Goal: Task Accomplishment & Management: Use online tool/utility

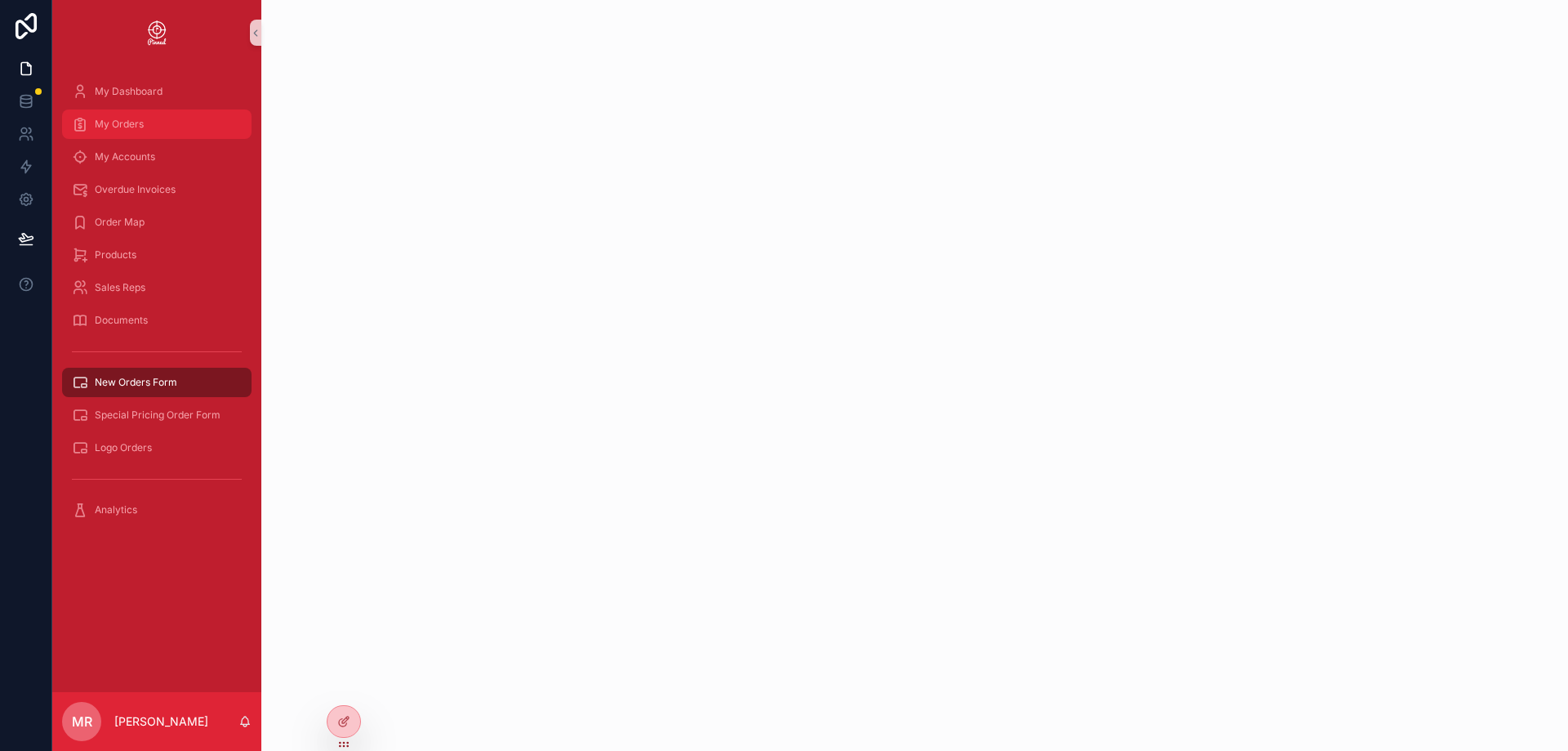
click at [138, 126] on span "My Orders" at bounding box center [119, 124] width 49 height 13
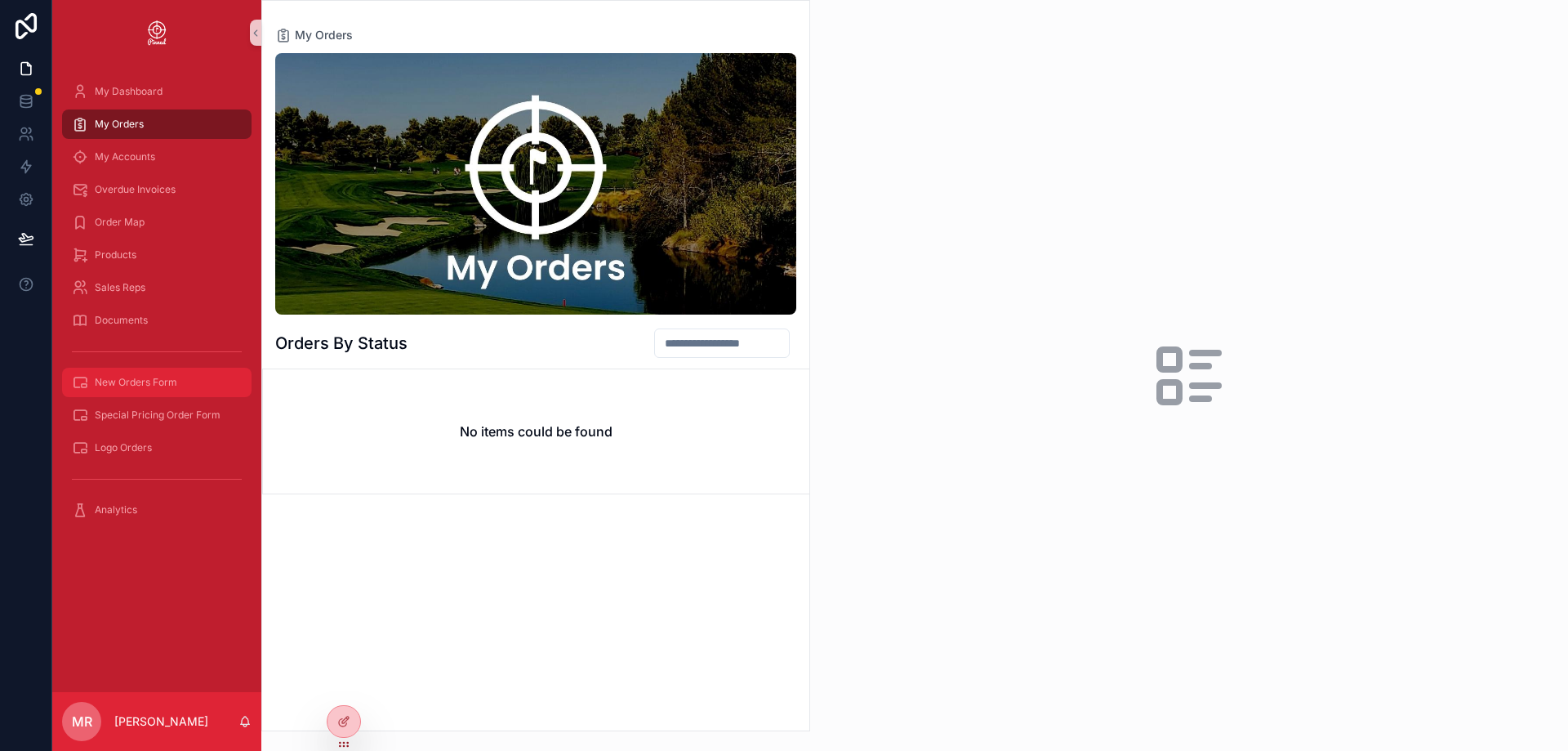
click at [162, 381] on span "New Orders Form" at bounding box center [136, 381] width 83 height 13
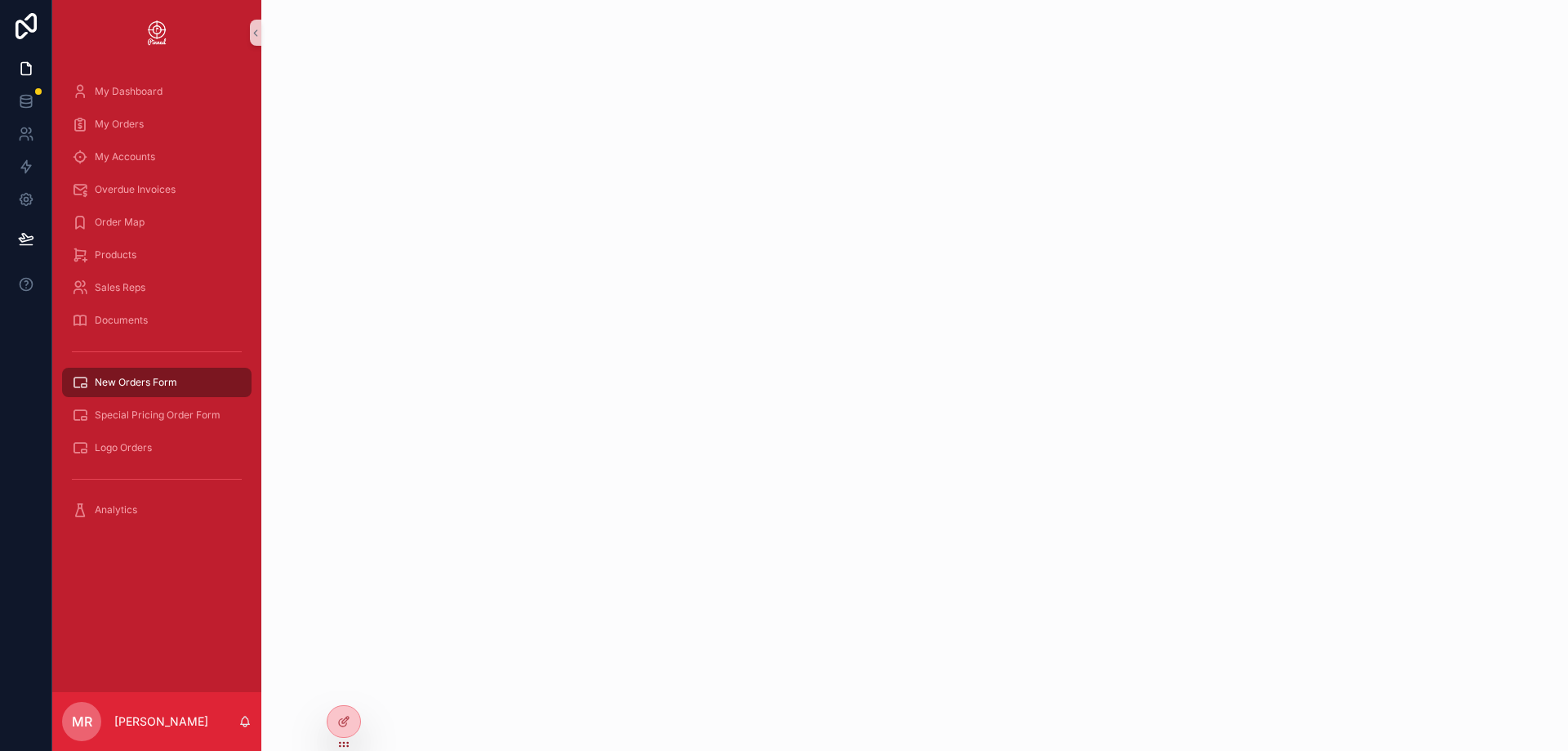
click at [703, 325] on div "scrollable content" at bounding box center [914, 376] width 1307 height 751
click at [173, 422] on div "Special Pricing Order Form" at bounding box center [157, 415] width 170 height 26
click at [164, 383] on span "New Orders Form" at bounding box center [136, 381] width 83 height 13
click at [178, 415] on span "Special Pricing Order Form" at bounding box center [158, 414] width 126 height 13
click at [164, 386] on span "New Orders Form" at bounding box center [136, 381] width 83 height 13
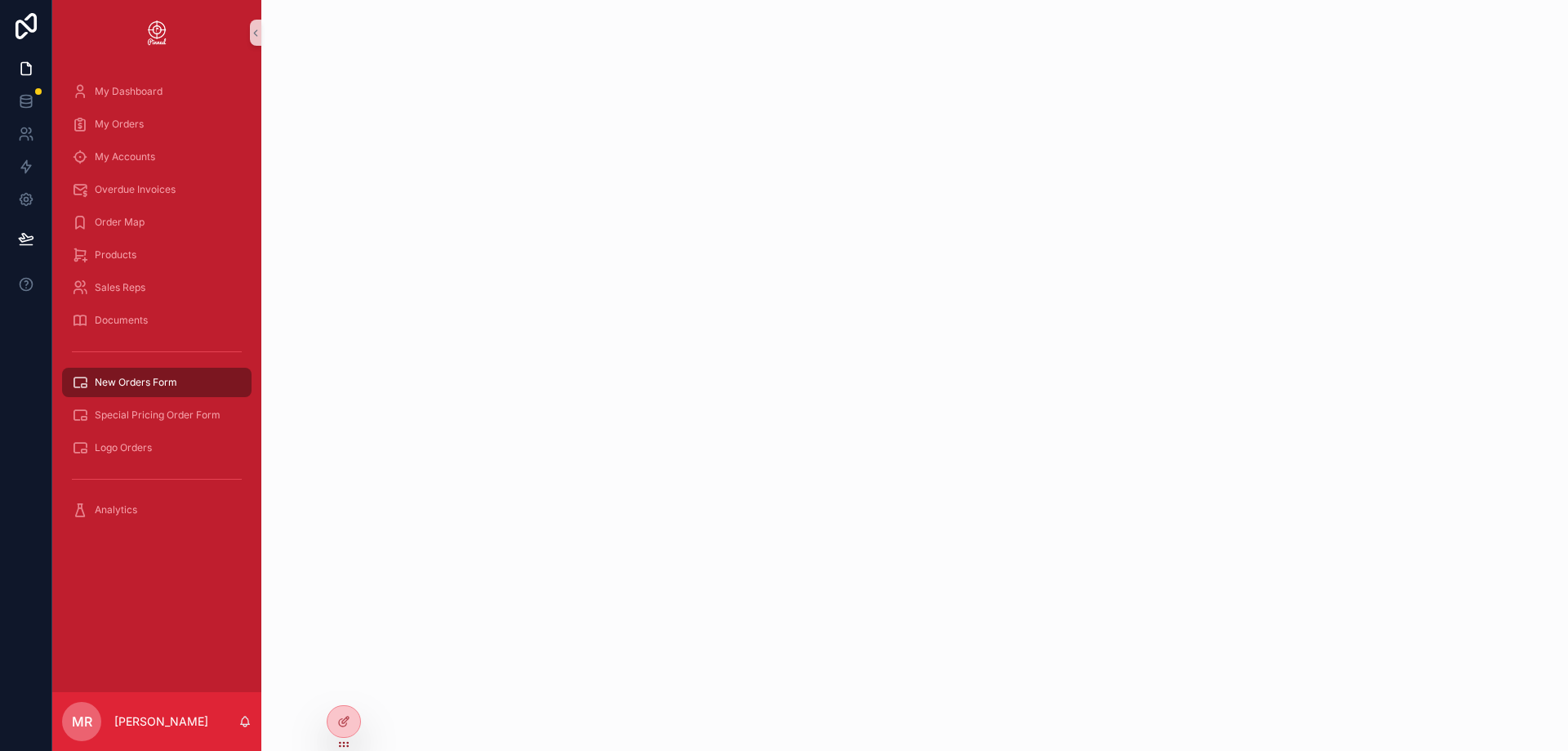
click at [506, 409] on div "scrollable content" at bounding box center [914, 376] width 1307 height 751
click at [342, 683] on icon at bounding box center [343, 686] width 13 height 13
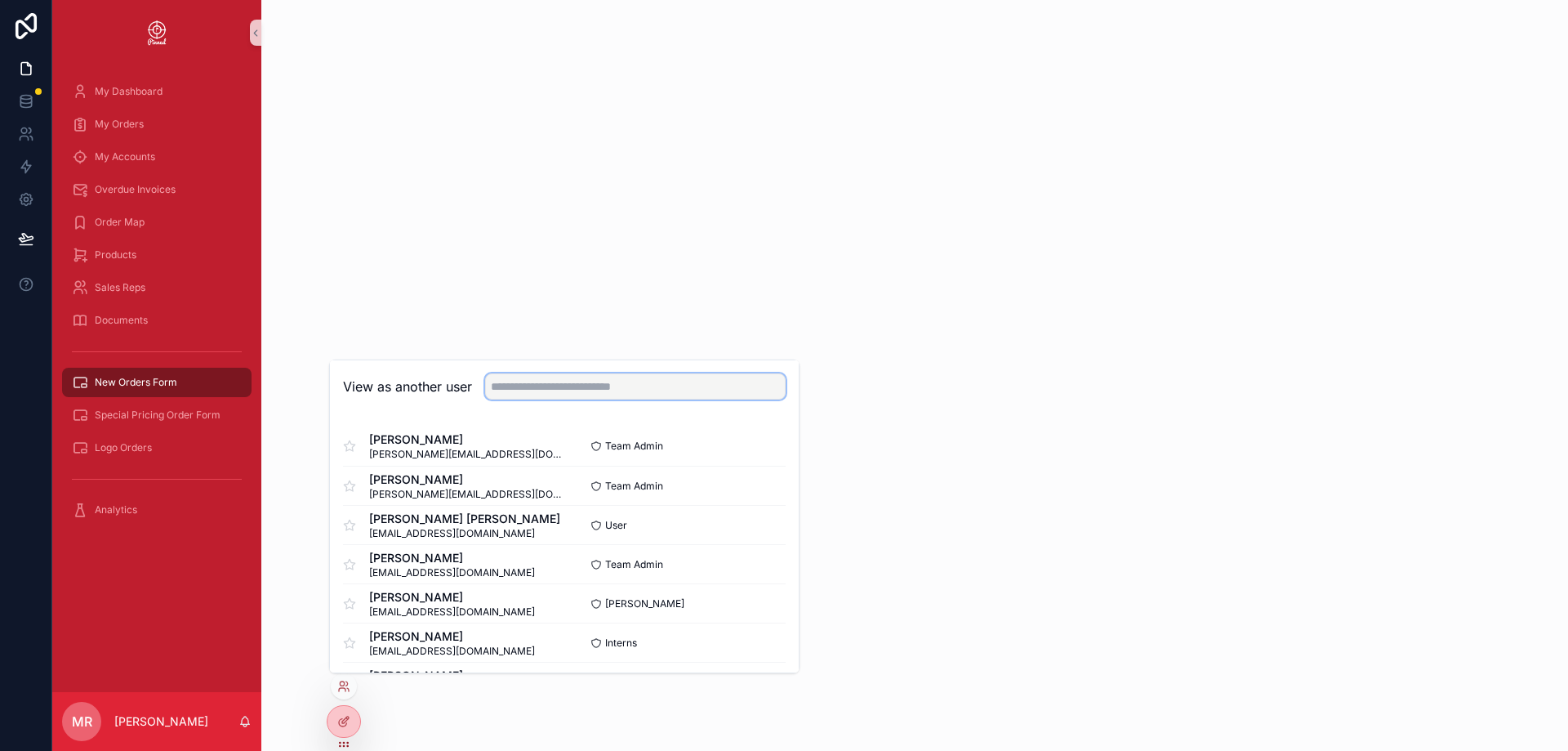
click at [554, 379] on input "text" at bounding box center [635, 386] width 300 height 26
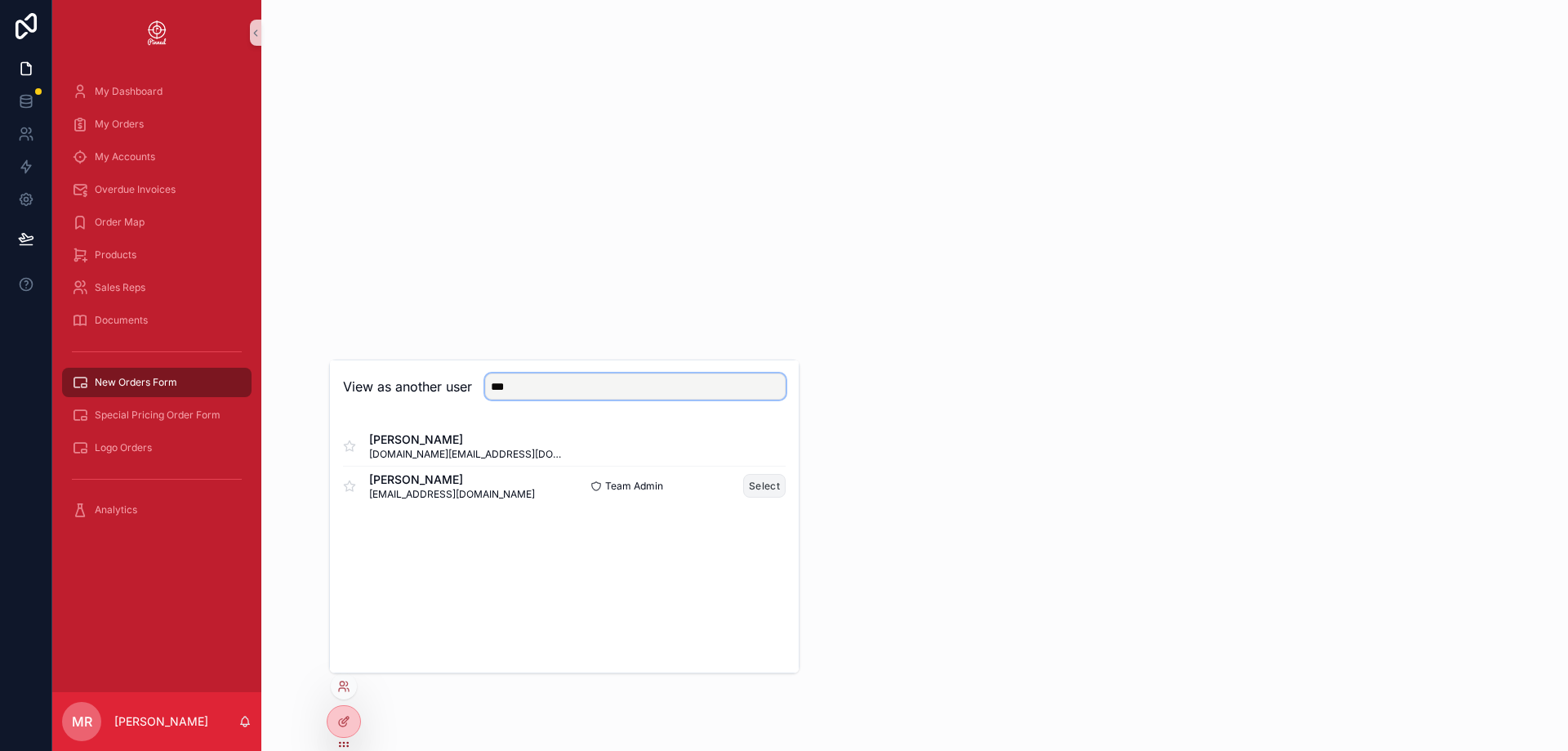
type input "***"
click at [756, 482] on button "Select" at bounding box center [764, 486] width 43 height 24
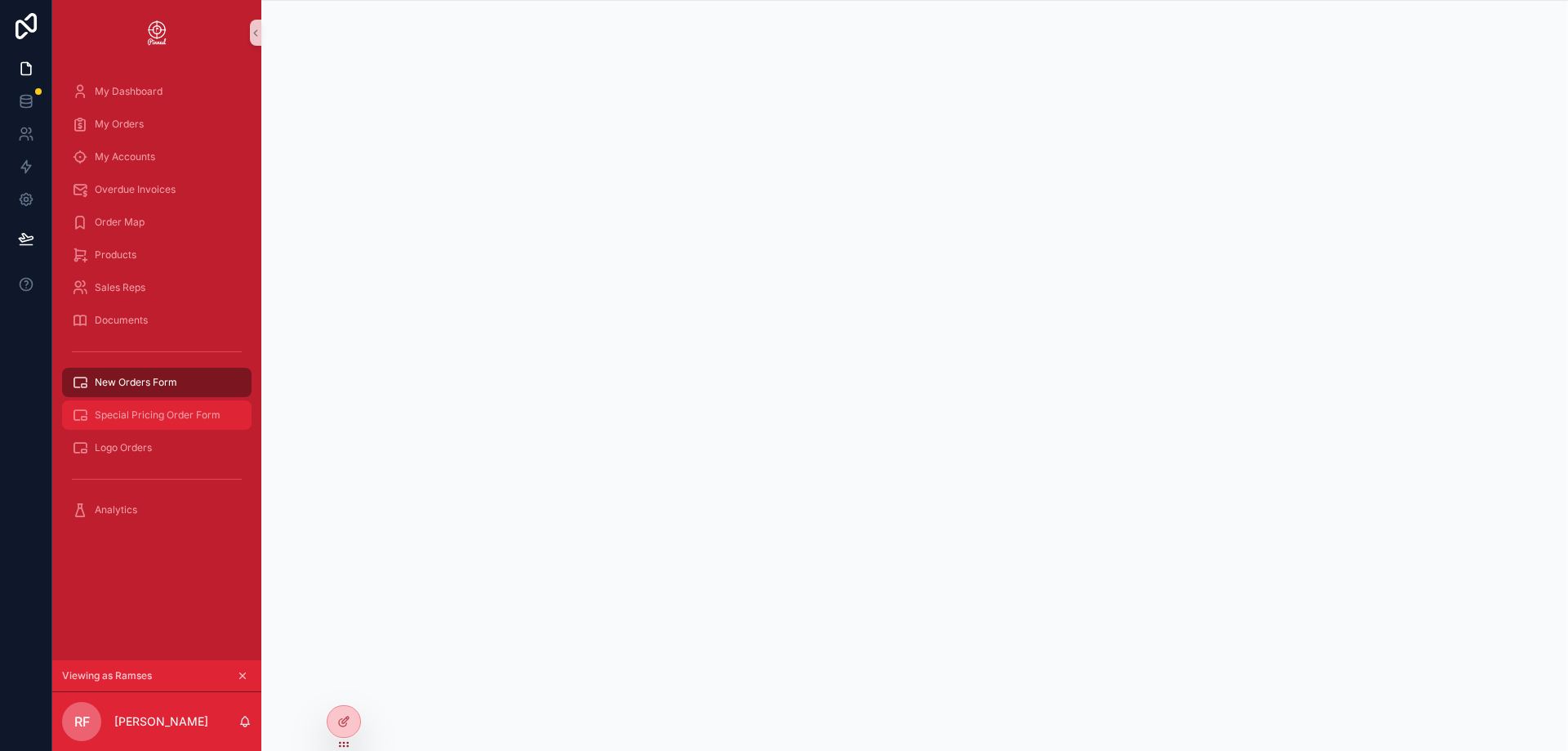
click at [169, 411] on span "Special Pricing Order Form" at bounding box center [158, 414] width 126 height 13
click at [164, 393] on div "New Orders Form" at bounding box center [157, 382] width 170 height 26
click at [168, 413] on span "Special Pricing Order Form" at bounding box center [158, 414] width 126 height 13
click at [125, 374] on div "New Orders Form" at bounding box center [157, 382] width 170 height 26
click at [168, 404] on div "Special Pricing Order Form" at bounding box center [157, 415] width 170 height 26
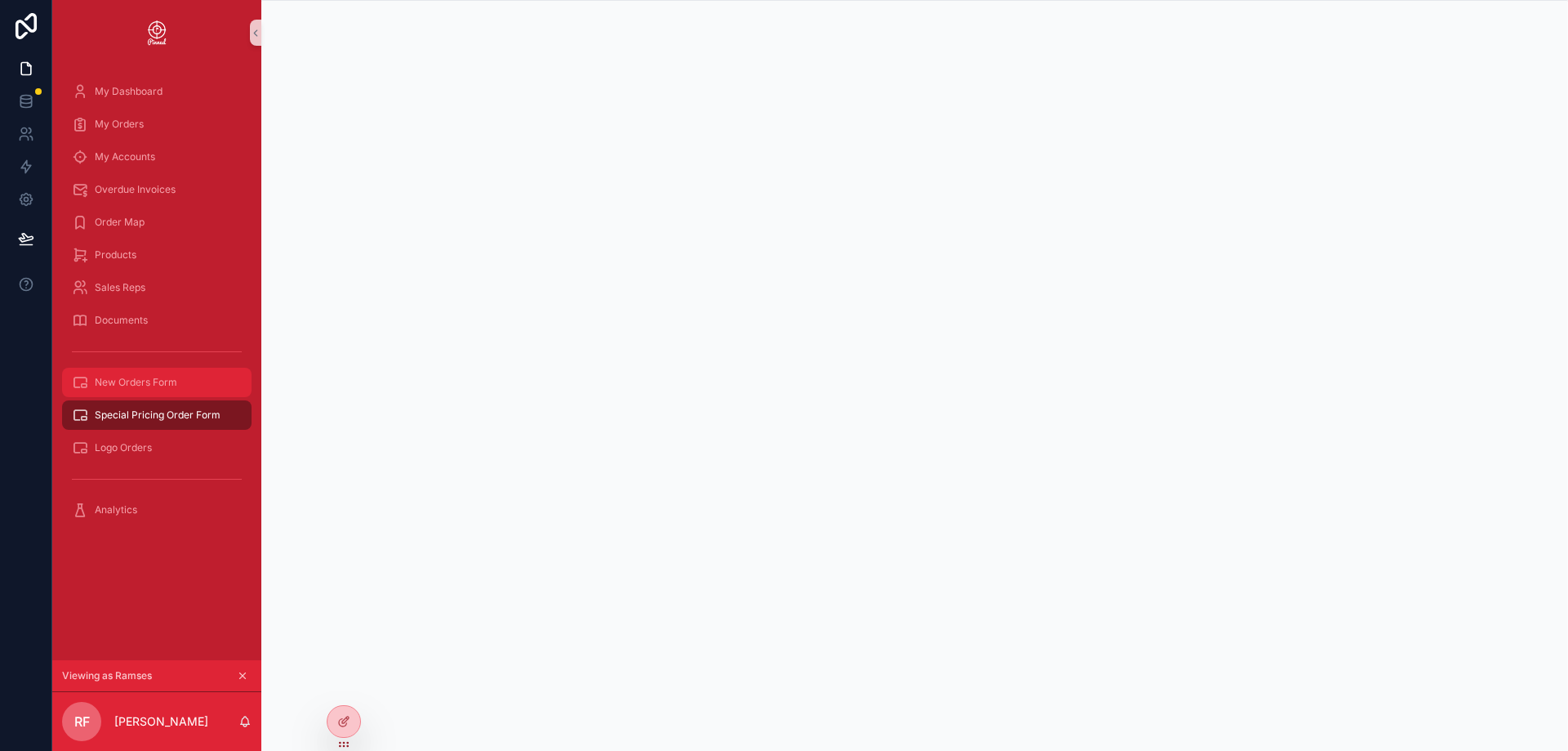
click at [143, 392] on div "New Orders Form" at bounding box center [157, 382] width 170 height 26
click at [174, 420] on span "Special Pricing Order Form" at bounding box center [158, 414] width 126 height 13
click at [101, 384] on span "New Orders Form" at bounding box center [136, 381] width 83 height 13
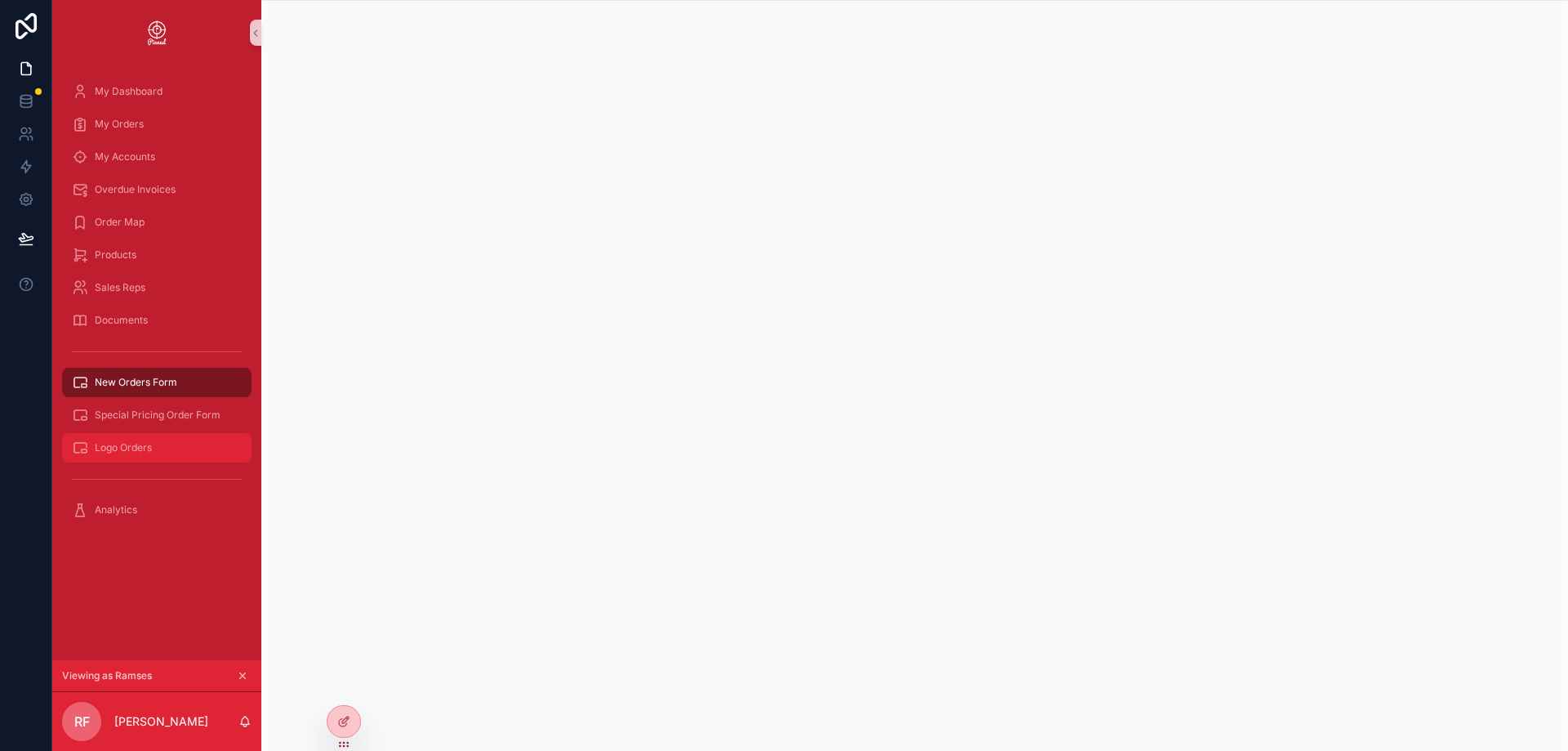
click at [155, 460] on link "Logo Orders" at bounding box center [157, 447] width 190 height 29
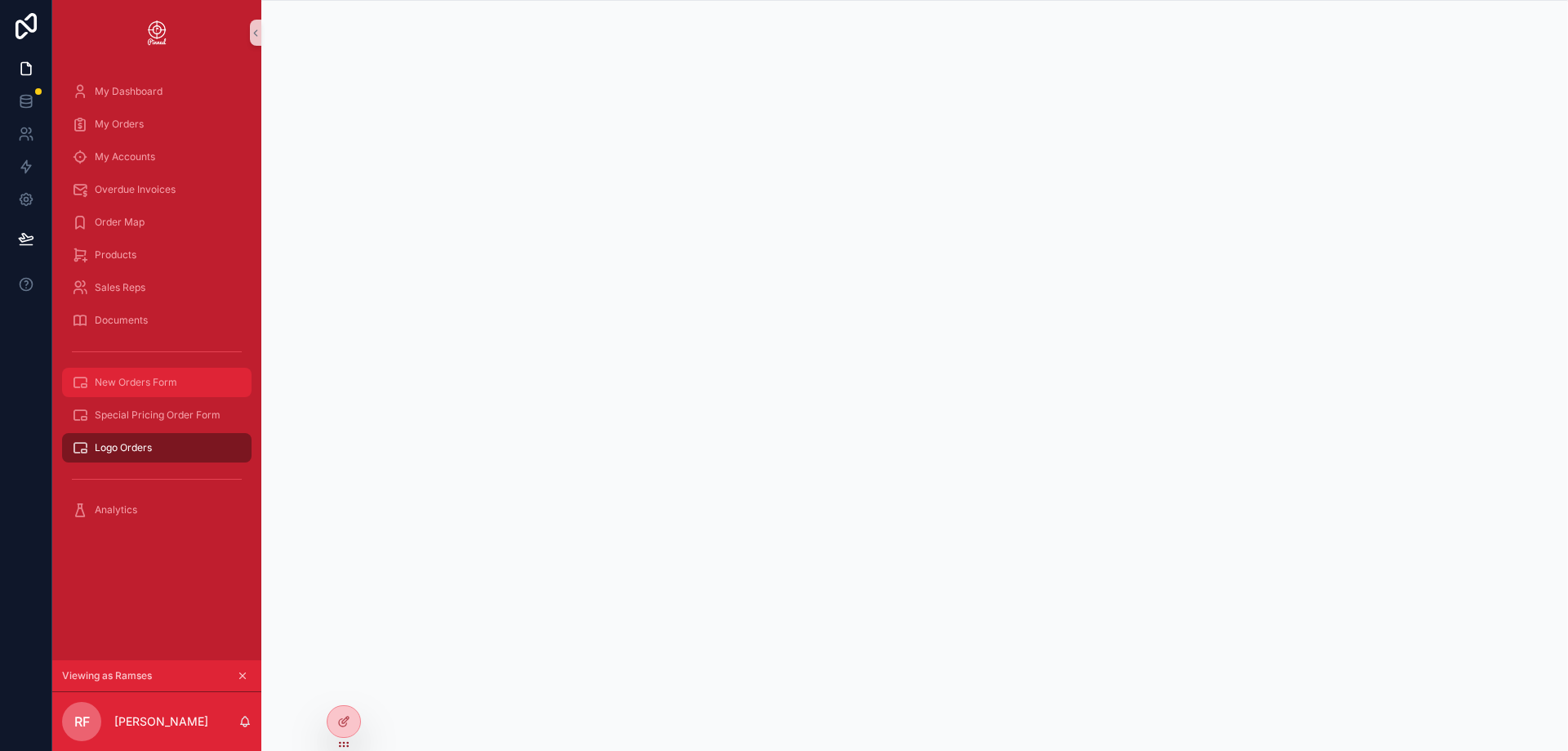
click at [125, 382] on span "New Orders Form" at bounding box center [136, 381] width 83 height 13
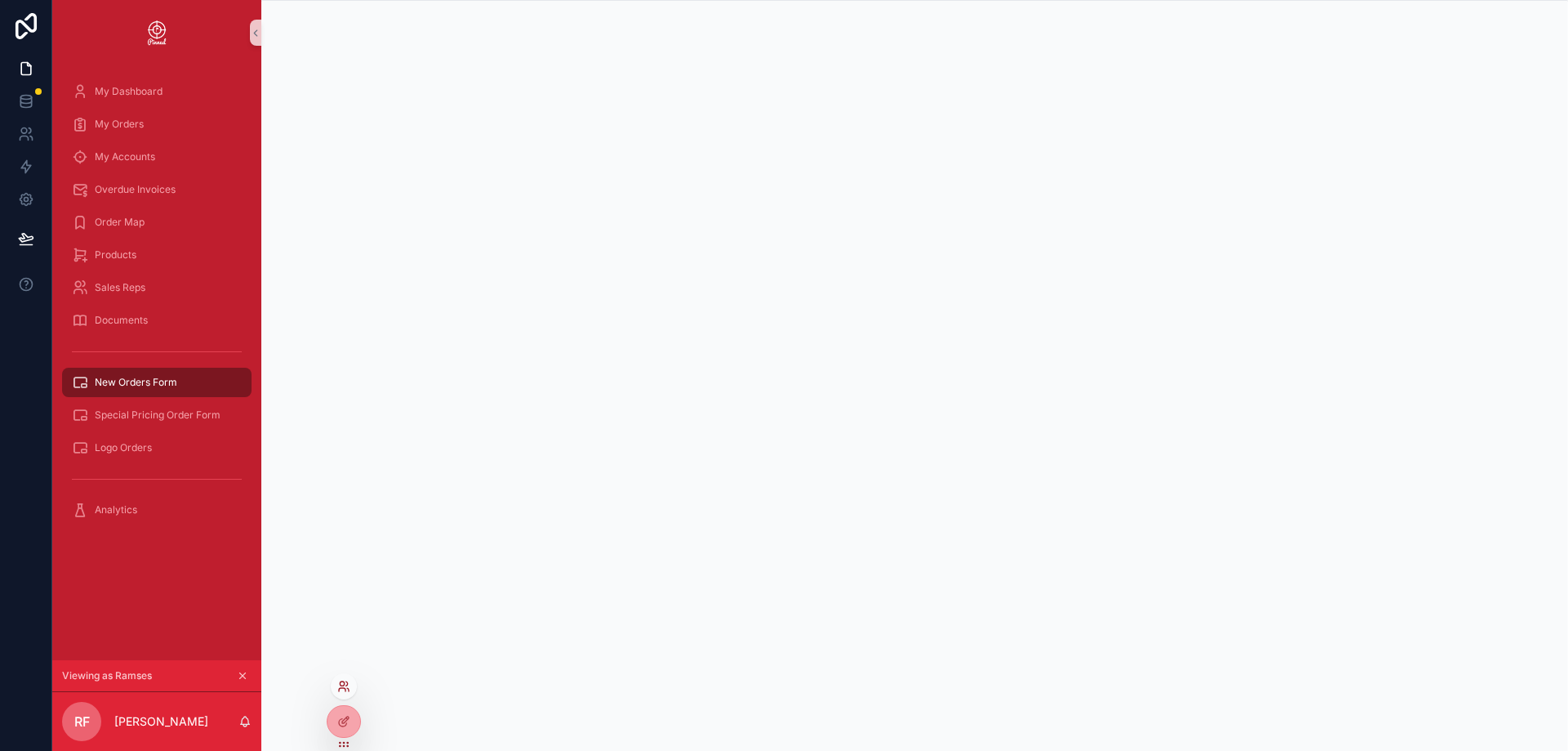
click at [343, 685] on icon at bounding box center [341, 683] width 4 height 4
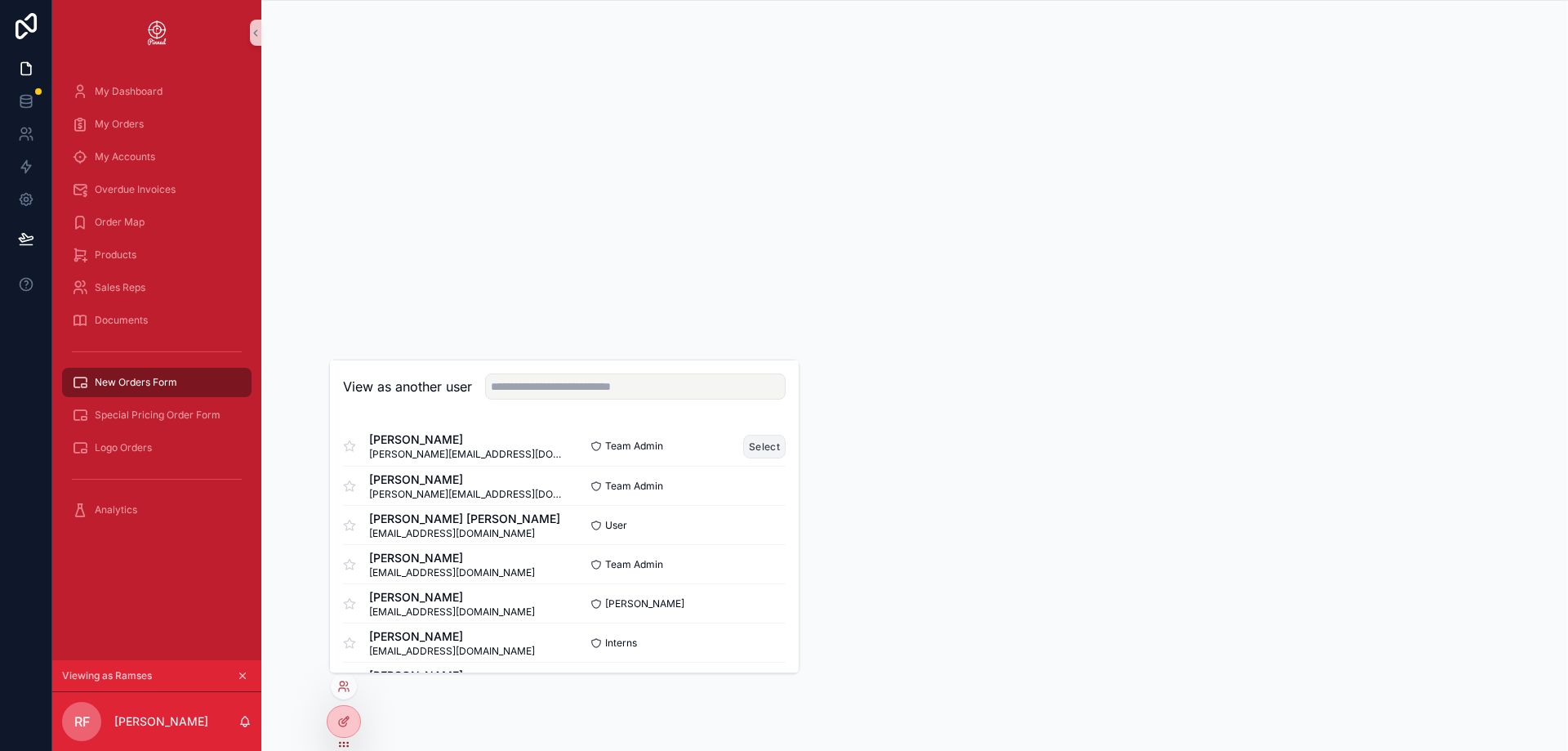
click at [748, 450] on button "Select" at bounding box center [764, 446] width 43 height 24
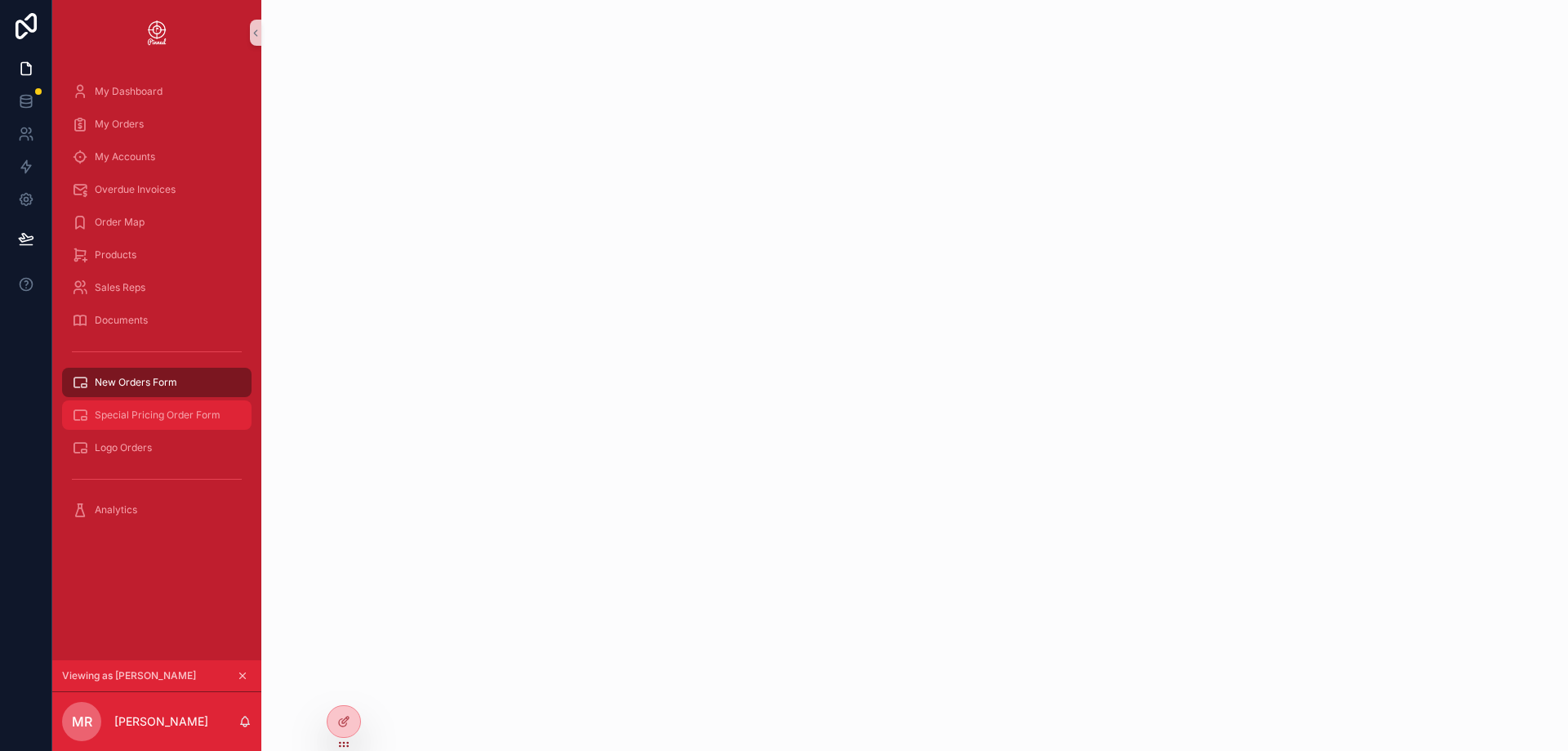
click at [157, 419] on span "Special Pricing Order Form" at bounding box center [158, 414] width 126 height 13
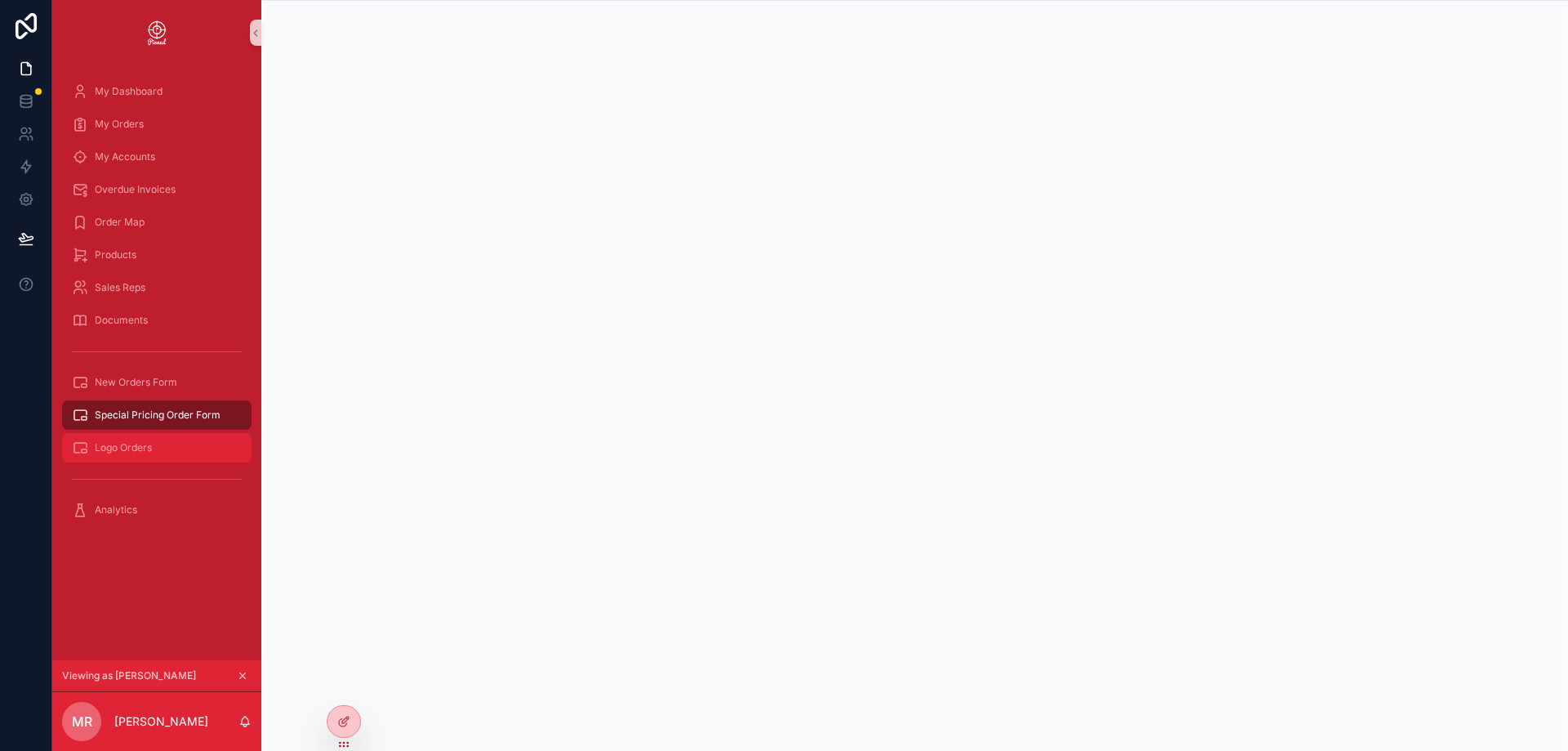
click at [140, 450] on span "Logo Orders" at bounding box center [123, 447] width 57 height 13
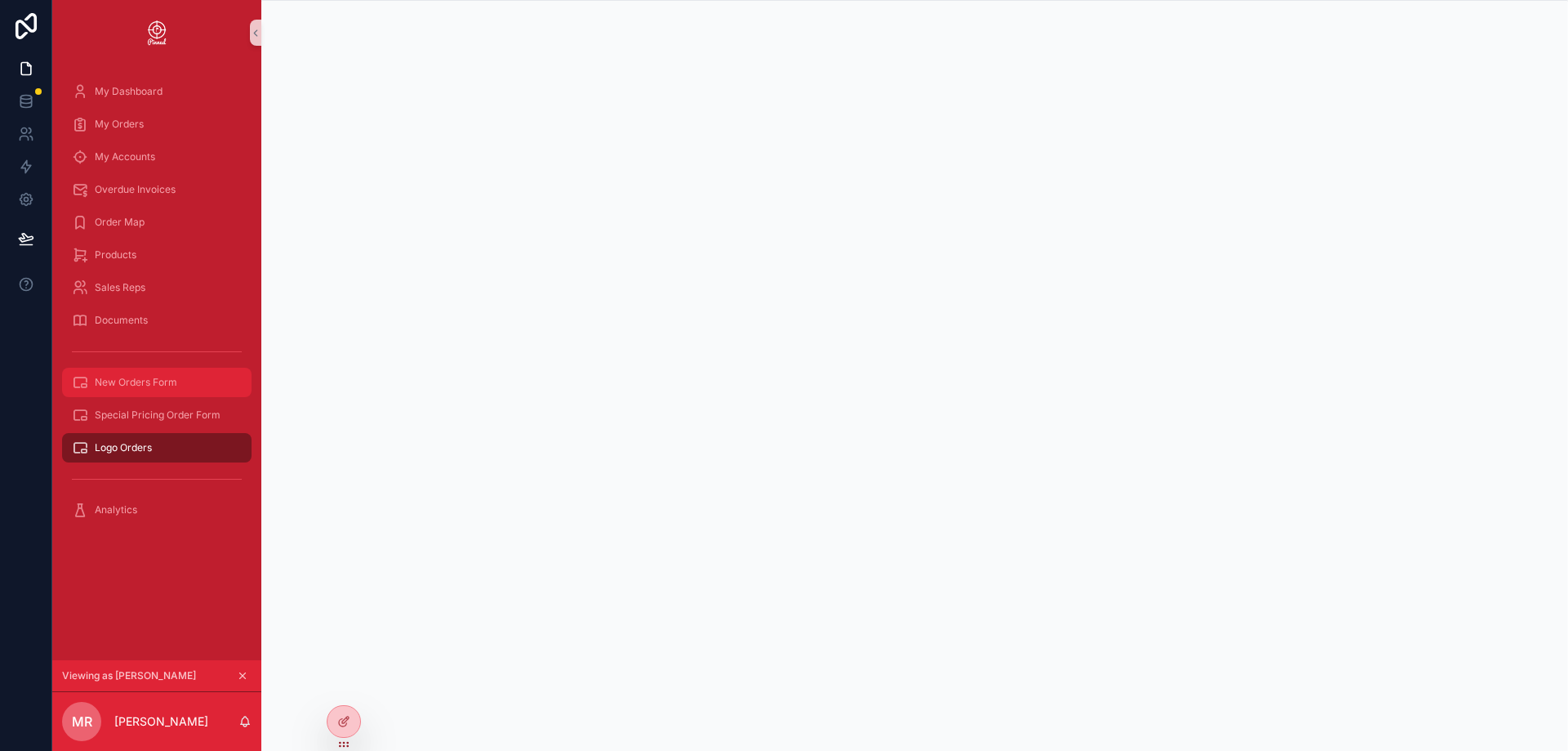
click at [142, 381] on span "New Orders Form" at bounding box center [136, 381] width 83 height 13
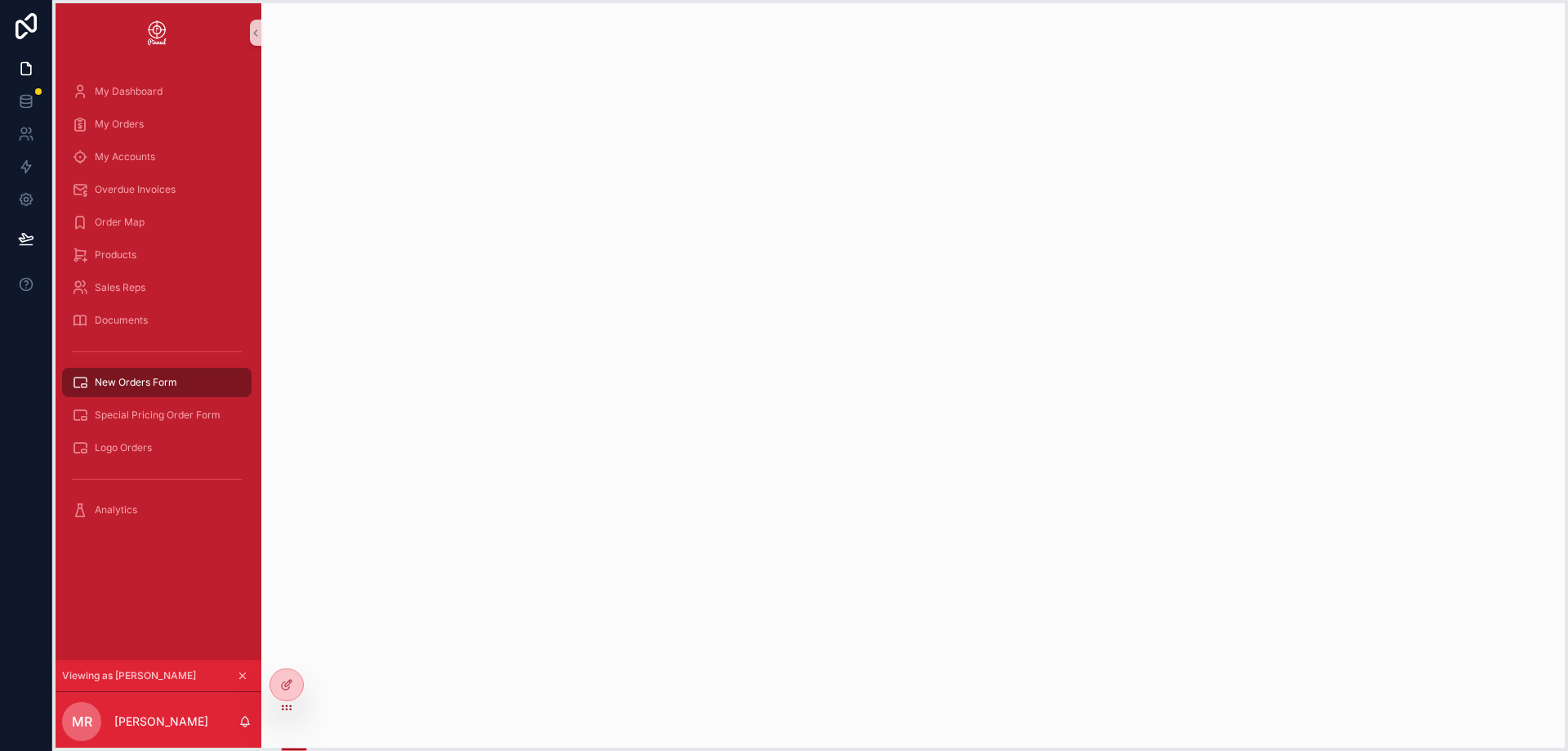
drag, startPoint x: 342, startPoint y: 744, endPoint x: 285, endPoint y: 707, distance: 68.0
click at [285, 707] on icon at bounding box center [286, 707] width 13 height 13
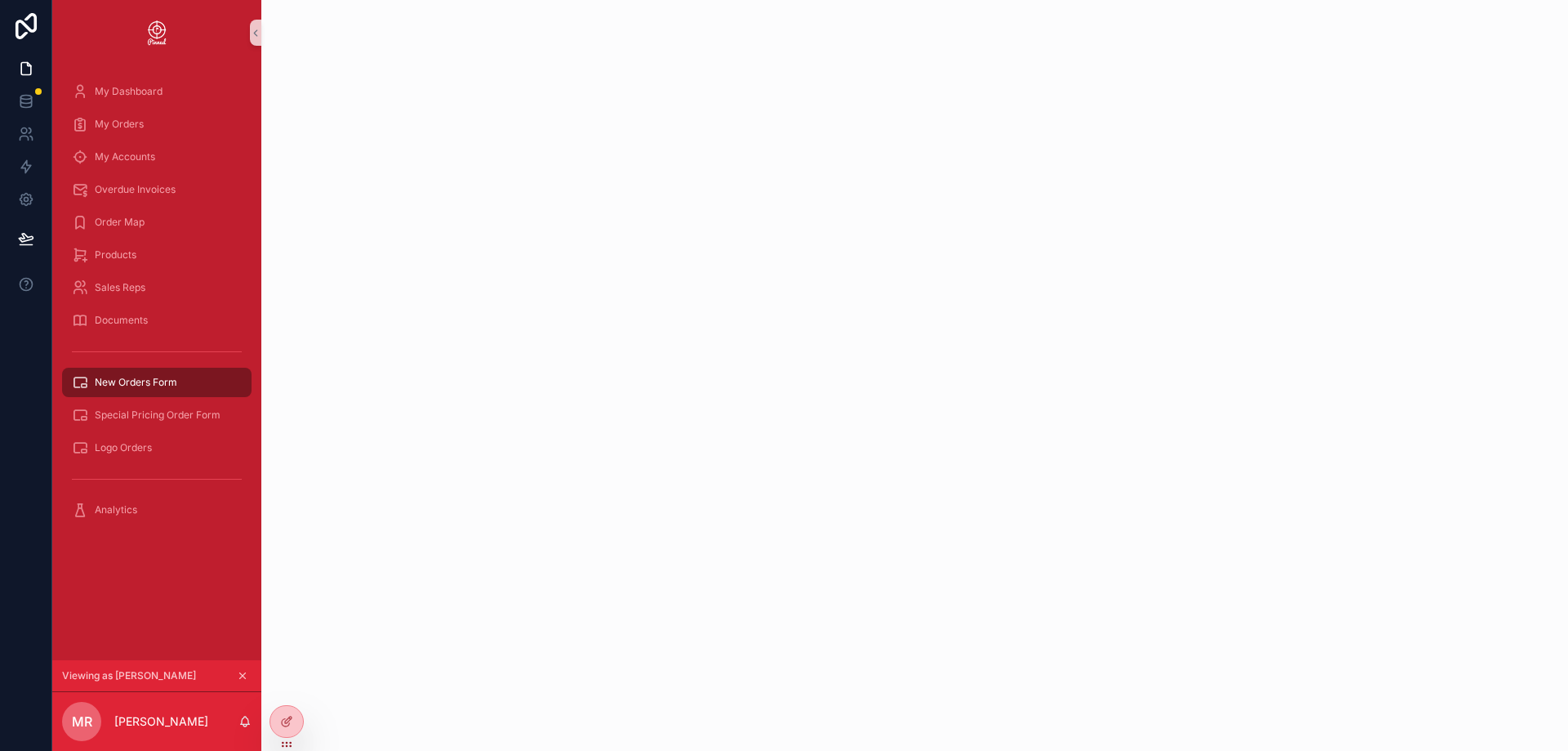
click at [241, 671] on icon "scrollable content" at bounding box center [242, 675] width 11 height 11
click at [184, 617] on div "My Dashboard My Orders My Accounts Overdue Invoices Order Map Products Sales Re…" at bounding box center [156, 377] width 209 height 626
click at [27, 136] on icon at bounding box center [26, 134] width 16 height 16
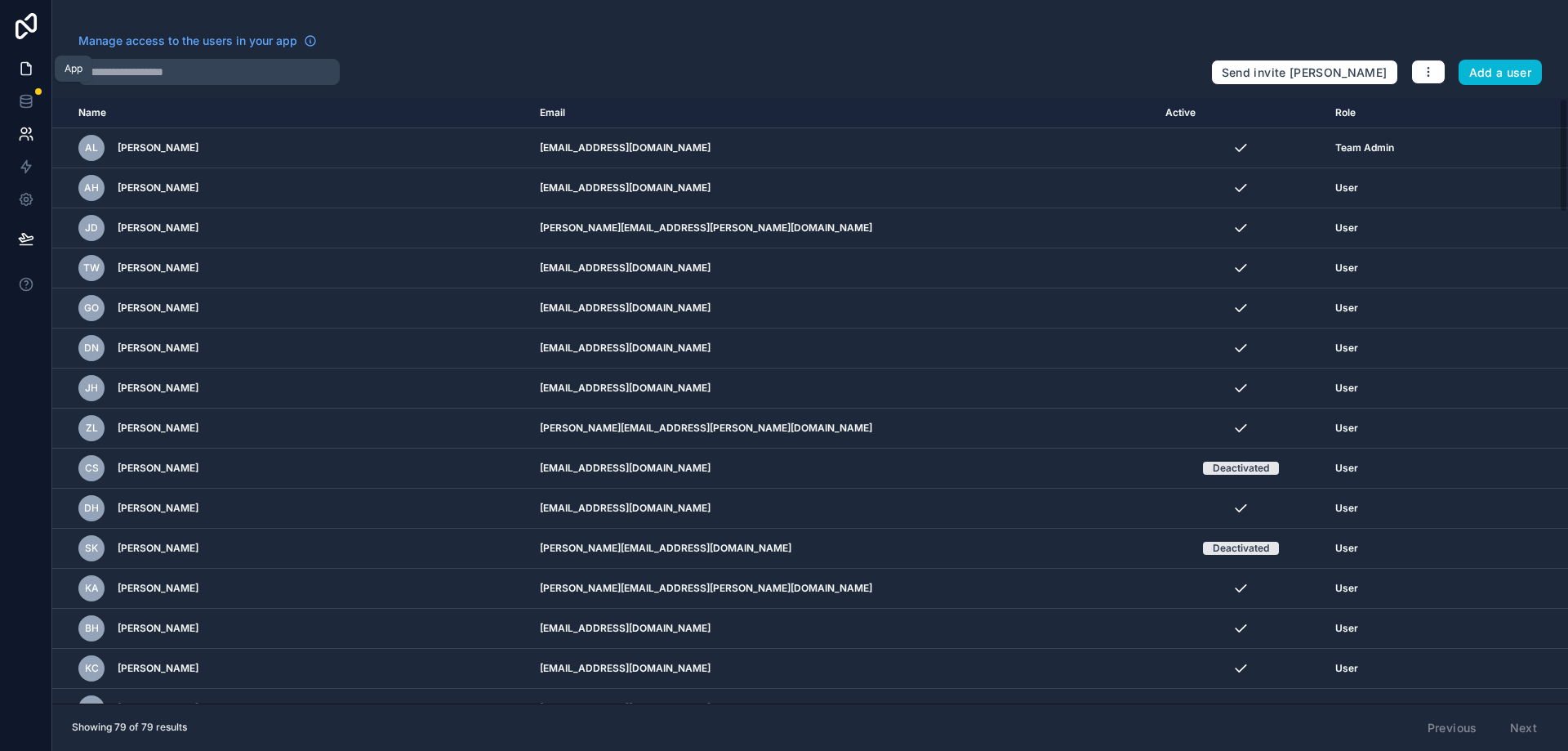
click at [26, 65] on icon at bounding box center [26, 69] width 16 height 16
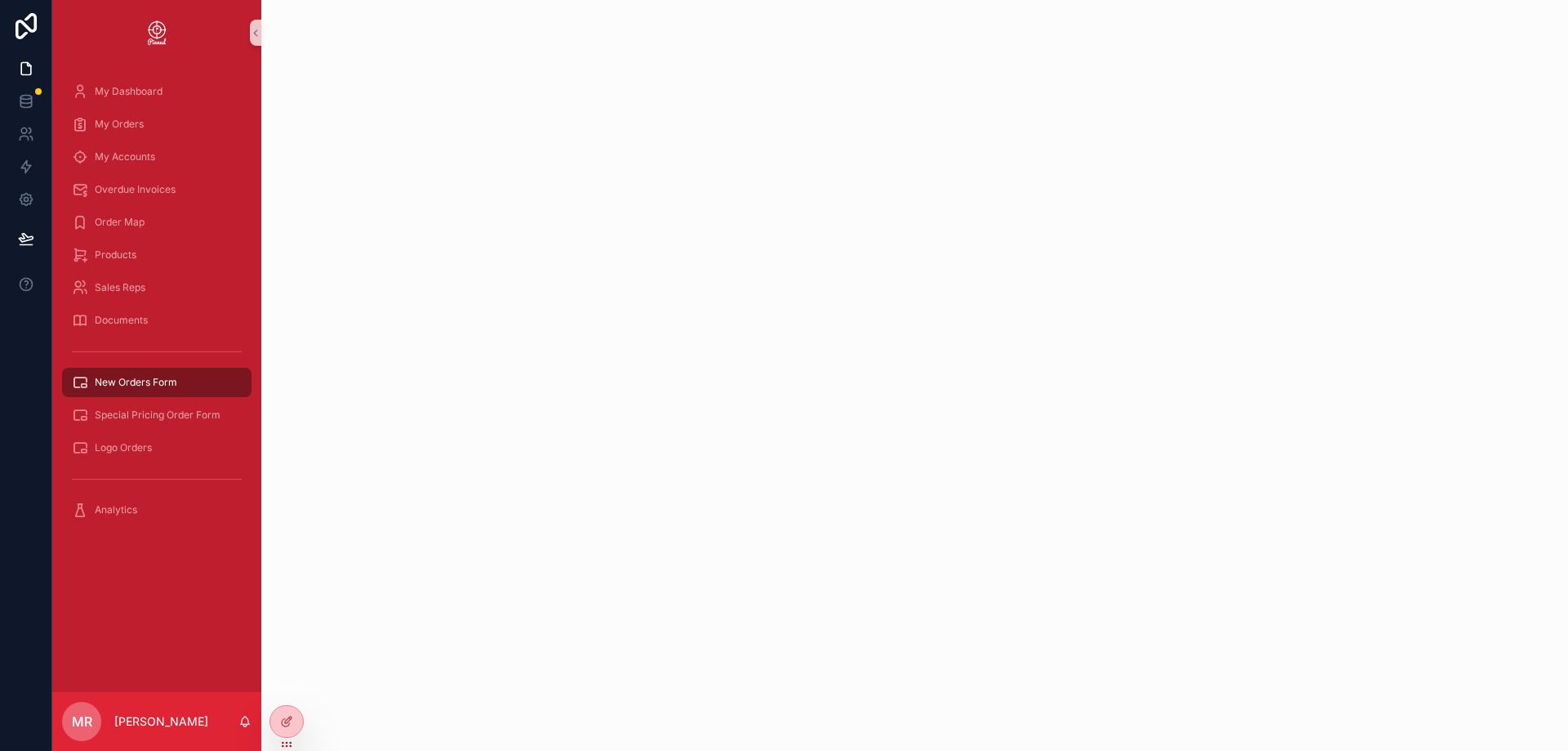
drag, startPoint x: 143, startPoint y: 382, endPoint x: 21, endPoint y: 503, distance: 171.8
click at [21, 502] on div at bounding box center [26, 376] width 52 height 751
click at [20, 132] on icon at bounding box center [26, 134] width 16 height 16
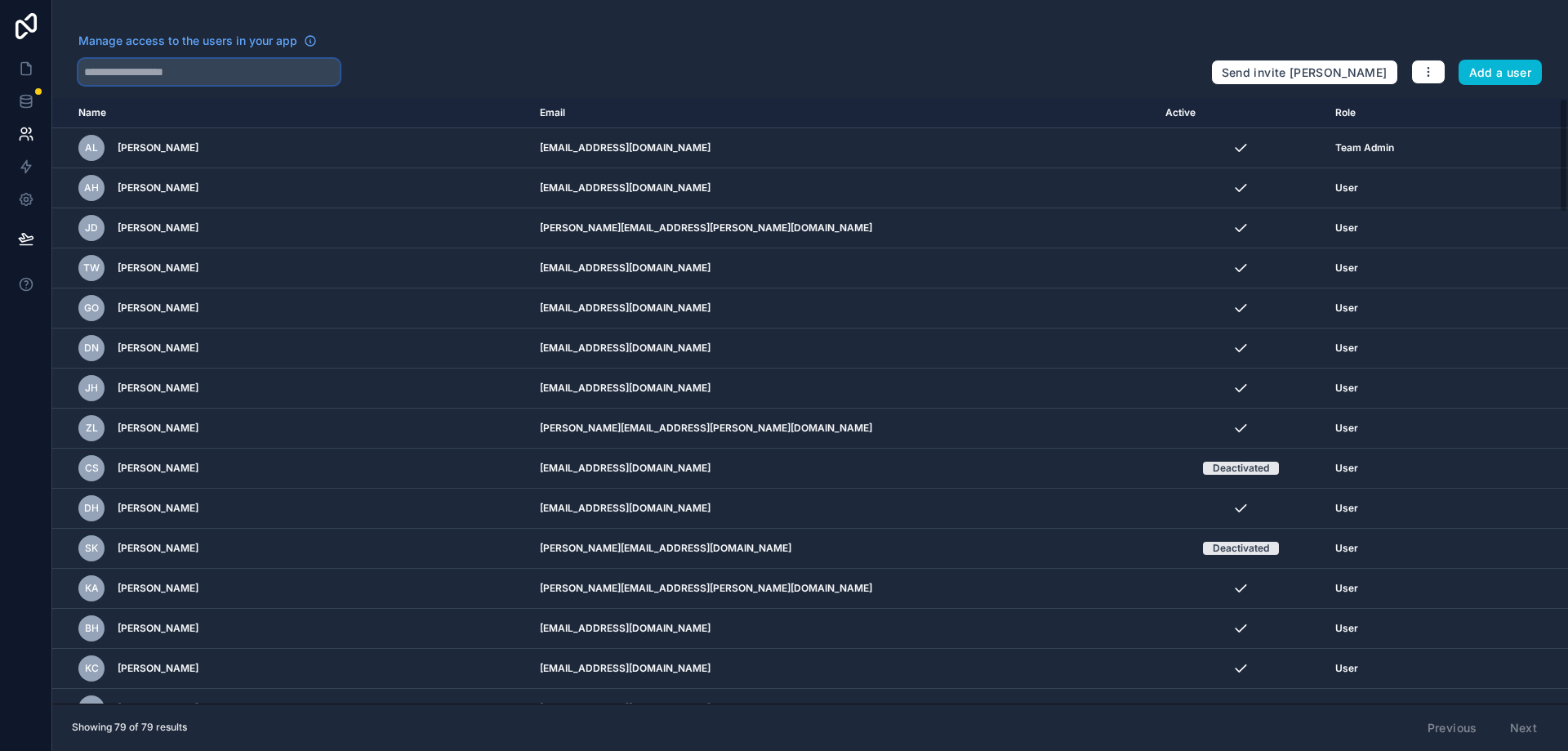
click at [181, 62] on input "text" at bounding box center [210, 72] width 261 height 26
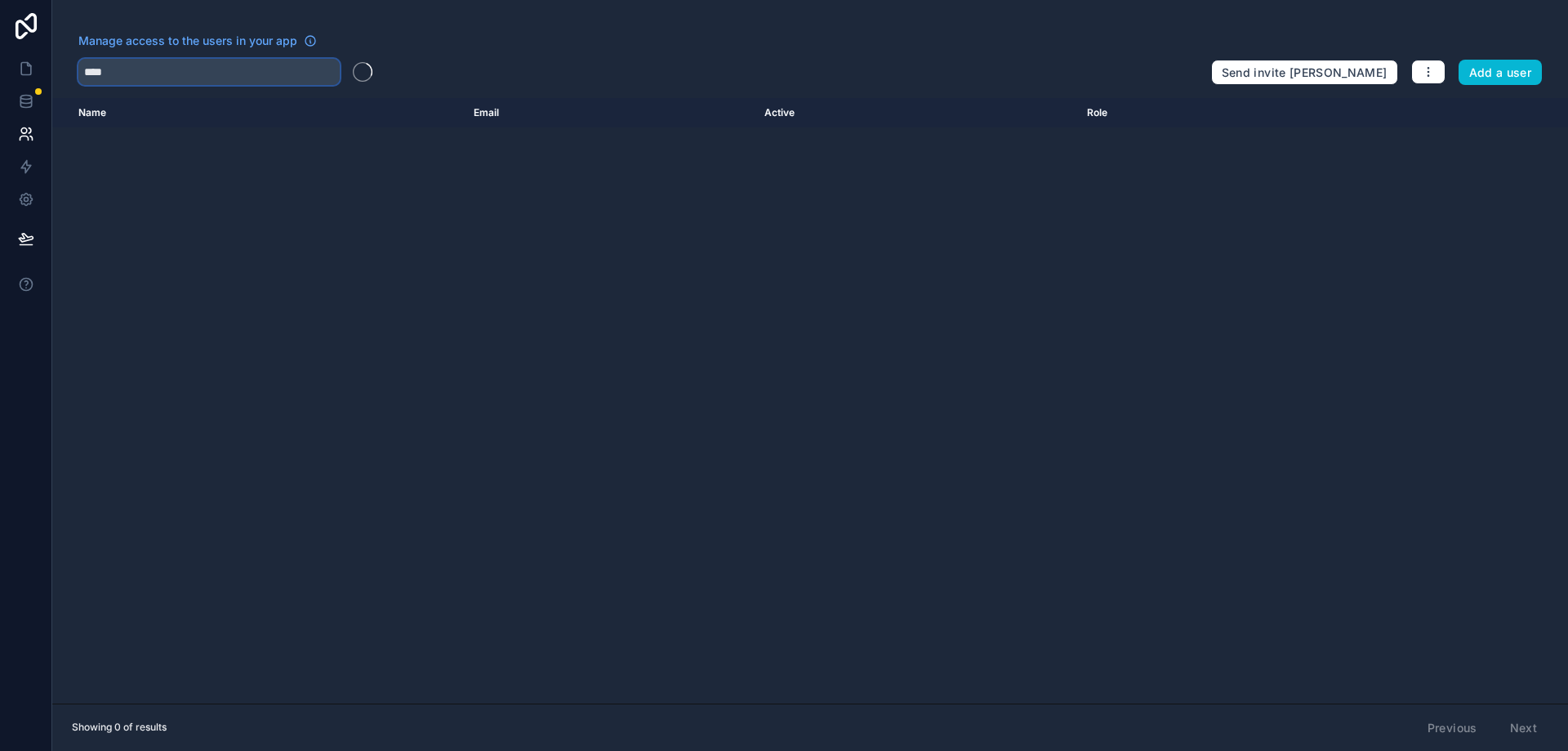
type input "****"
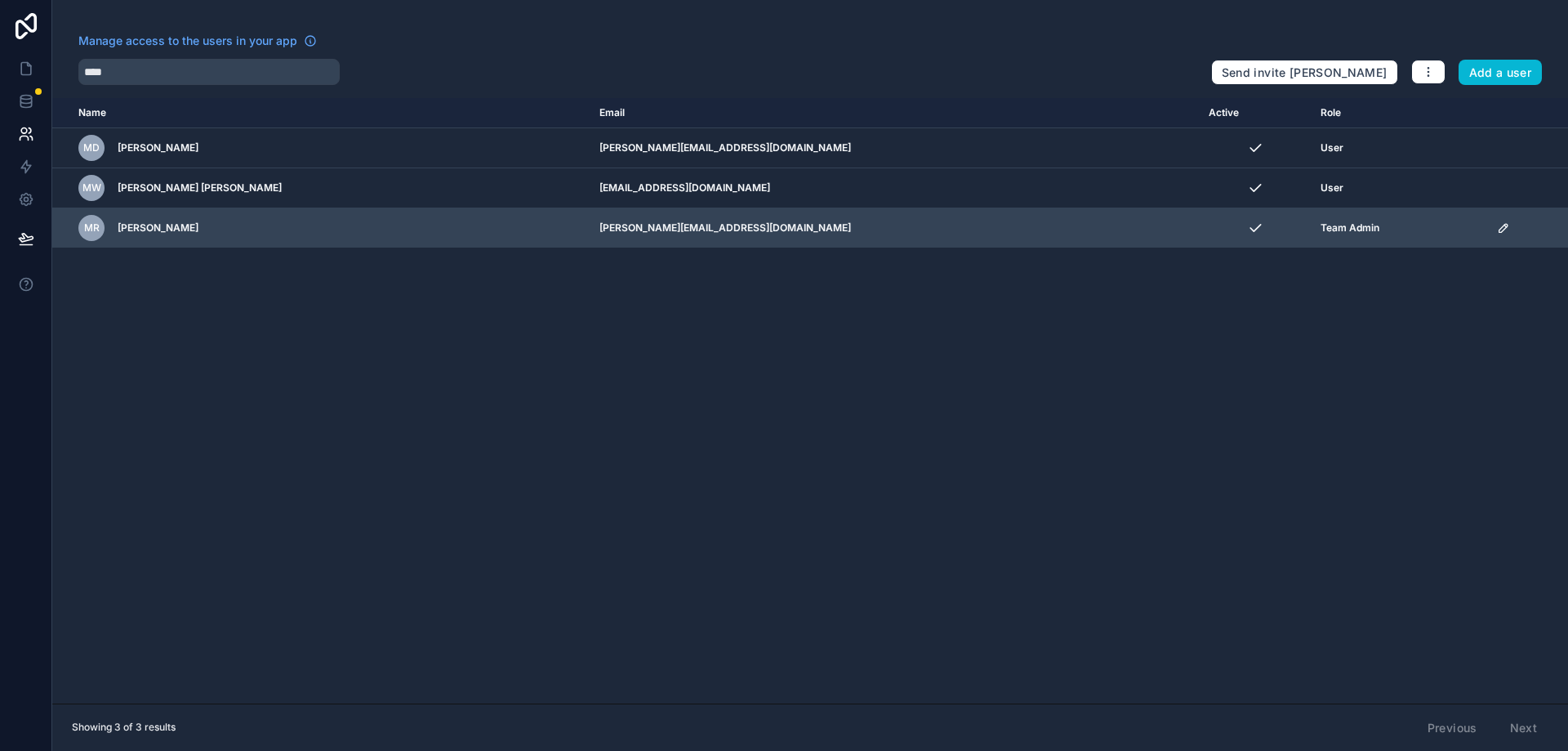
click at [1497, 225] on icon "scrollable content" at bounding box center [1503, 228] width 13 height 13
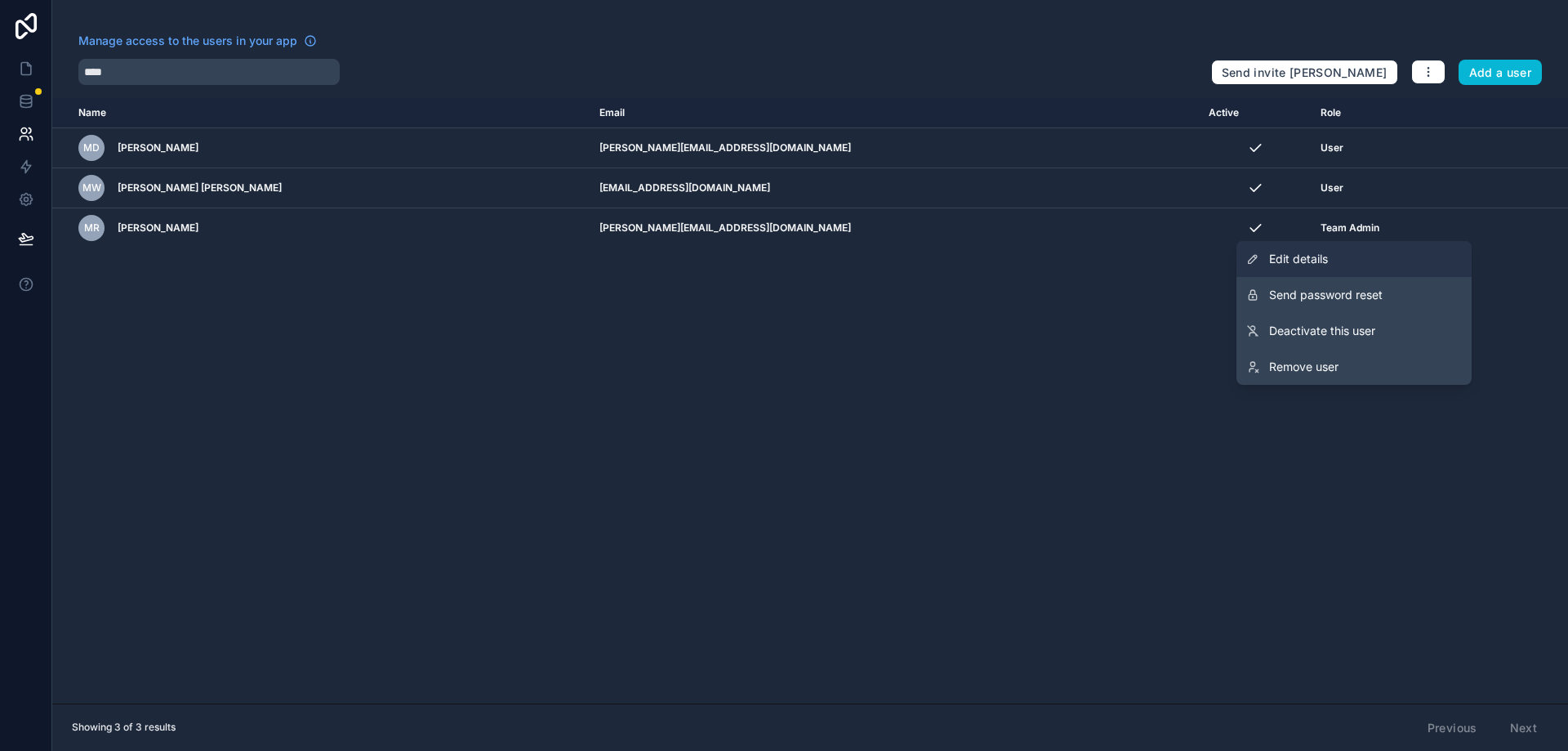
click at [1298, 260] on span "Edit details" at bounding box center [1298, 259] width 59 height 16
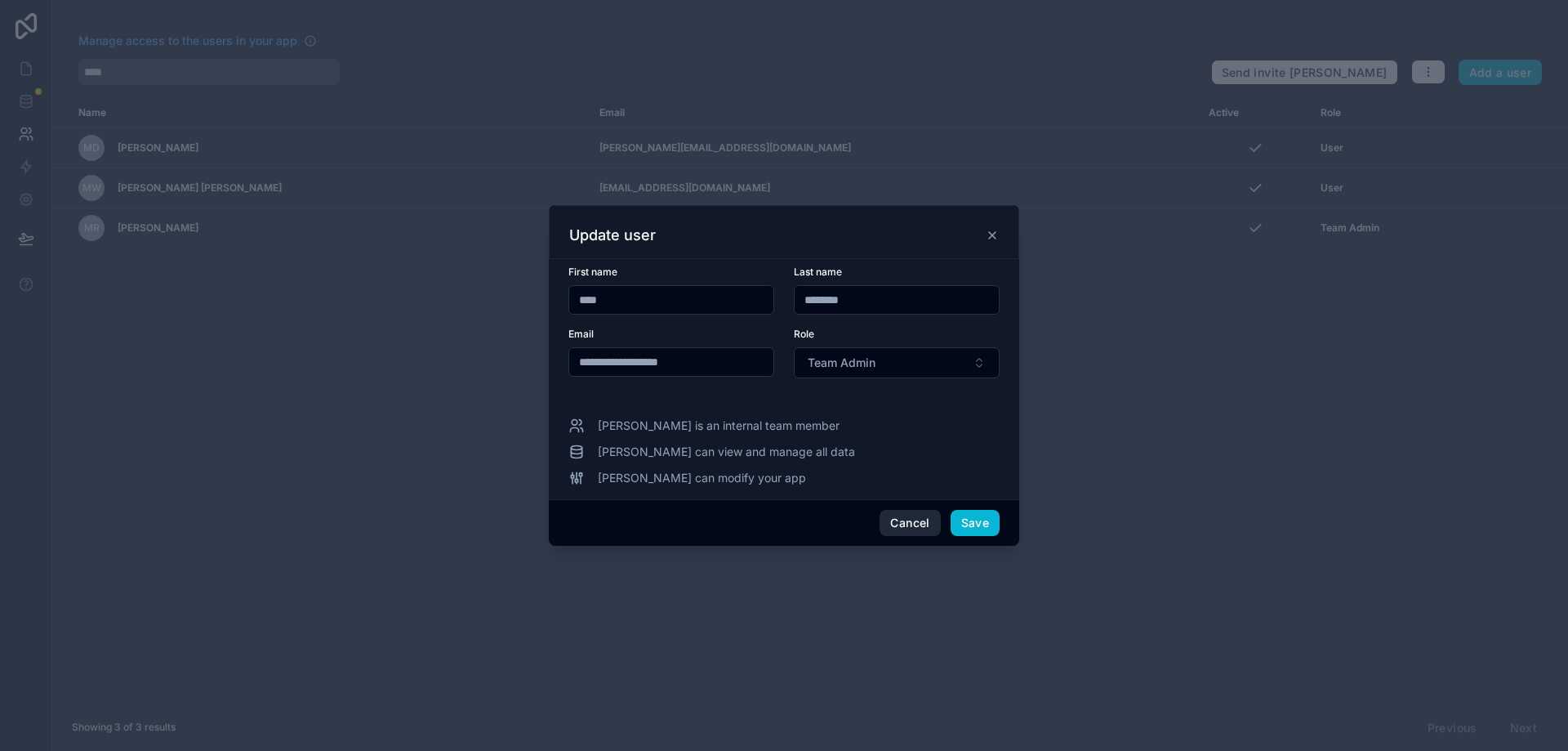
click at [903, 527] on button "Cancel" at bounding box center [909, 523] width 61 height 26
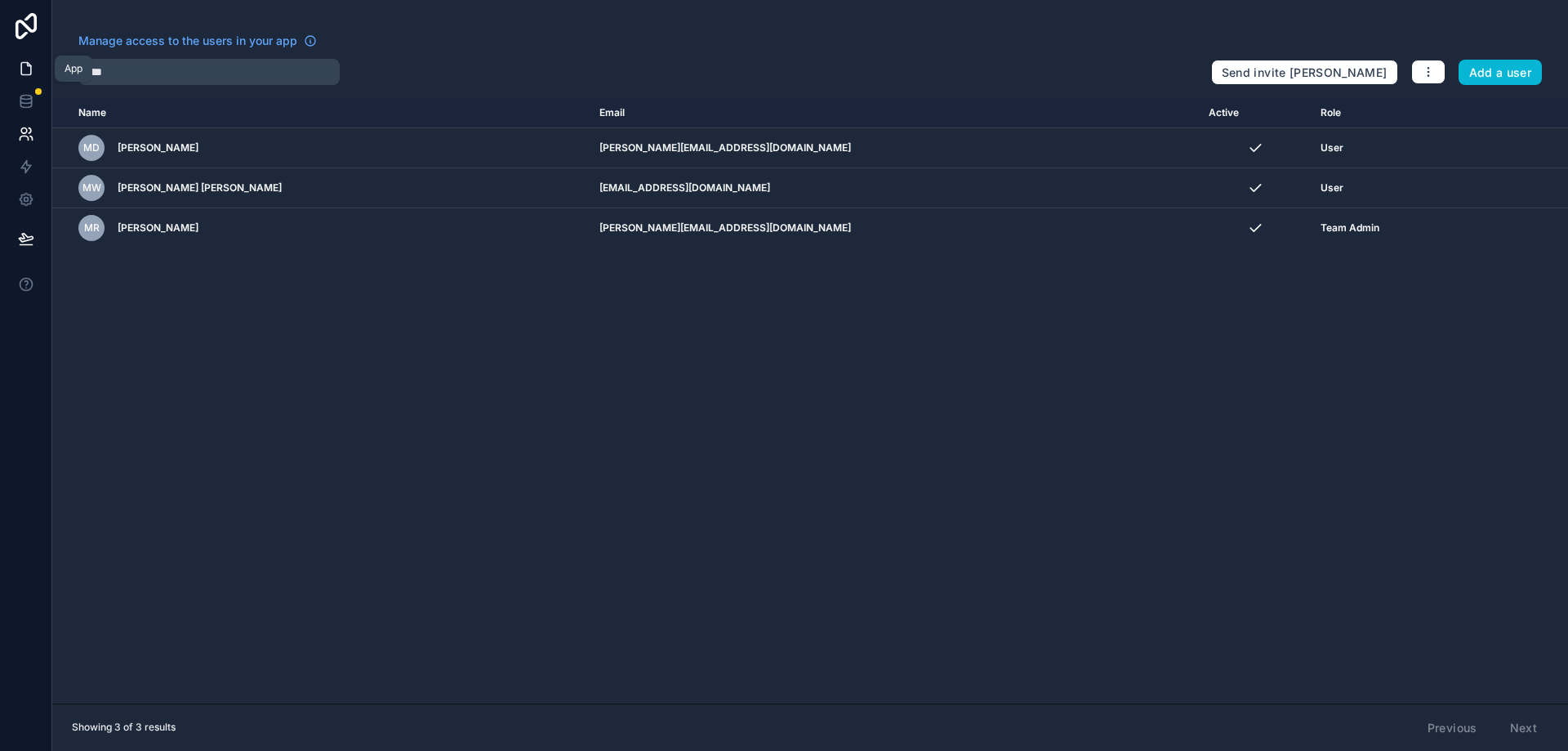
click at [24, 65] on icon at bounding box center [26, 69] width 16 height 16
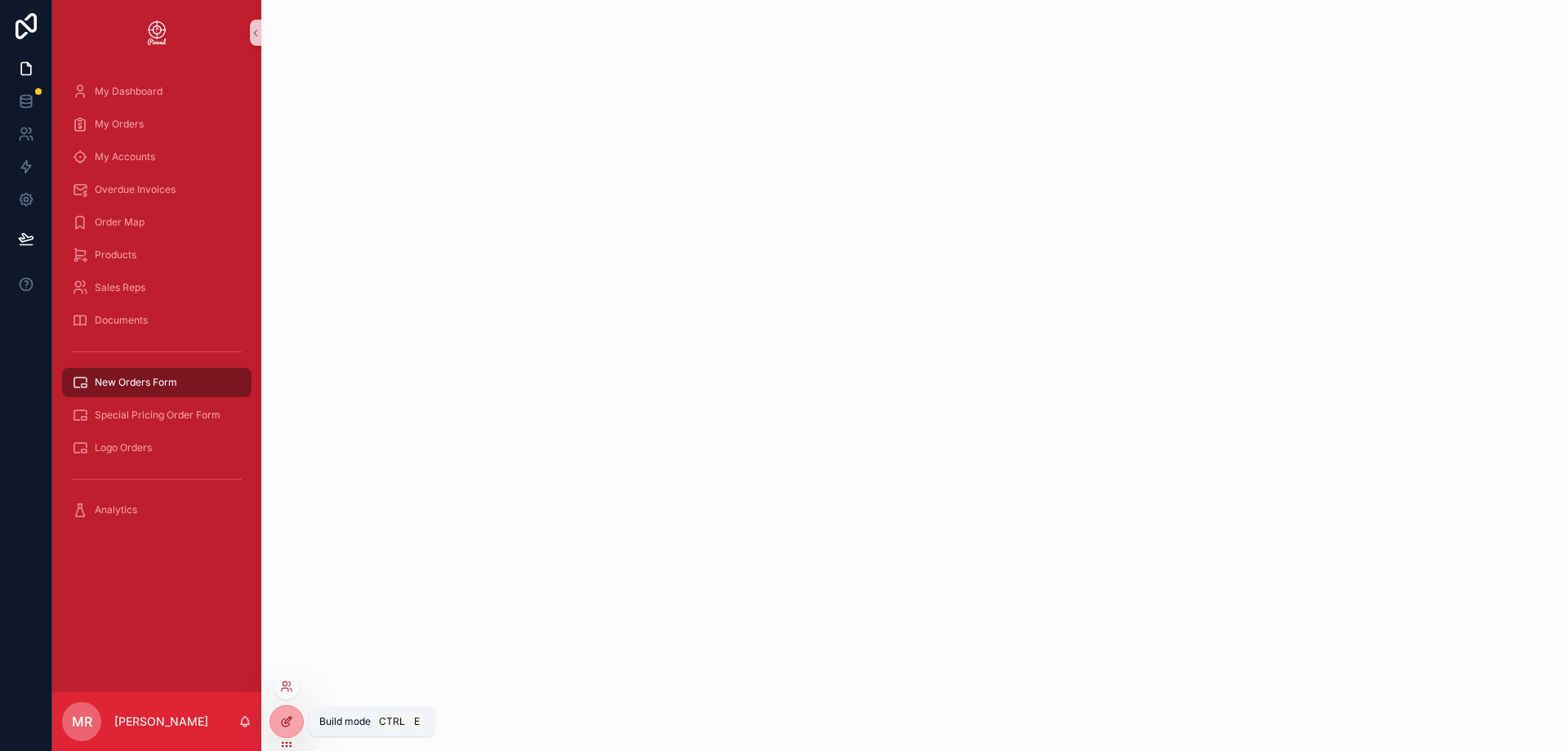
click at [284, 720] on icon at bounding box center [286, 721] width 13 height 13
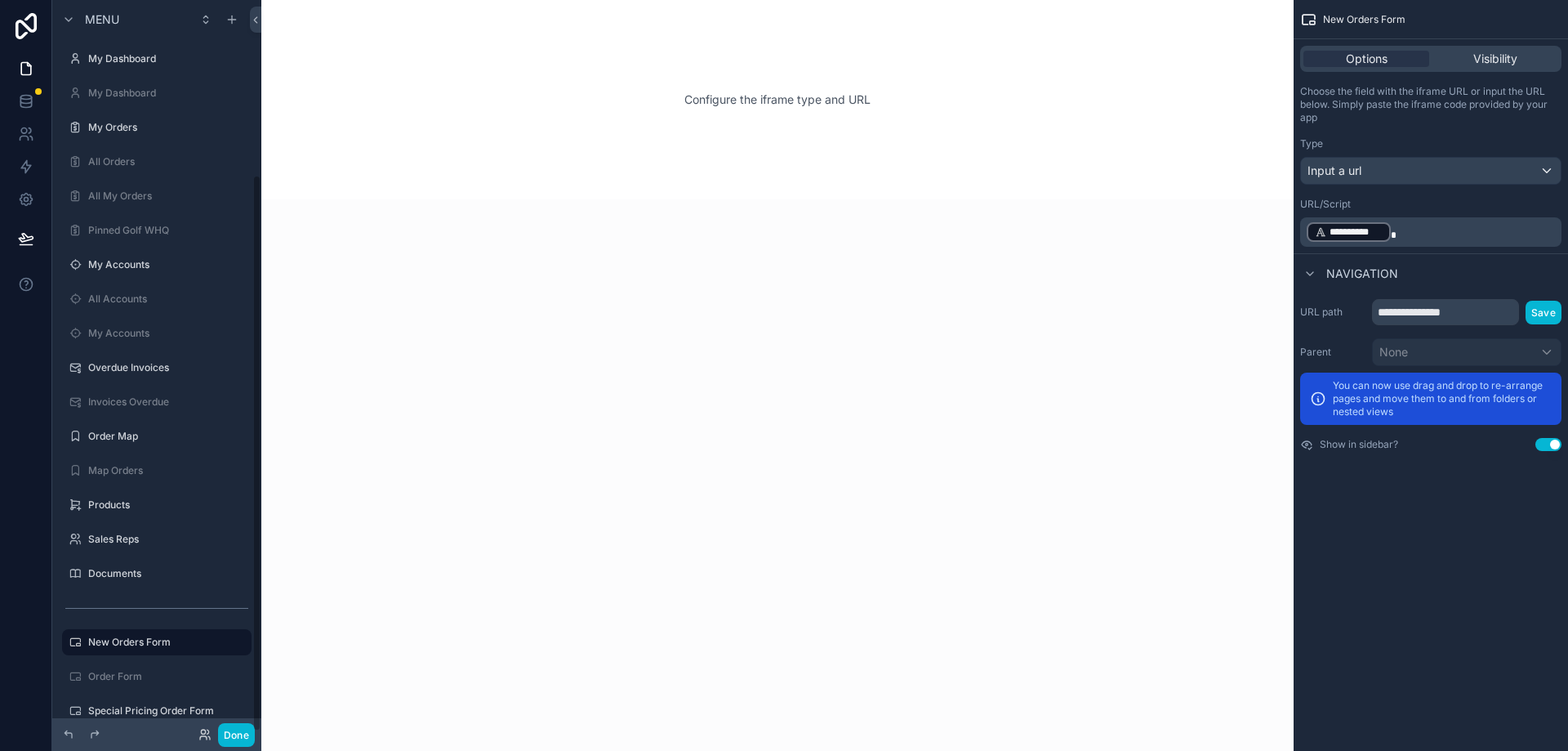
scroll to position [230, 0]
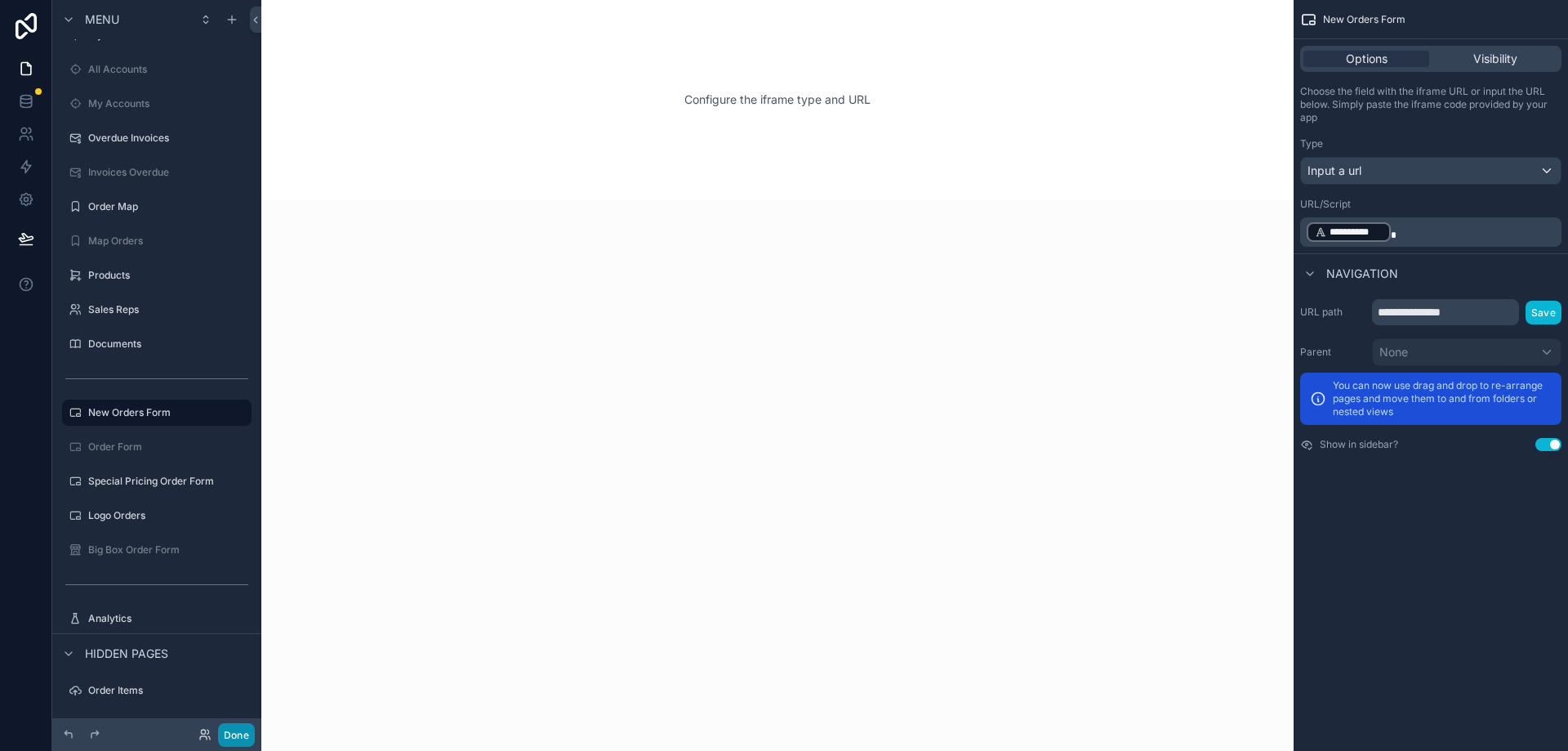
click at [238, 734] on button "Done" at bounding box center [236, 735] width 37 height 24
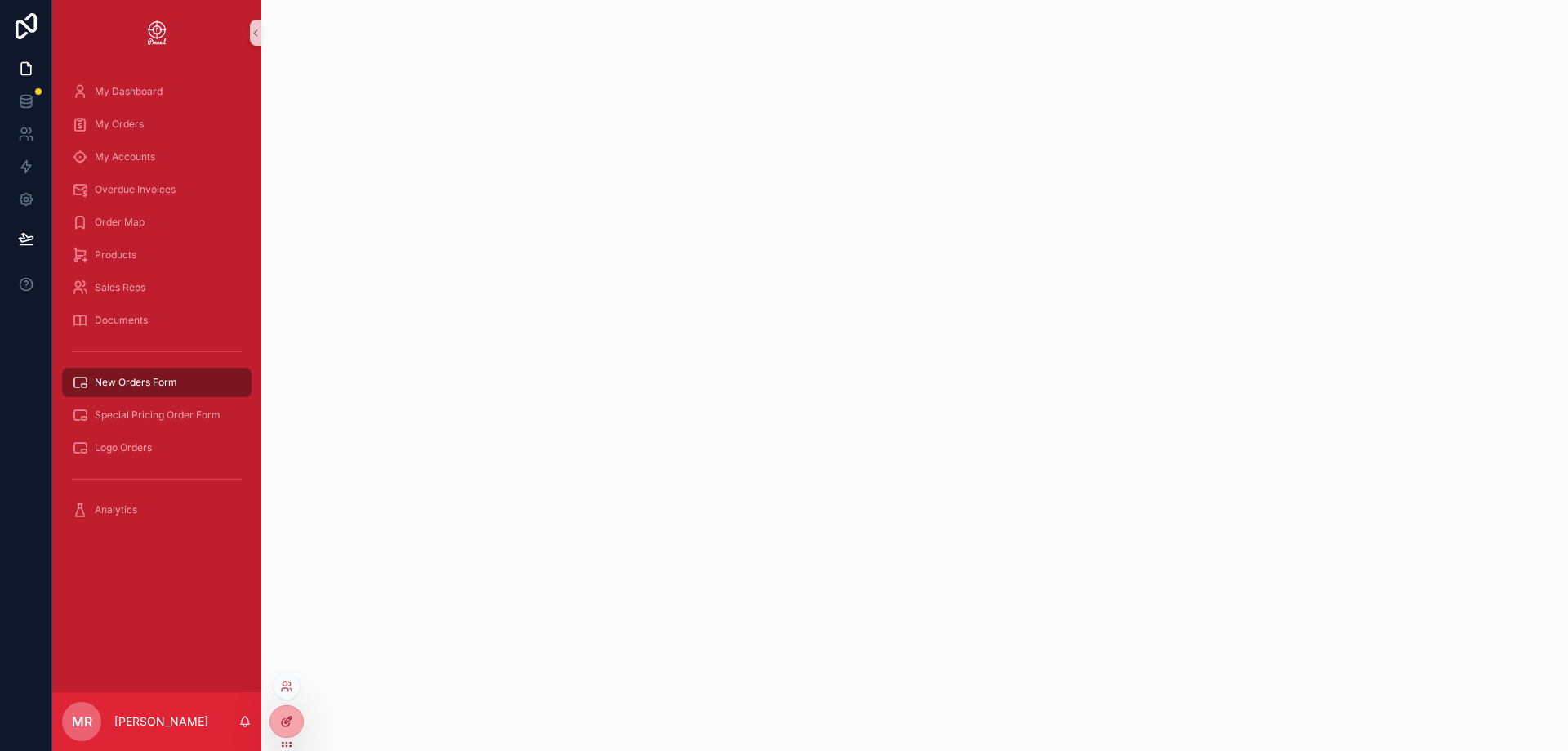
click at [285, 720] on icon at bounding box center [286, 721] width 13 height 13
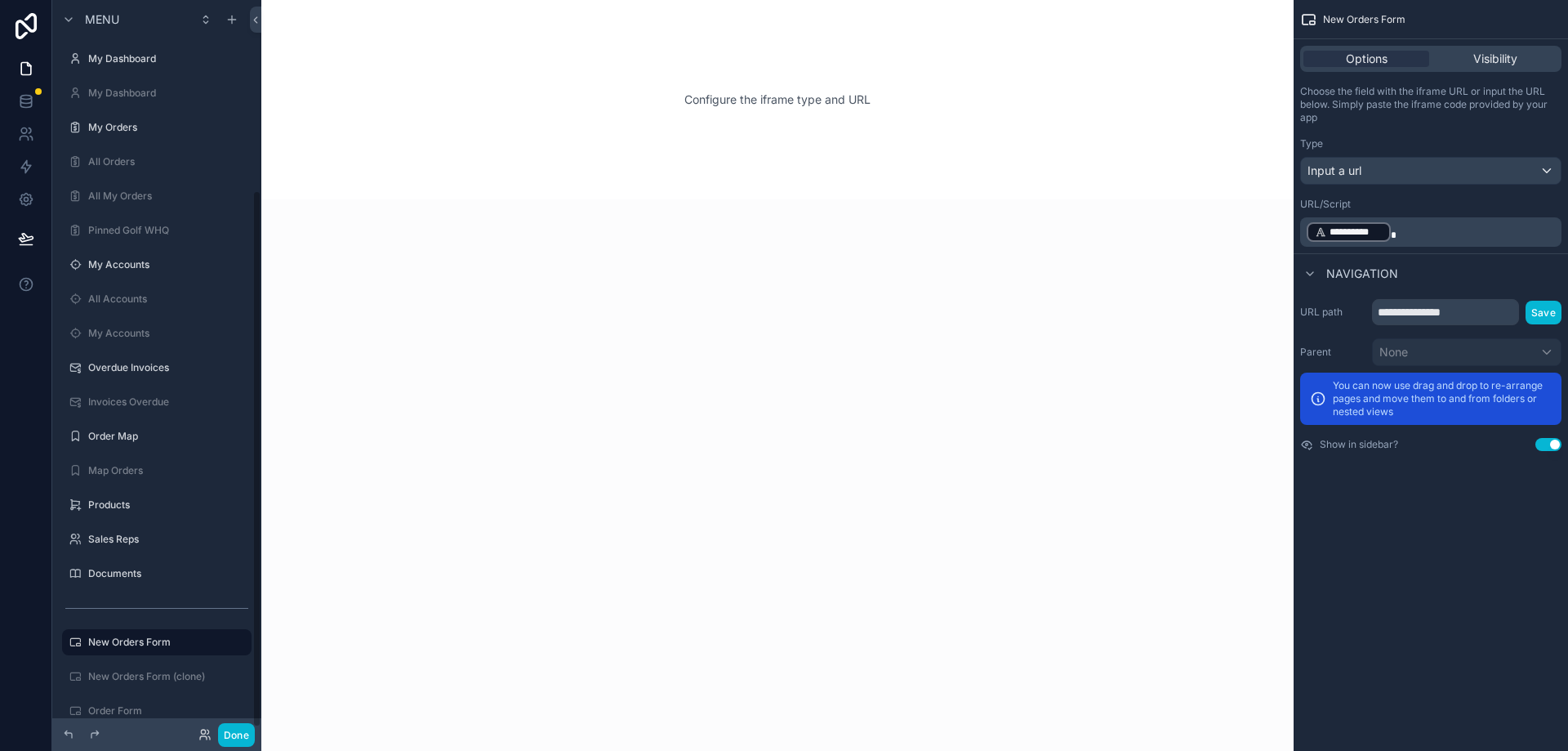
scroll to position [259, 0]
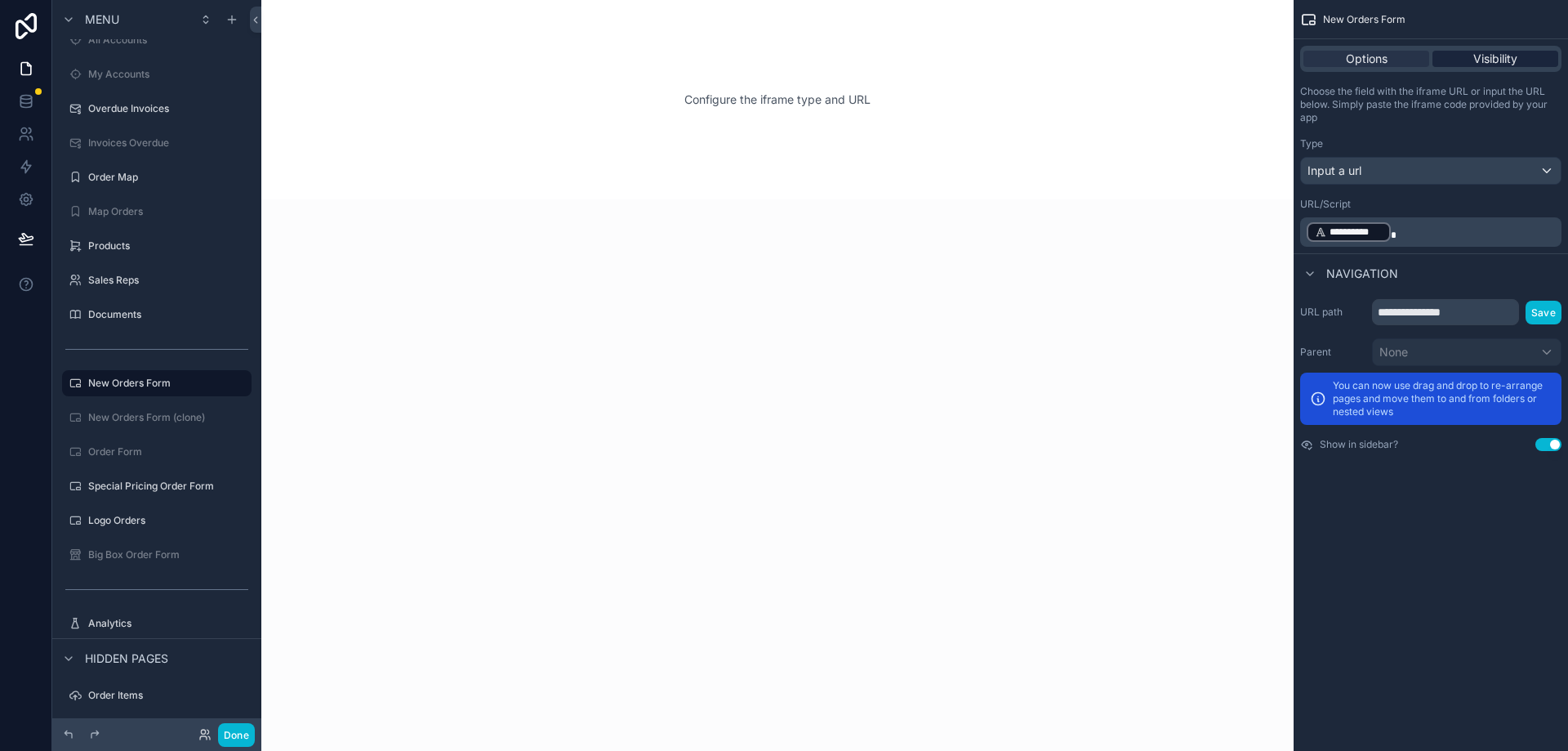
click at [1497, 55] on span "Visibility" at bounding box center [1495, 59] width 44 height 16
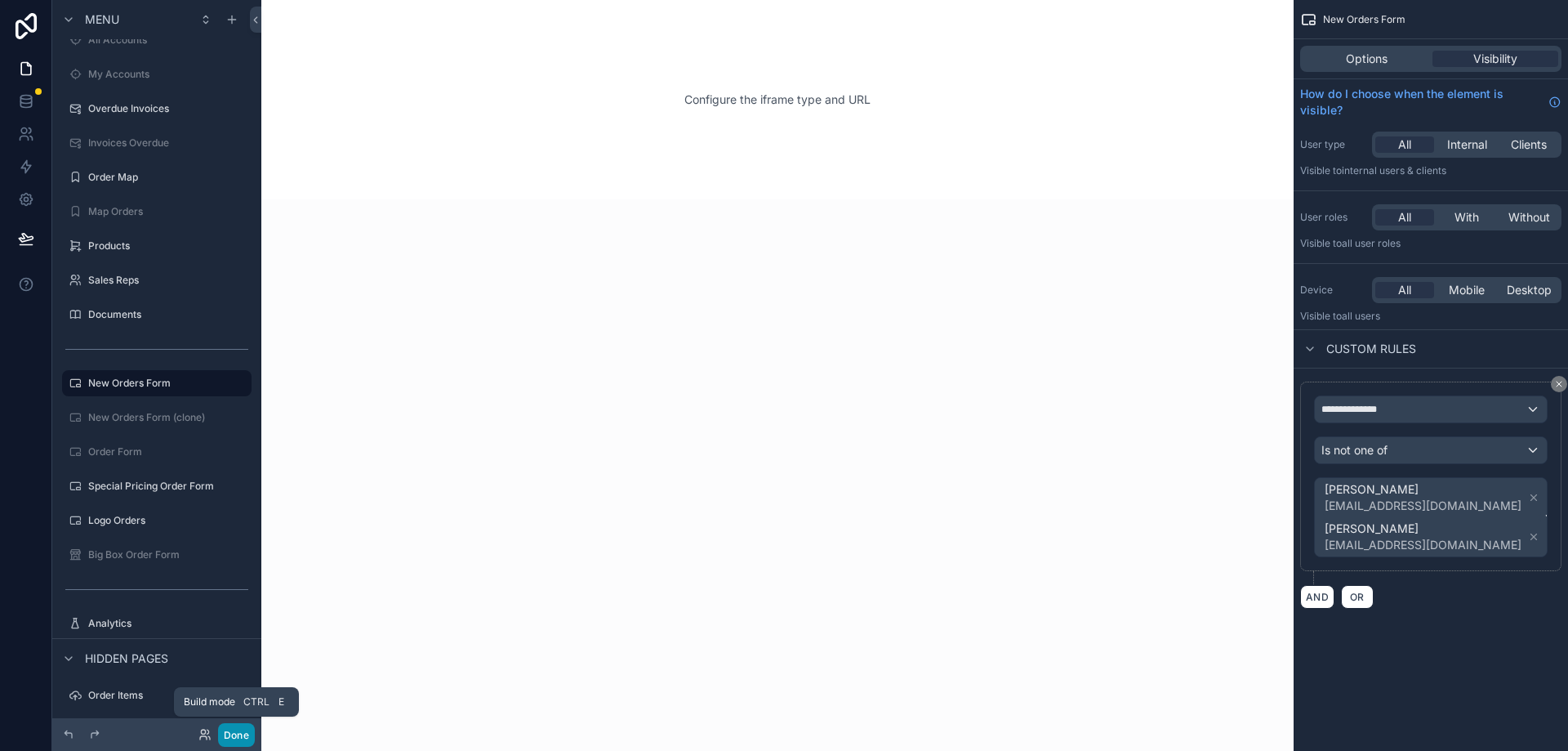
click at [232, 736] on button "Done" at bounding box center [236, 735] width 37 height 24
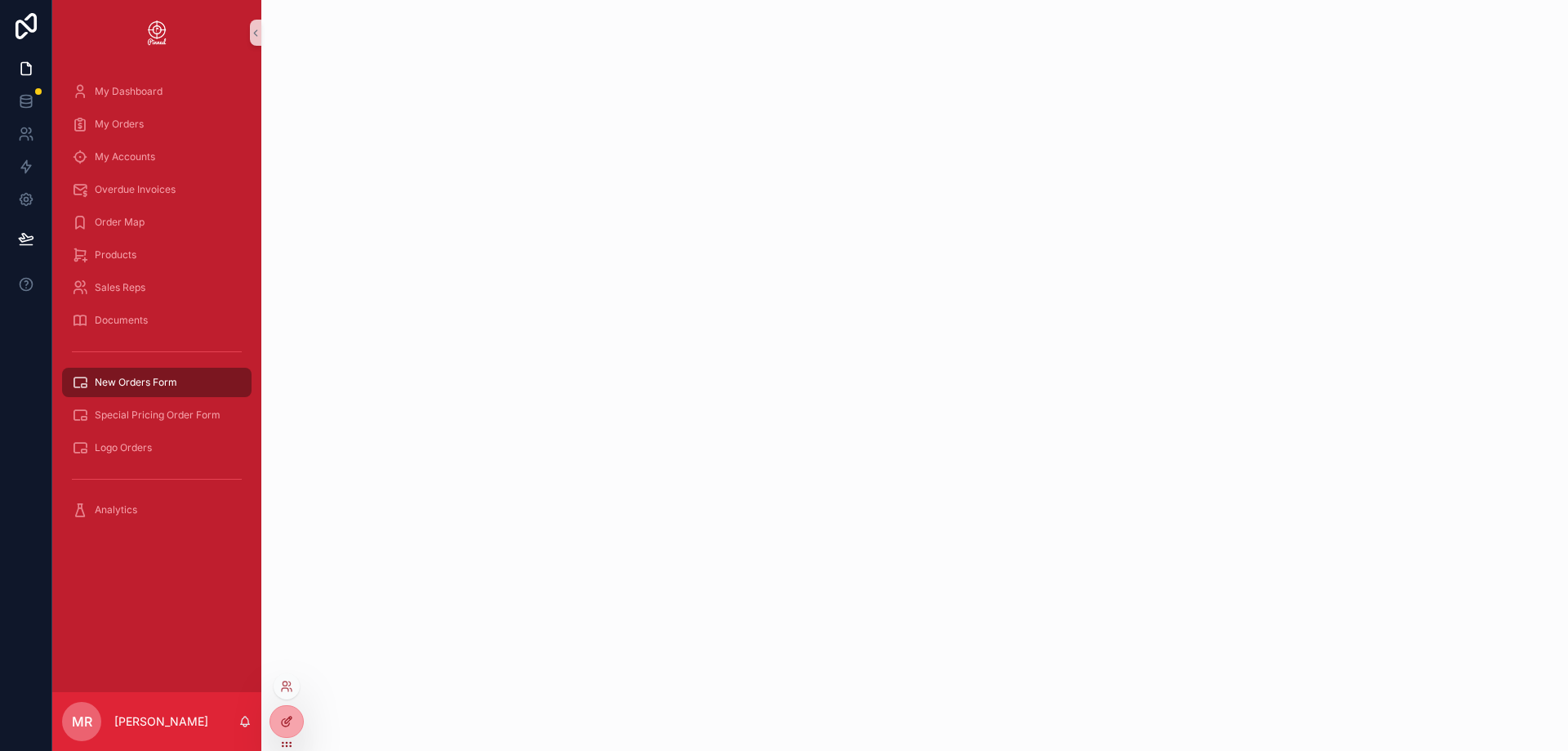
click at [285, 722] on icon at bounding box center [288, 719] width 7 height 7
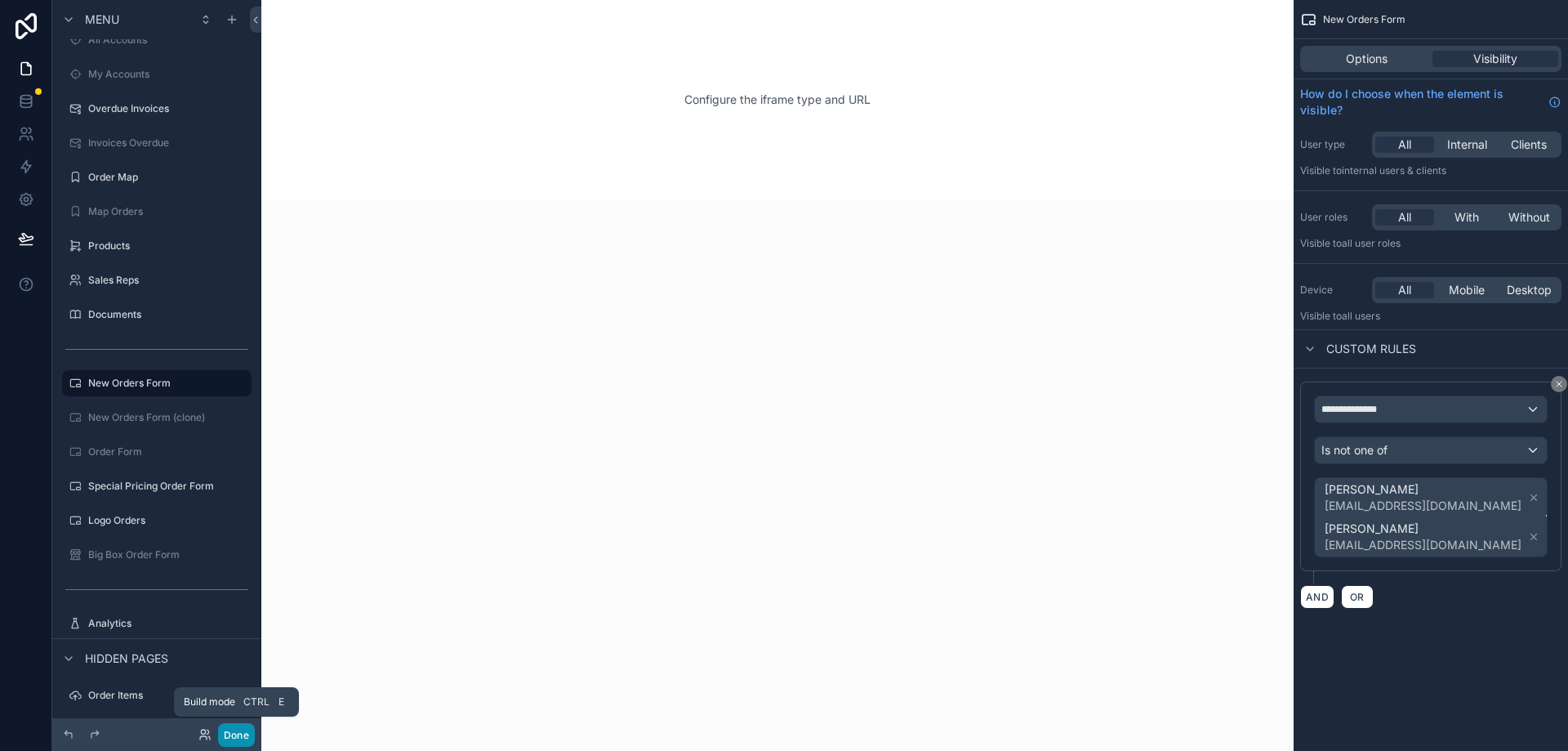
click at [234, 736] on button "Done" at bounding box center [236, 735] width 37 height 24
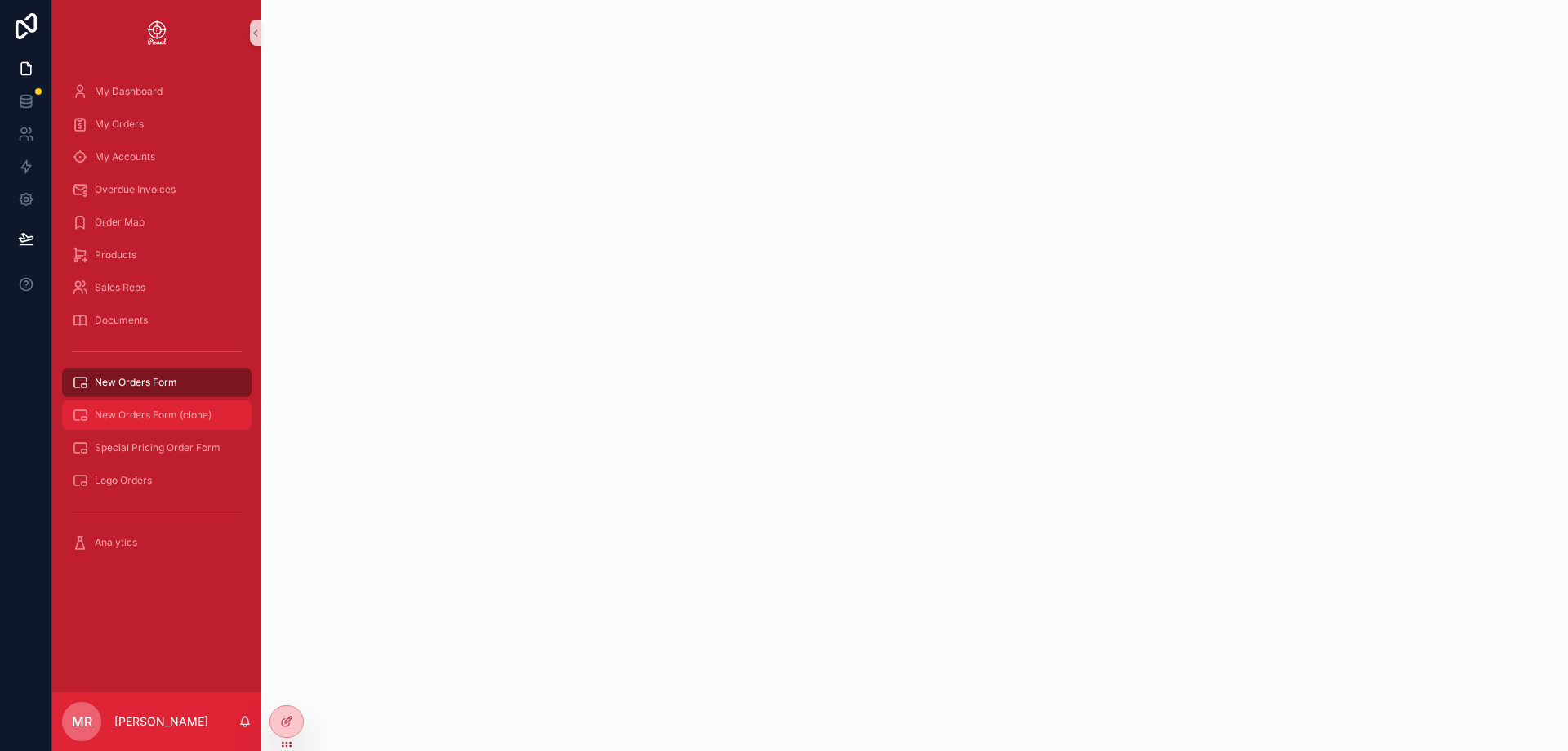
click at [172, 417] on span "New Orders Form (clone)" at bounding box center [153, 414] width 117 height 13
click at [564, 403] on div "scrollable content" at bounding box center [914, 376] width 1307 height 751
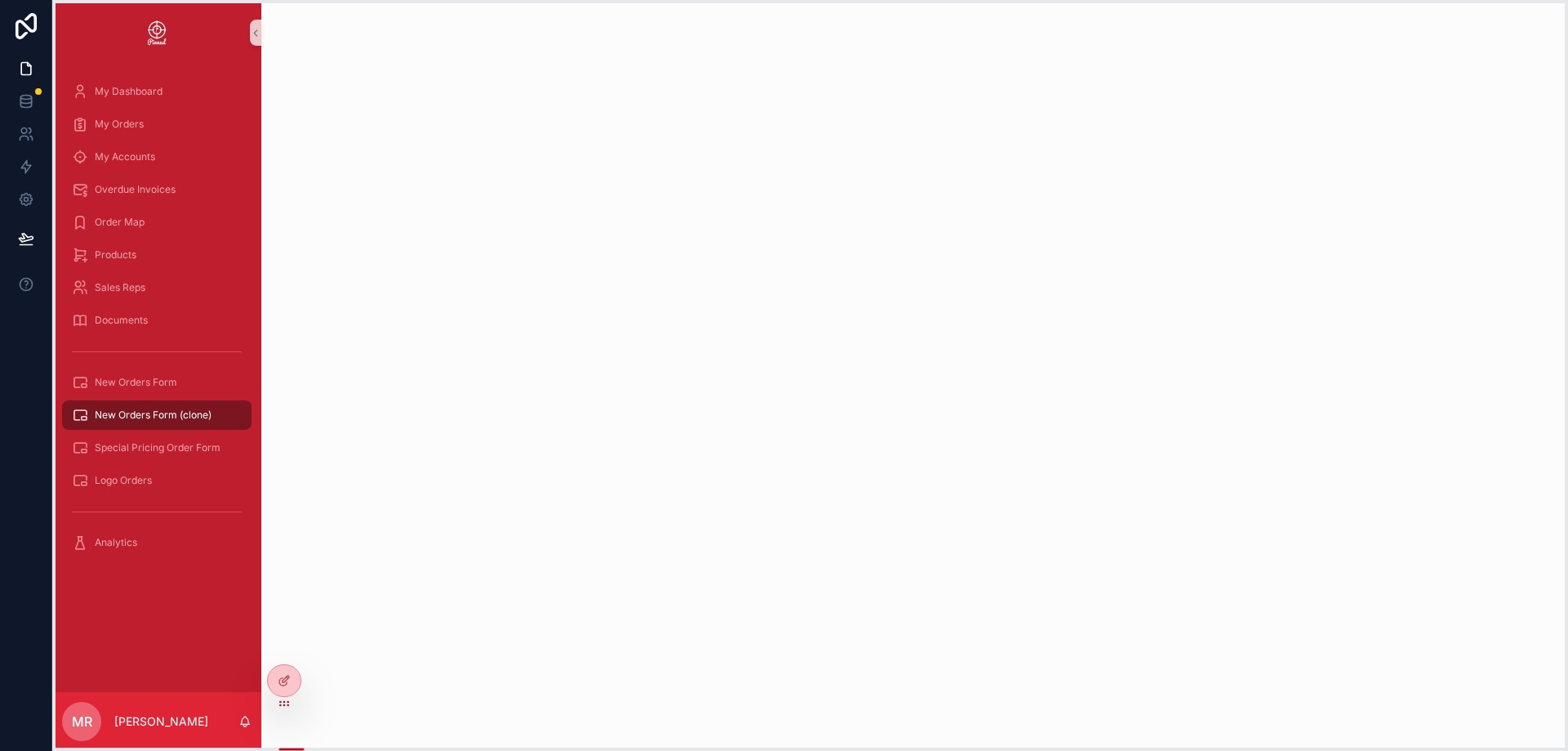
drag, startPoint x: 289, startPoint y: 743, endPoint x: 287, endPoint y: 699, distance: 44.0
click at [287, 701] on icon at bounding box center [287, 701] width 1 height 1
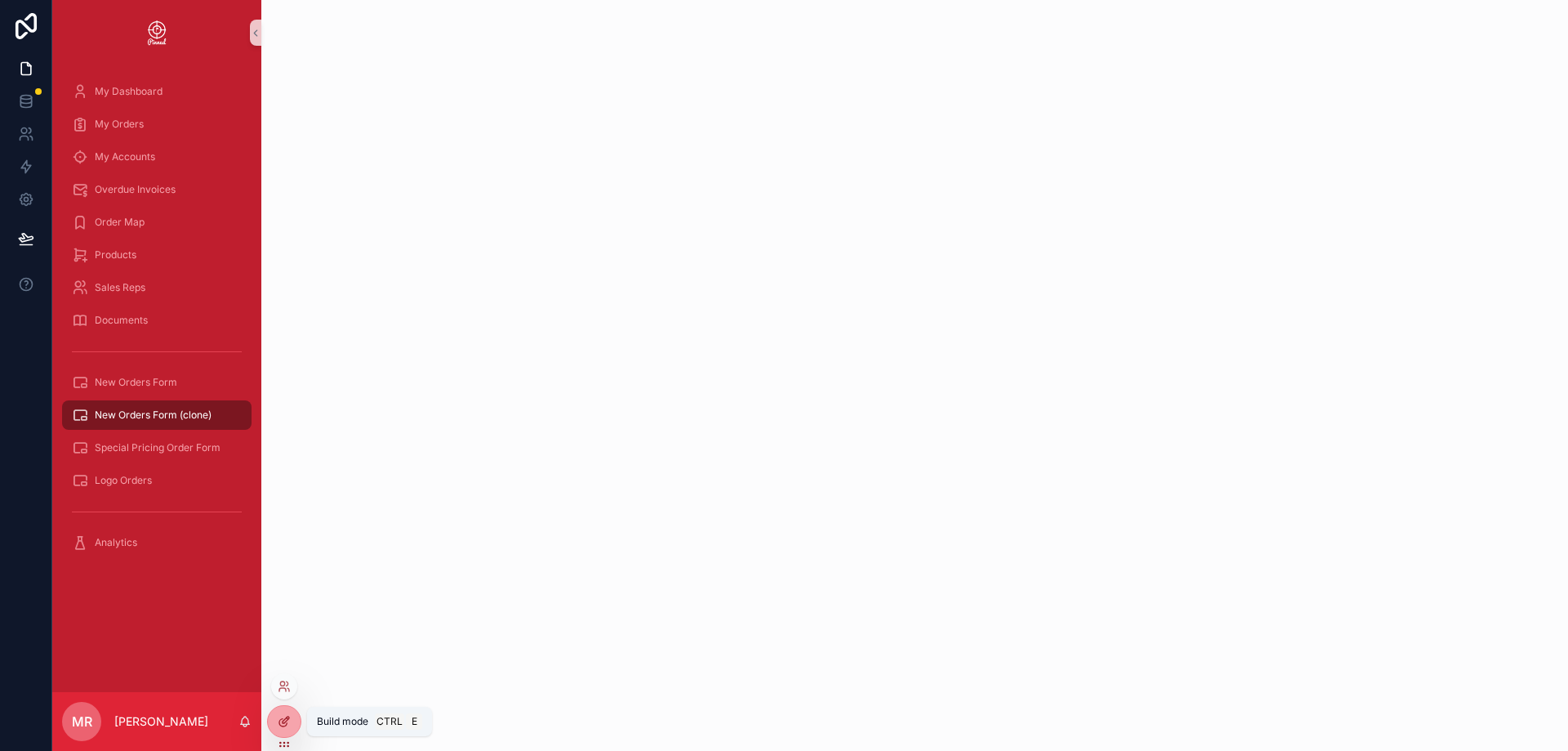
click at [281, 718] on icon at bounding box center [283, 721] width 13 height 13
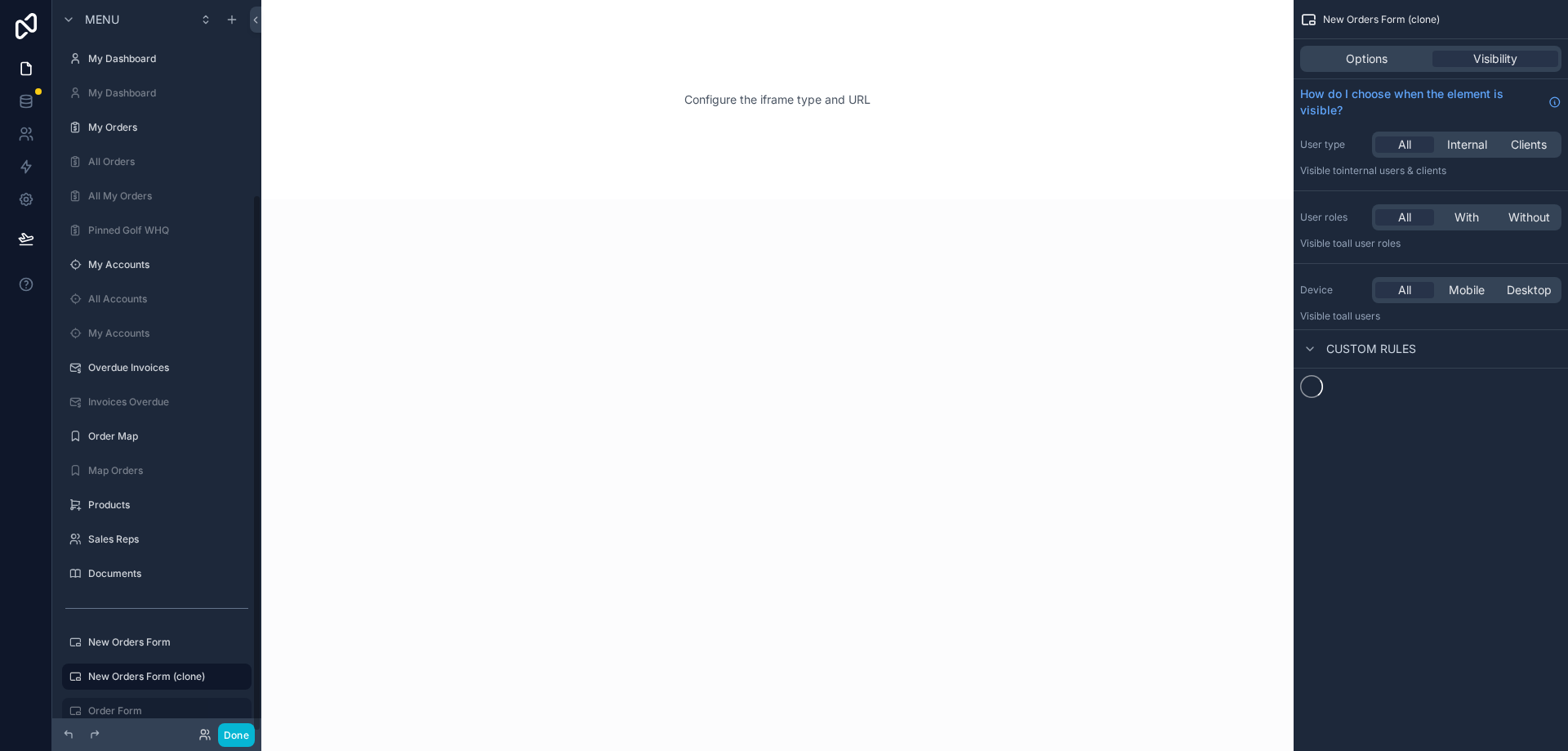
scroll to position [264, 0]
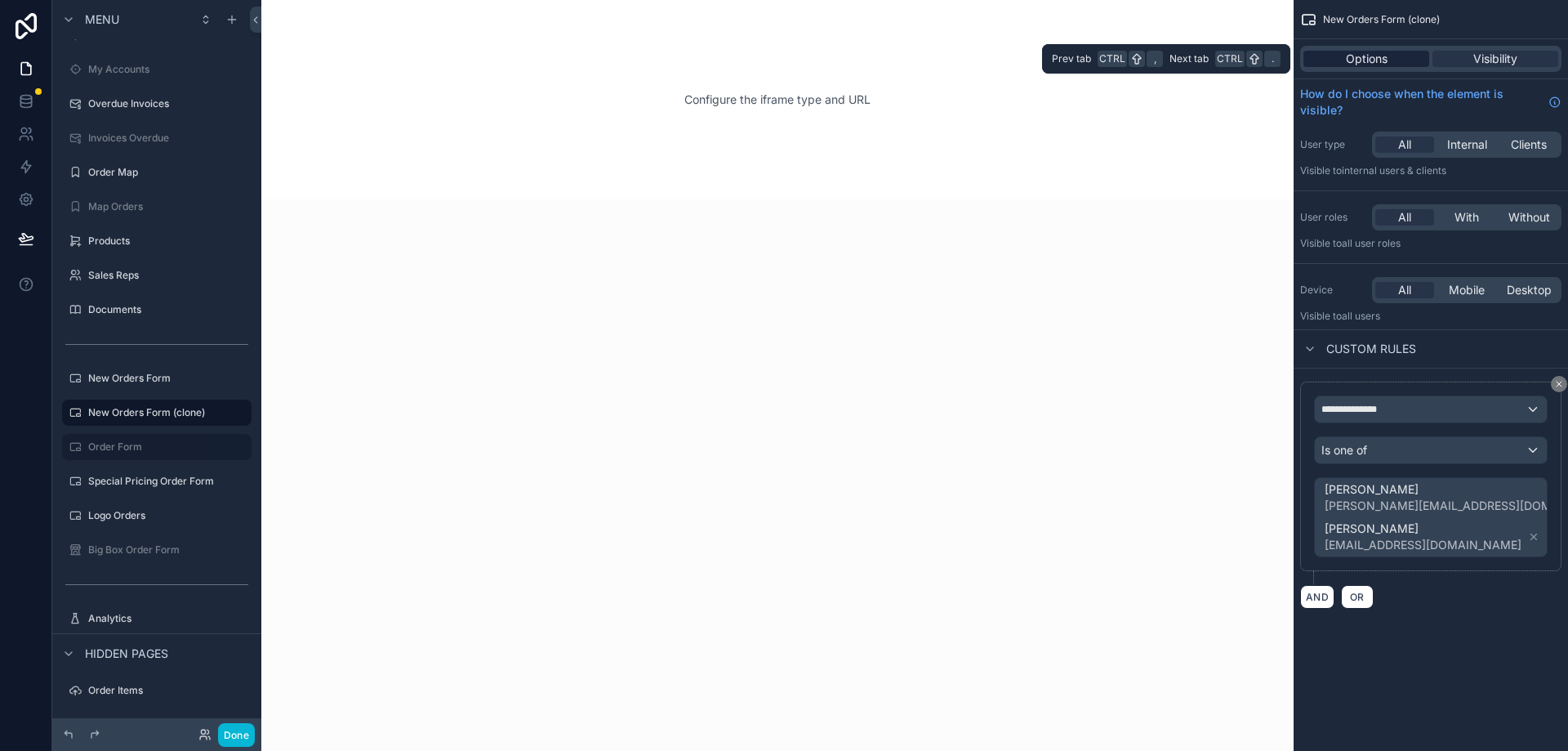
click at [1346, 55] on span "Options" at bounding box center [1366, 59] width 42 height 16
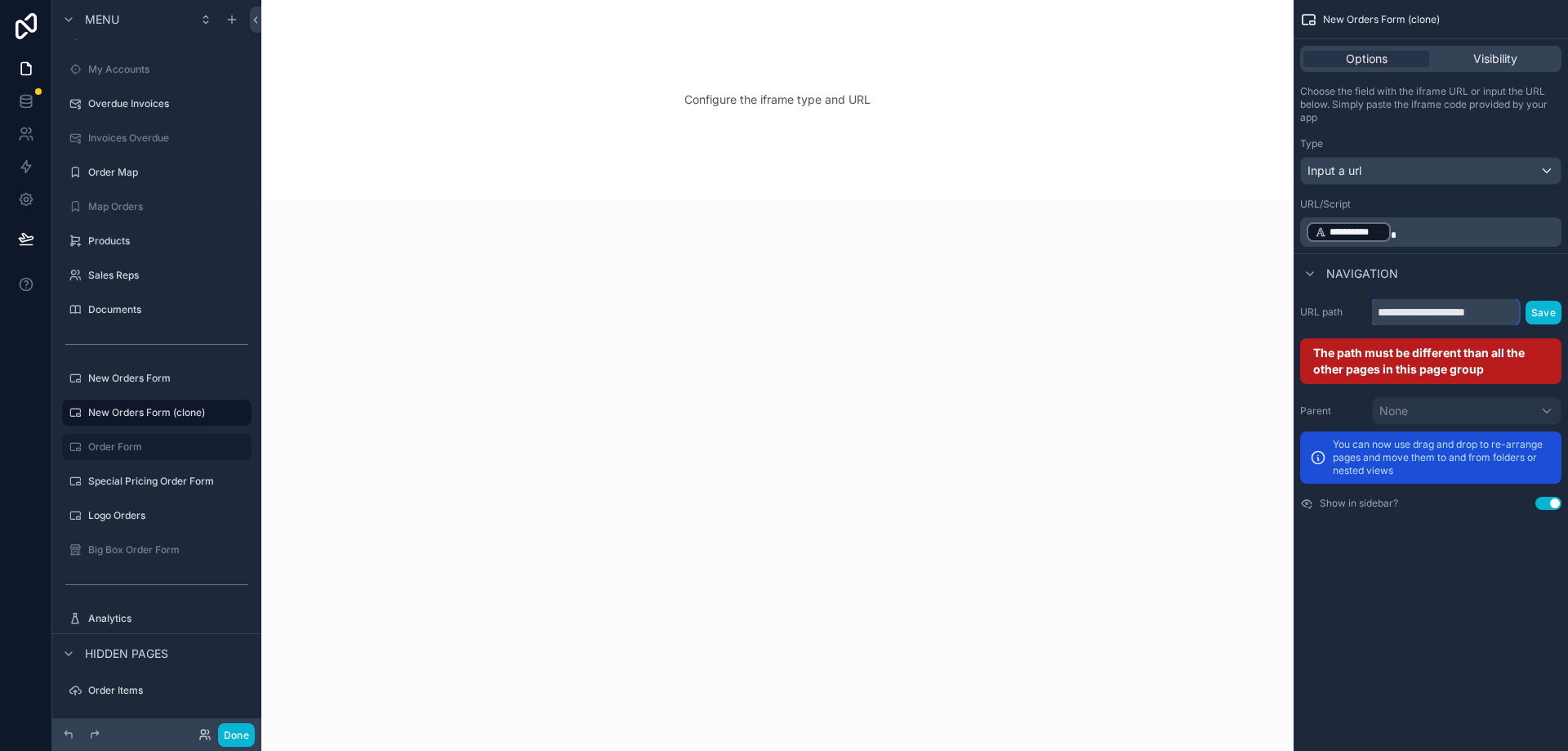
click at [1427, 308] on input "**********" at bounding box center [1444, 312] width 147 height 26
click at [1430, 317] on input "**********" at bounding box center [1444, 312] width 147 height 26
paste input "**********"
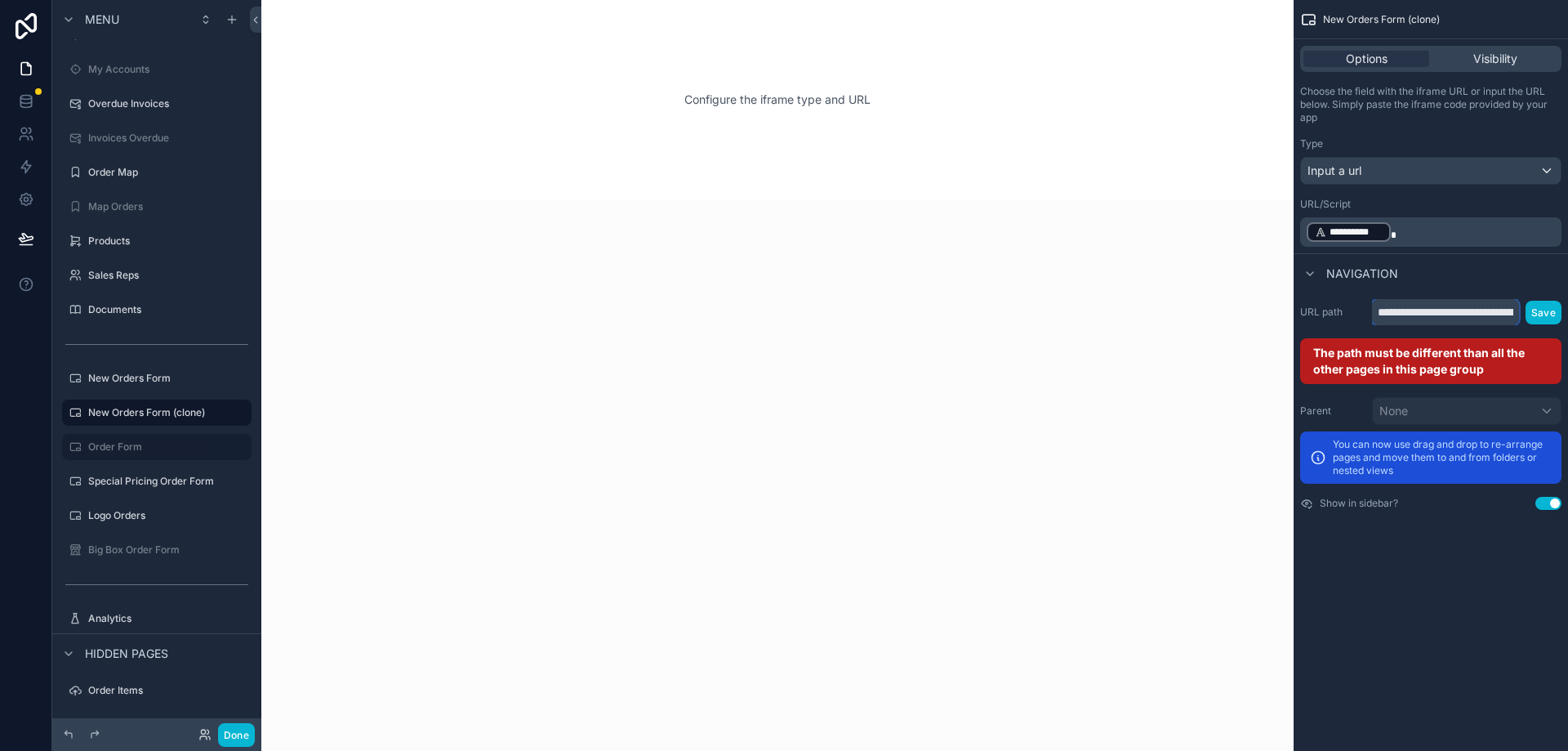
scroll to position [0, 440]
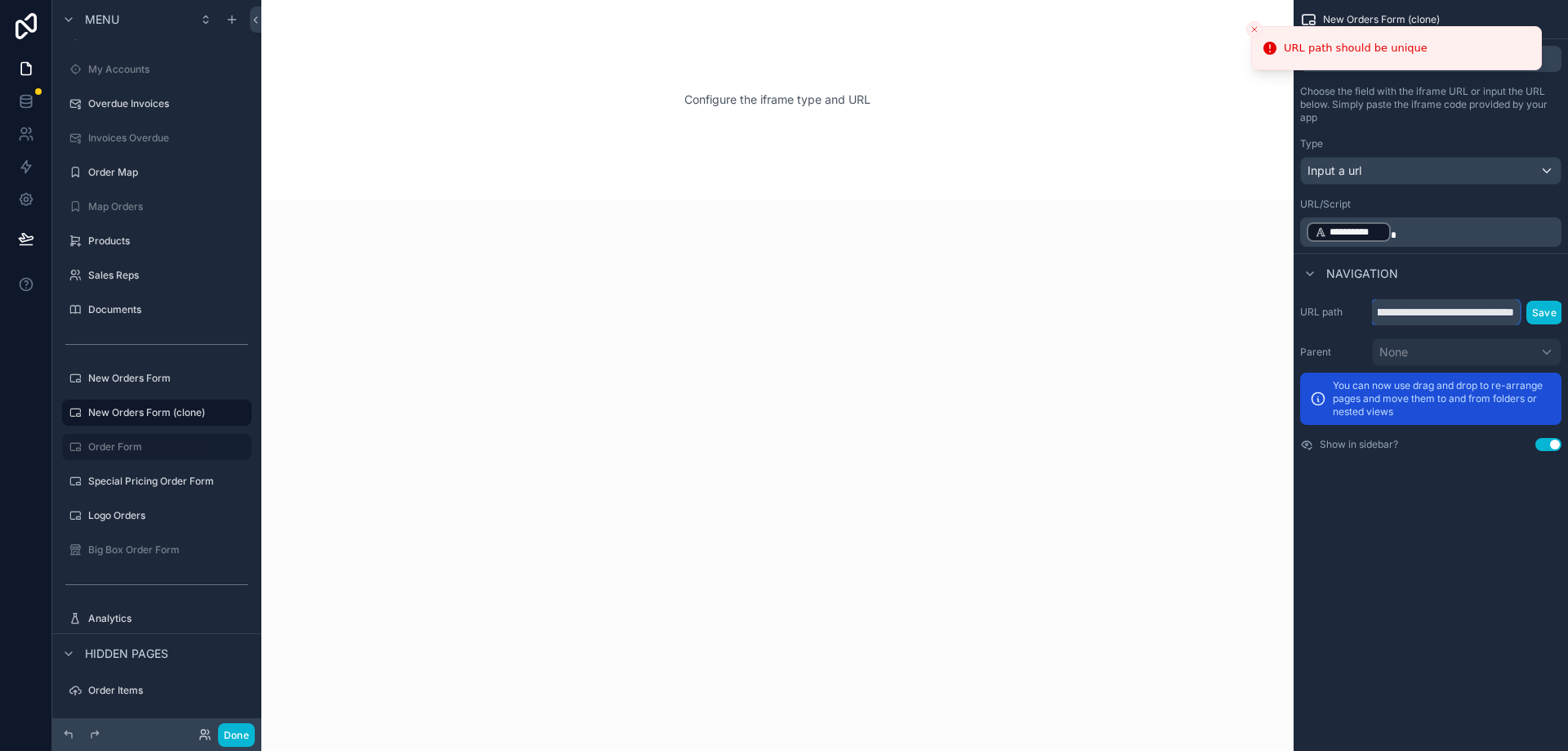
type input "**********"
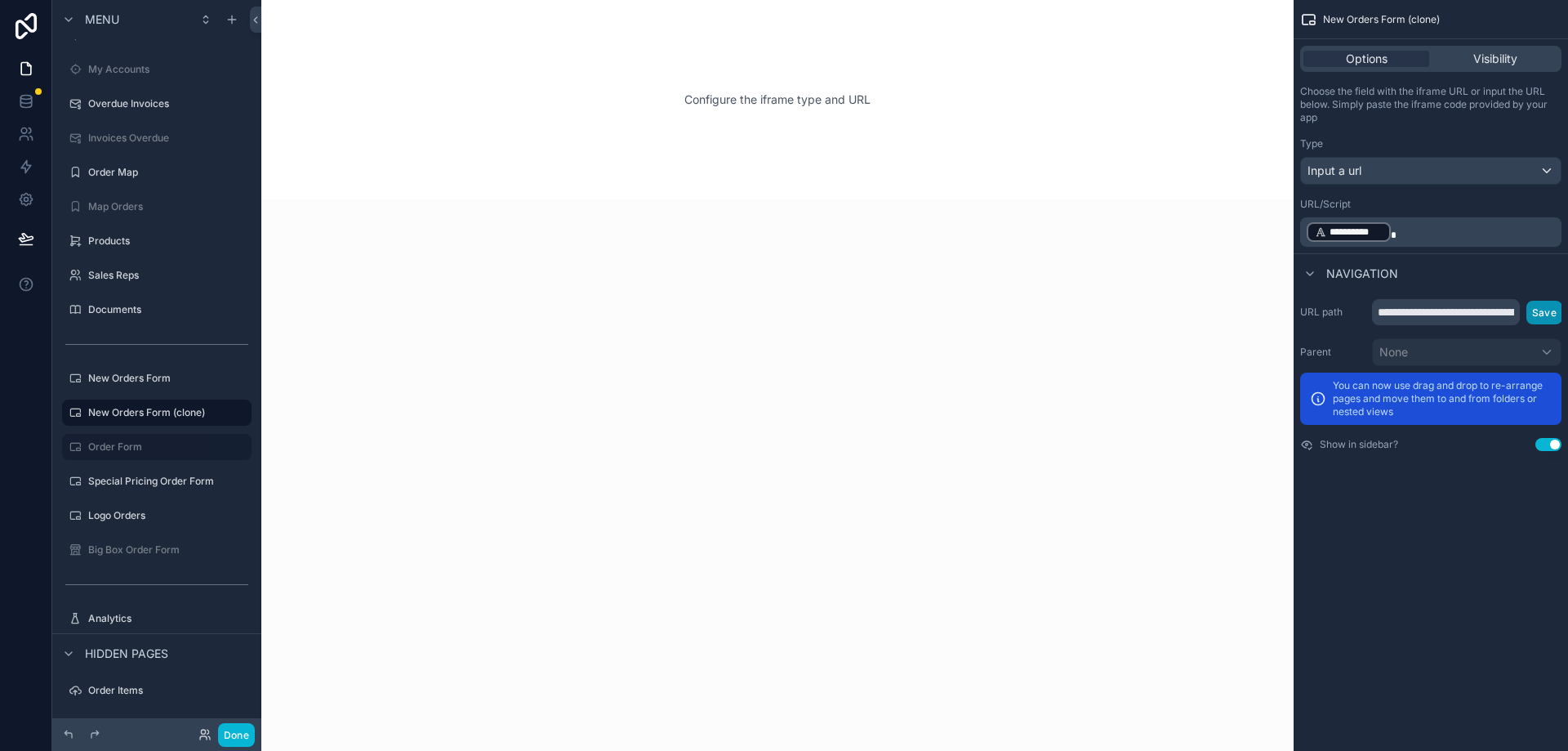
click at [1549, 311] on button "Save" at bounding box center [1544, 313] width 36 height 24
click at [1460, 275] on div "Navigation" at bounding box center [1430, 273] width 274 height 39
click at [1365, 230] on span "**********" at bounding box center [1355, 232] width 53 height 13
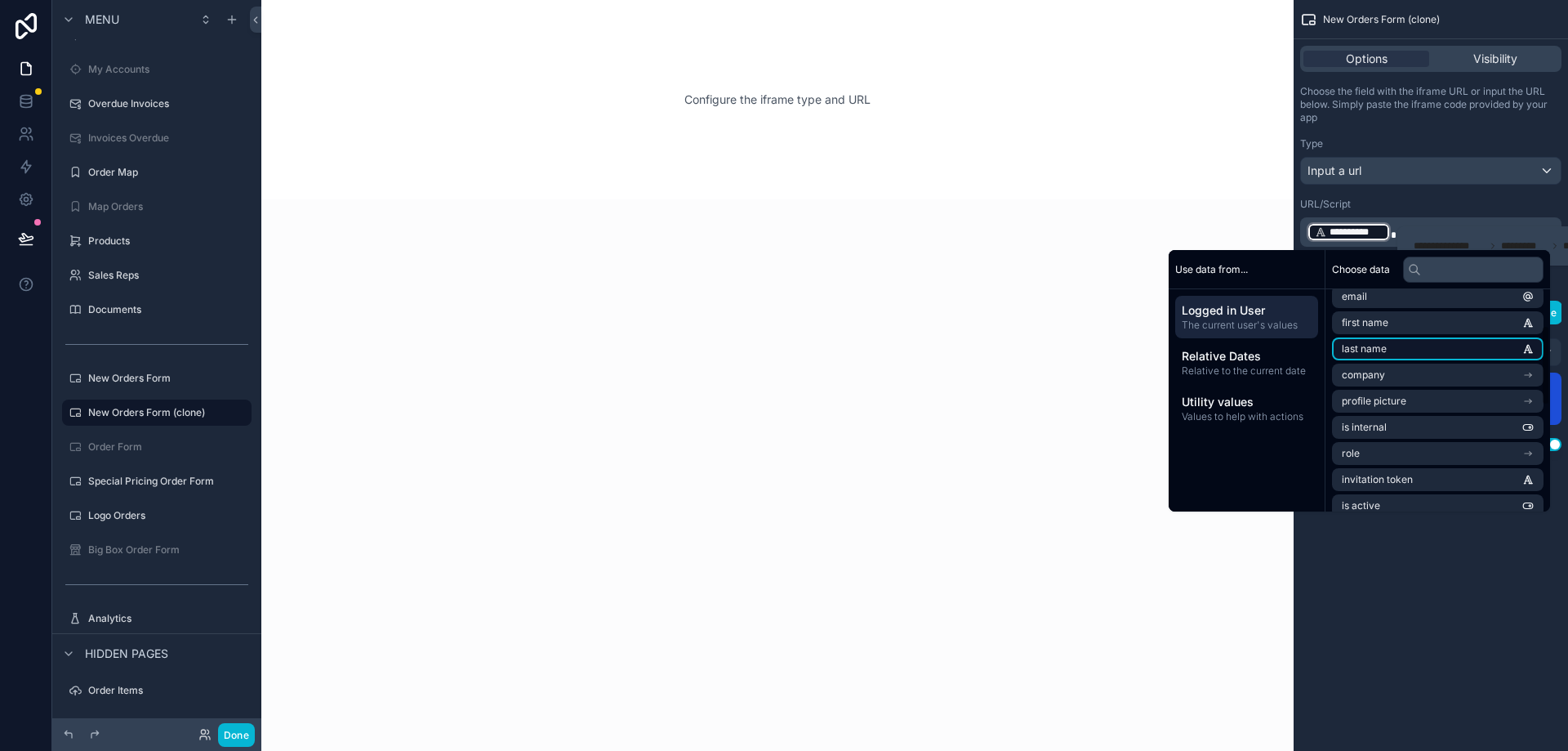
scroll to position [327, 0]
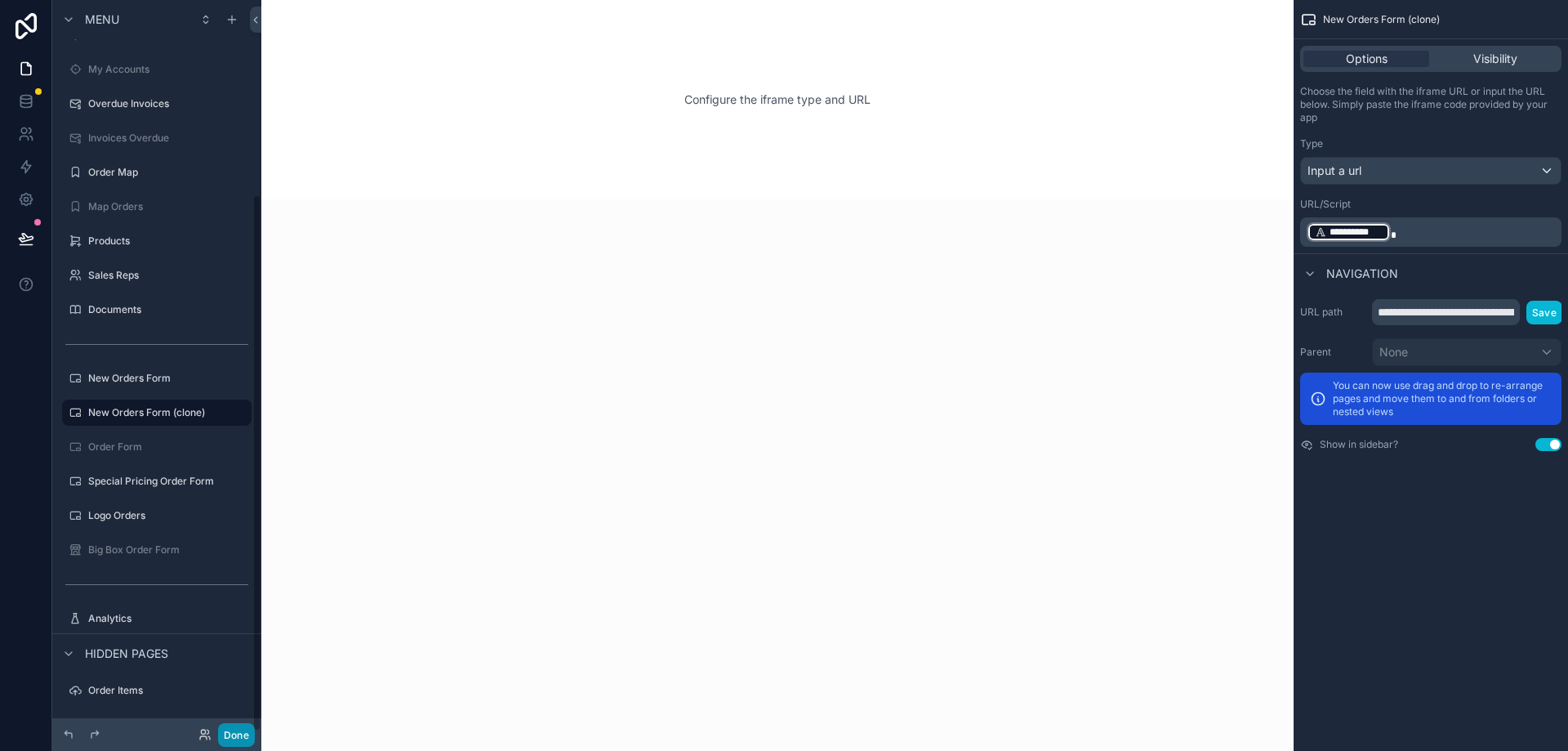
click at [244, 739] on button "Done" at bounding box center [236, 735] width 37 height 24
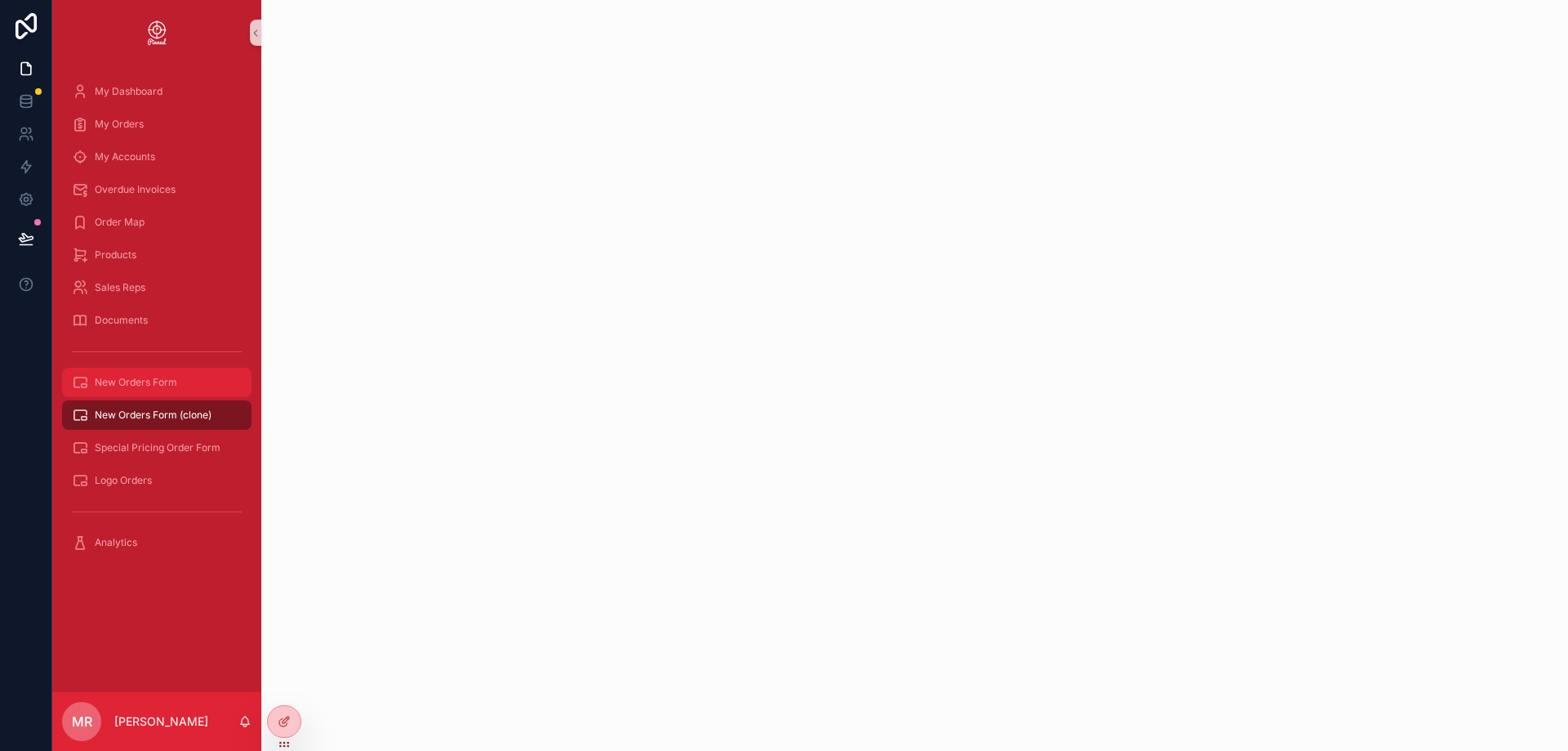
click at [164, 391] on div "New Orders Form" at bounding box center [157, 382] width 170 height 26
click at [174, 420] on span "New Orders Form (clone)" at bounding box center [153, 414] width 117 height 13
click at [163, 384] on span "New Orders Form" at bounding box center [136, 381] width 83 height 13
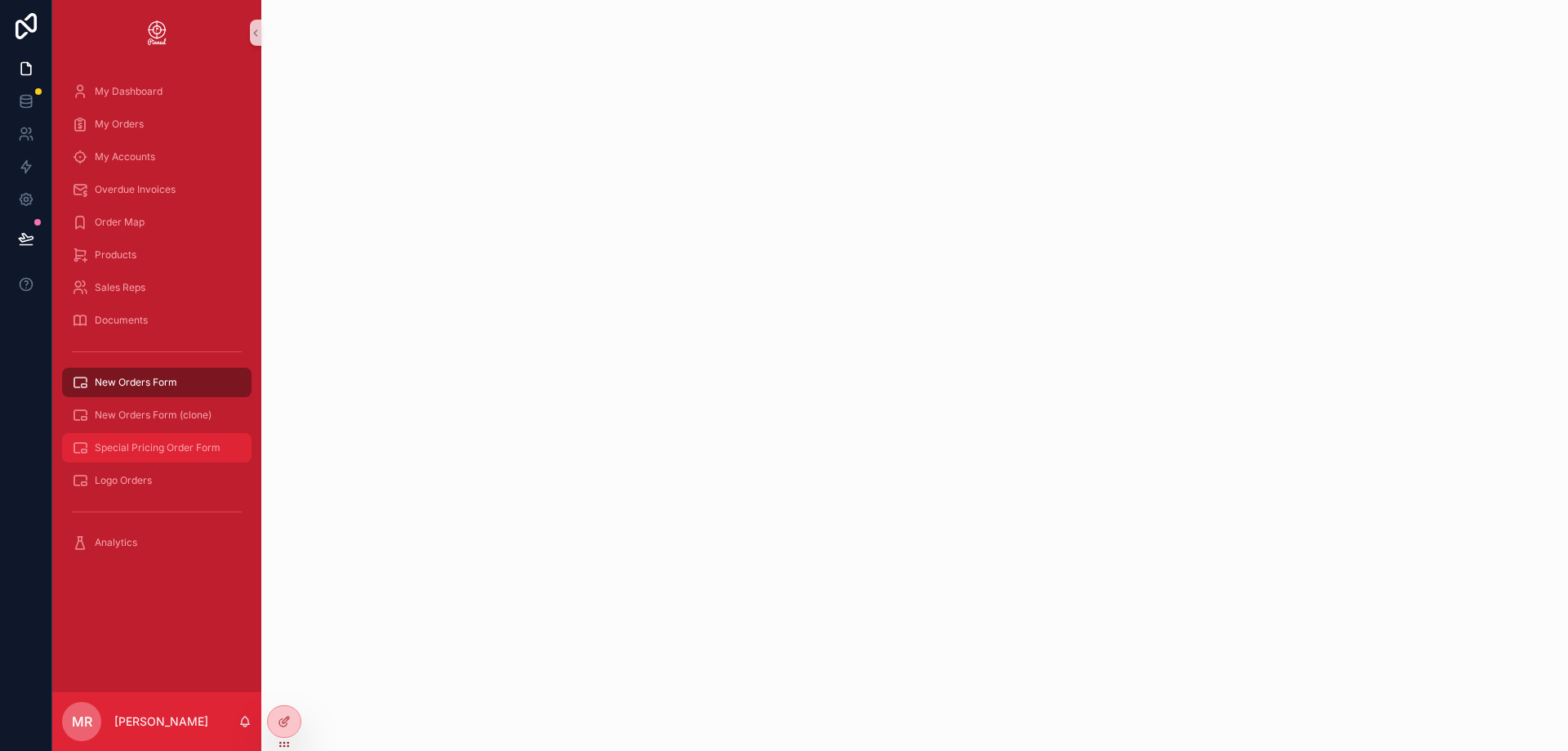
click at [164, 437] on div "Special Pricing Order Form" at bounding box center [157, 447] width 170 height 26
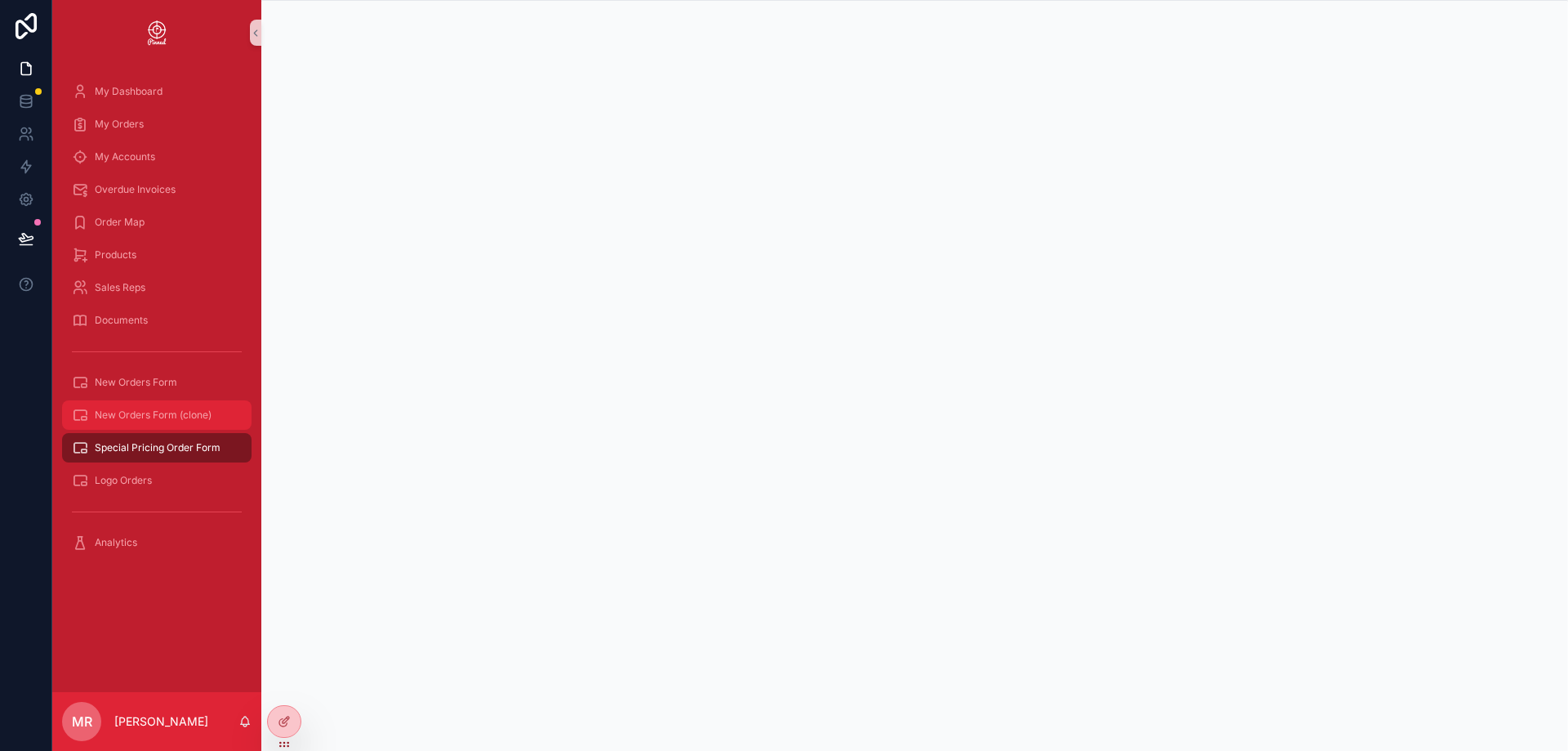
click at [169, 417] on span "New Orders Form (clone)" at bounding box center [153, 414] width 117 height 13
click at [286, 724] on icon at bounding box center [282, 722] width 7 height 7
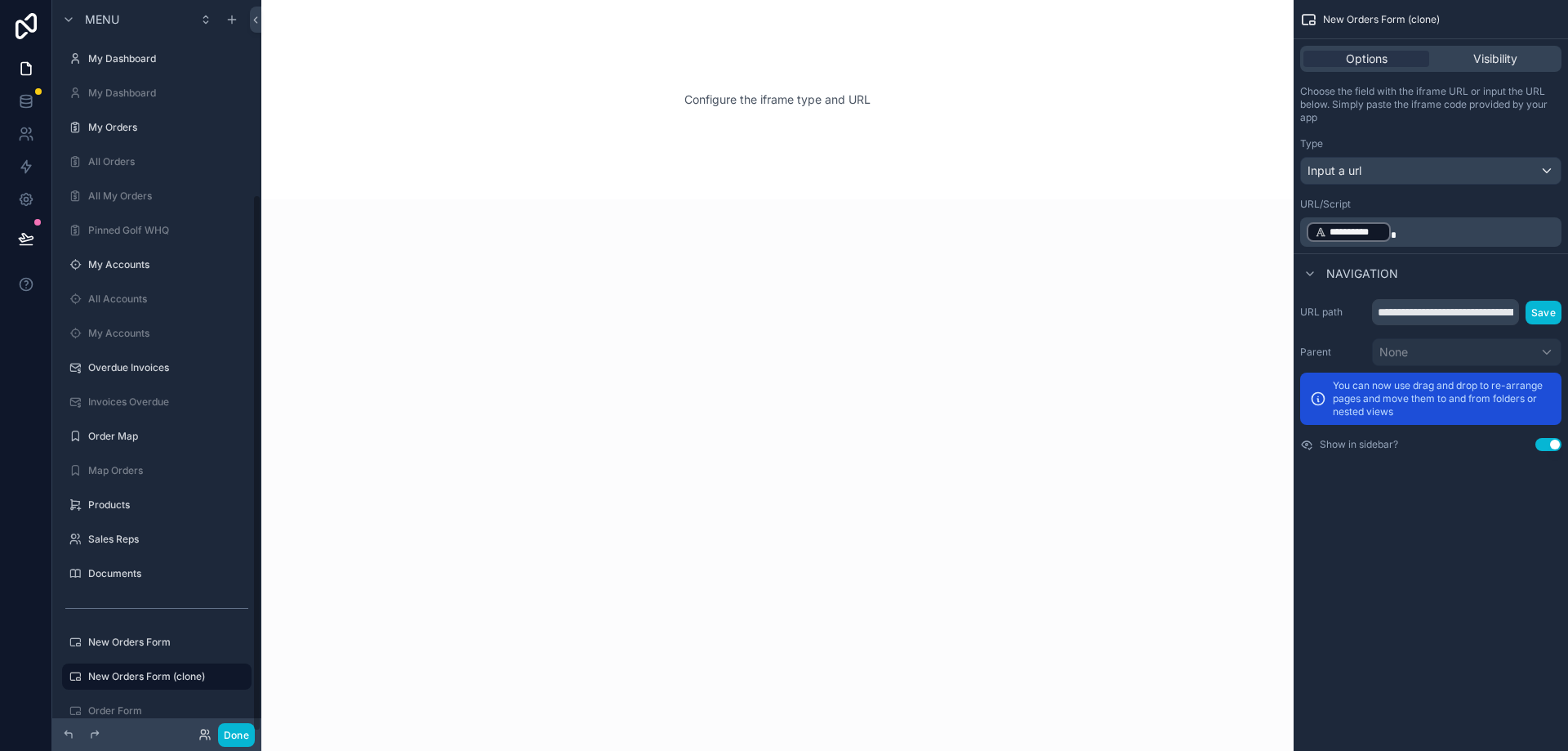
scroll to position [264, 0]
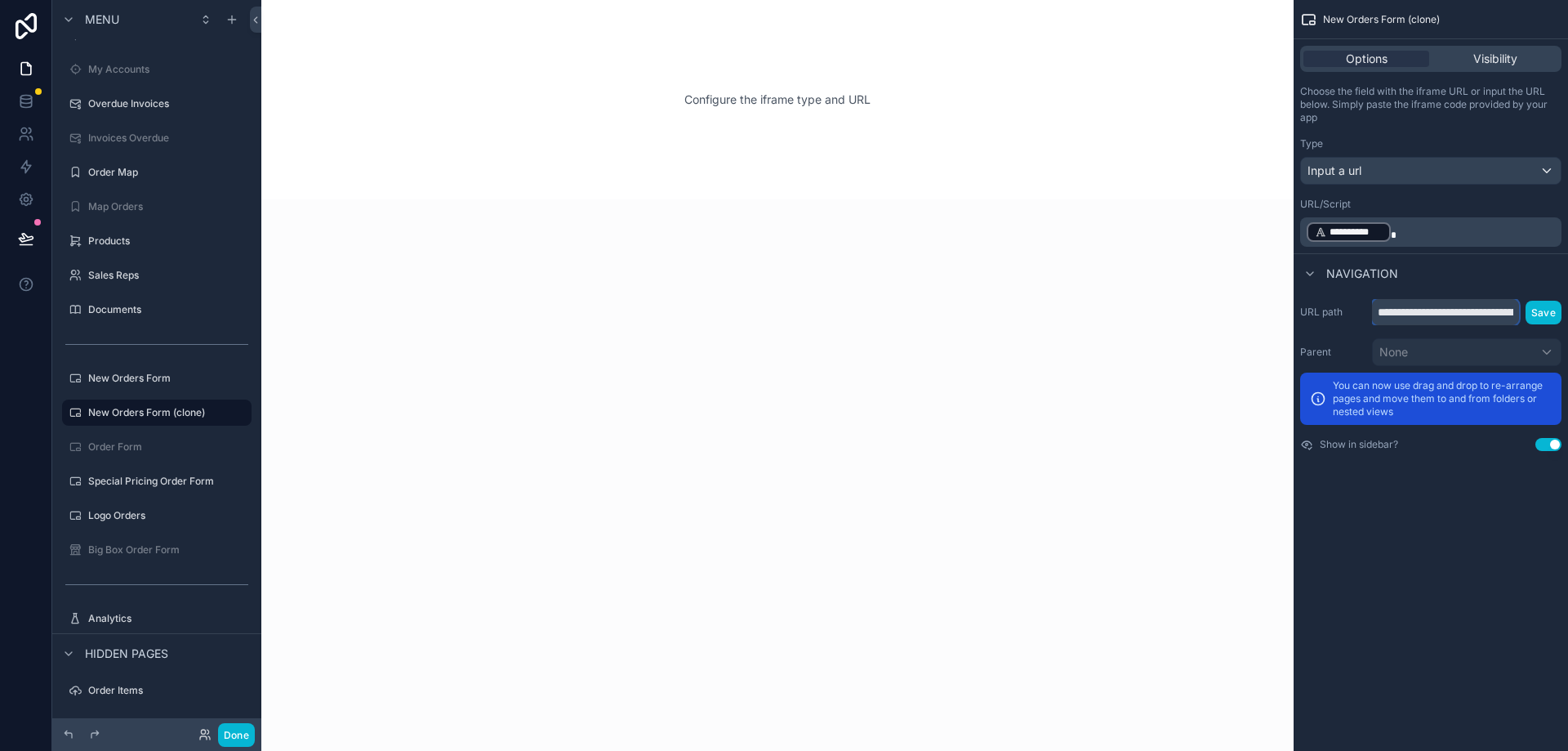
click at [1421, 316] on input "**********" at bounding box center [1444, 312] width 147 height 26
click at [1440, 277] on div "Navigation" at bounding box center [1430, 273] width 274 height 39
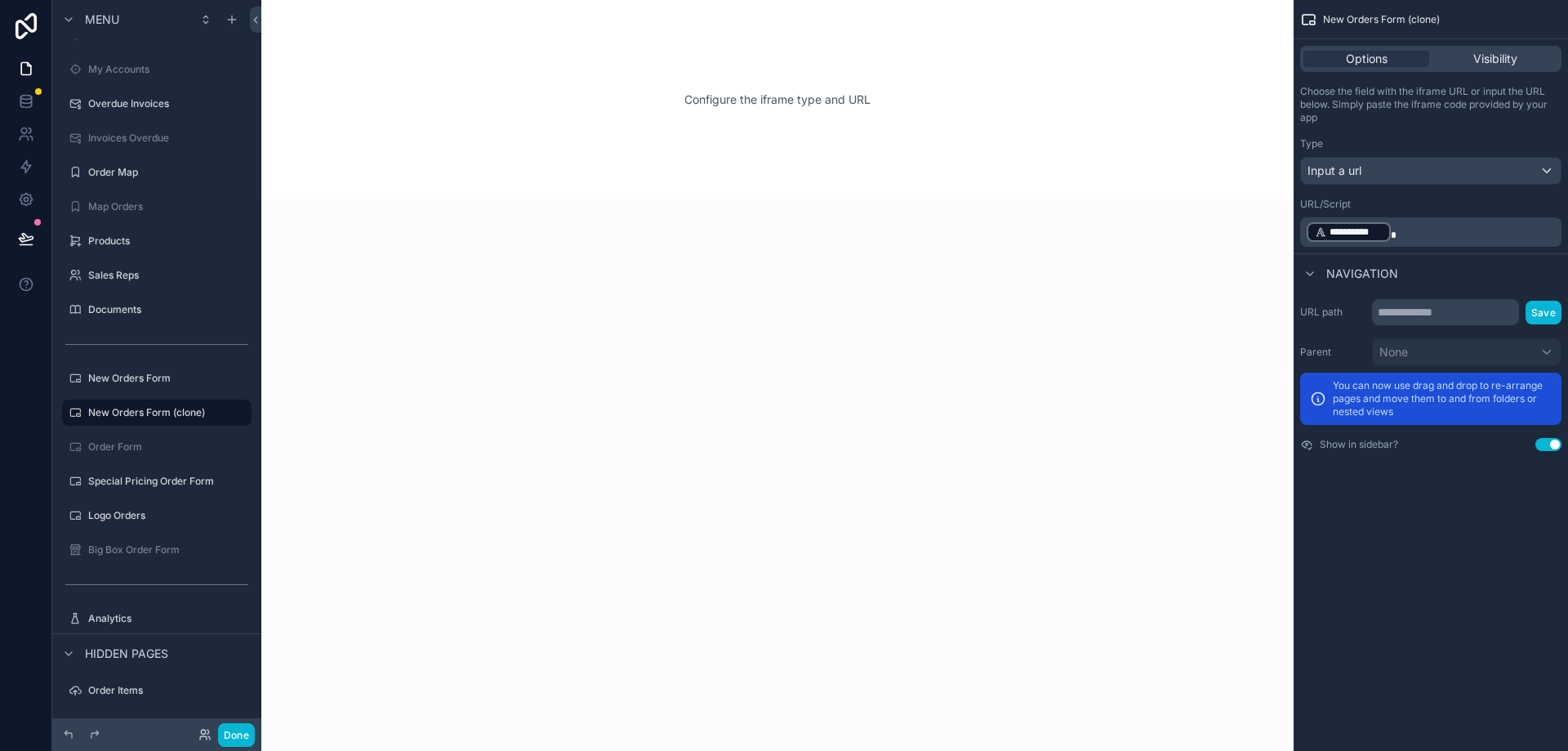
click at [1440, 277] on div "Navigation" at bounding box center [1430, 273] width 274 height 39
click at [1429, 274] on div "Navigation" at bounding box center [1430, 273] width 274 height 39
click at [1421, 273] on div "Navigation" at bounding box center [1430, 273] width 274 height 39
click at [1356, 232] on span "**********" at bounding box center [1355, 232] width 53 height 13
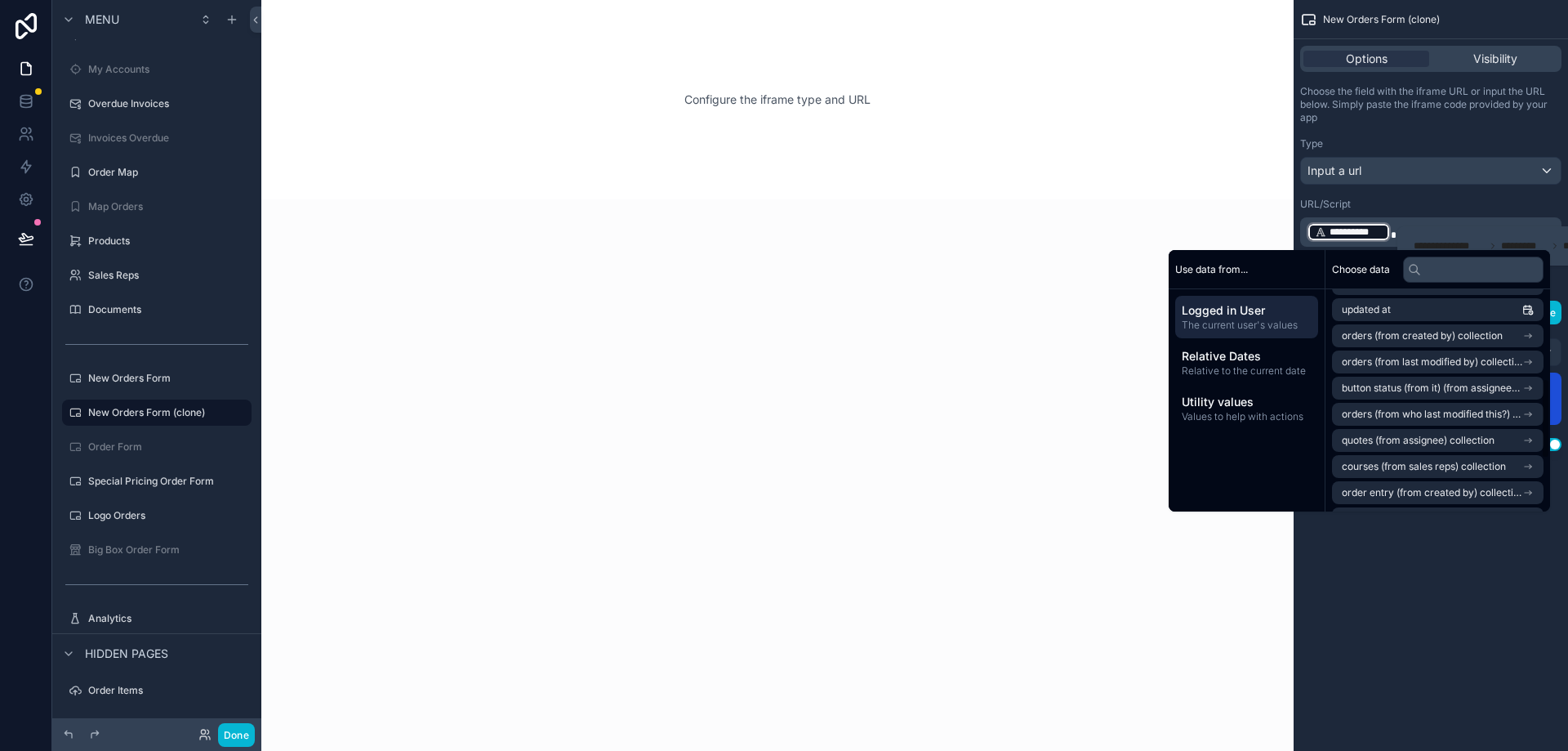
scroll to position [388, 0]
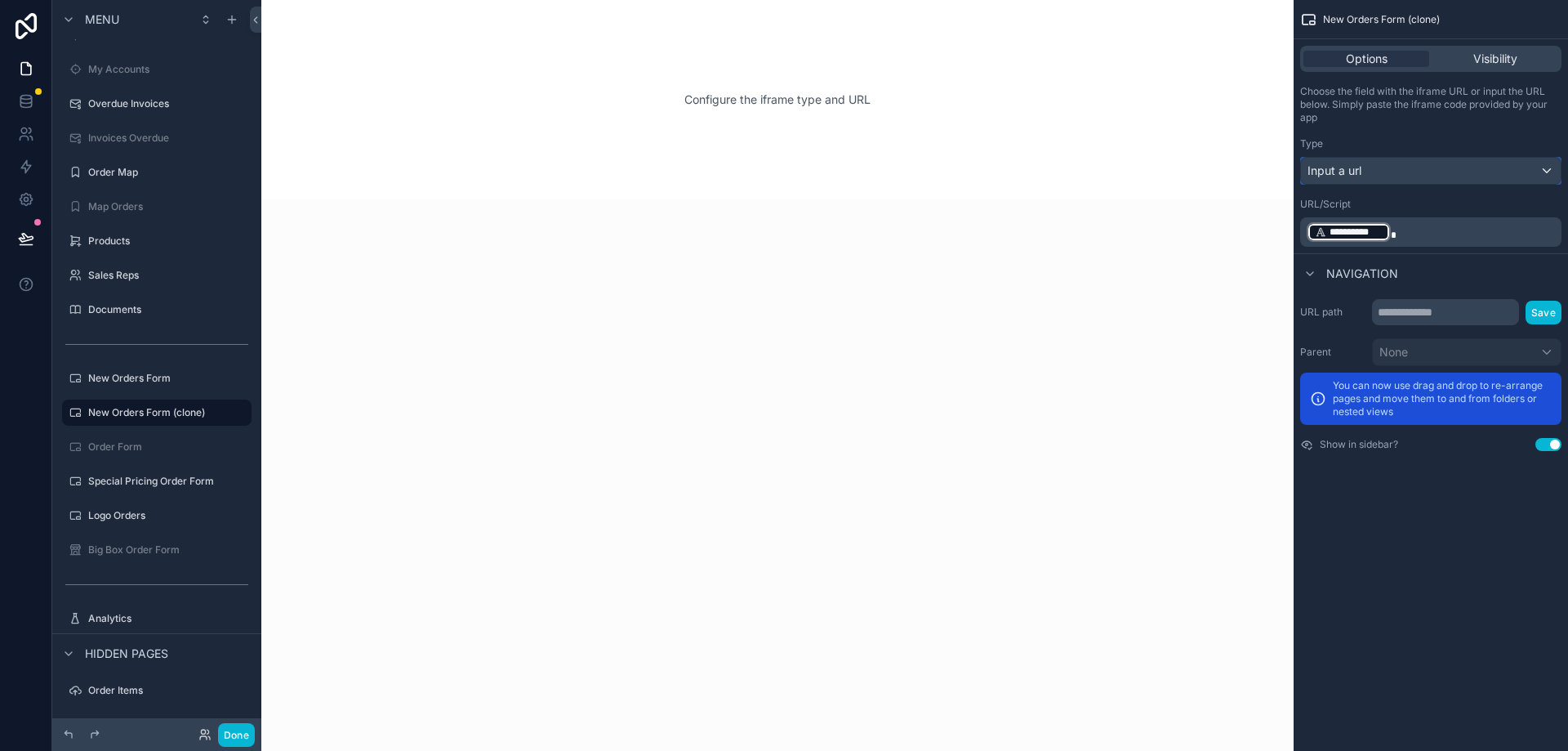
click at [1359, 167] on span "Input a url" at bounding box center [1334, 171] width 54 height 16
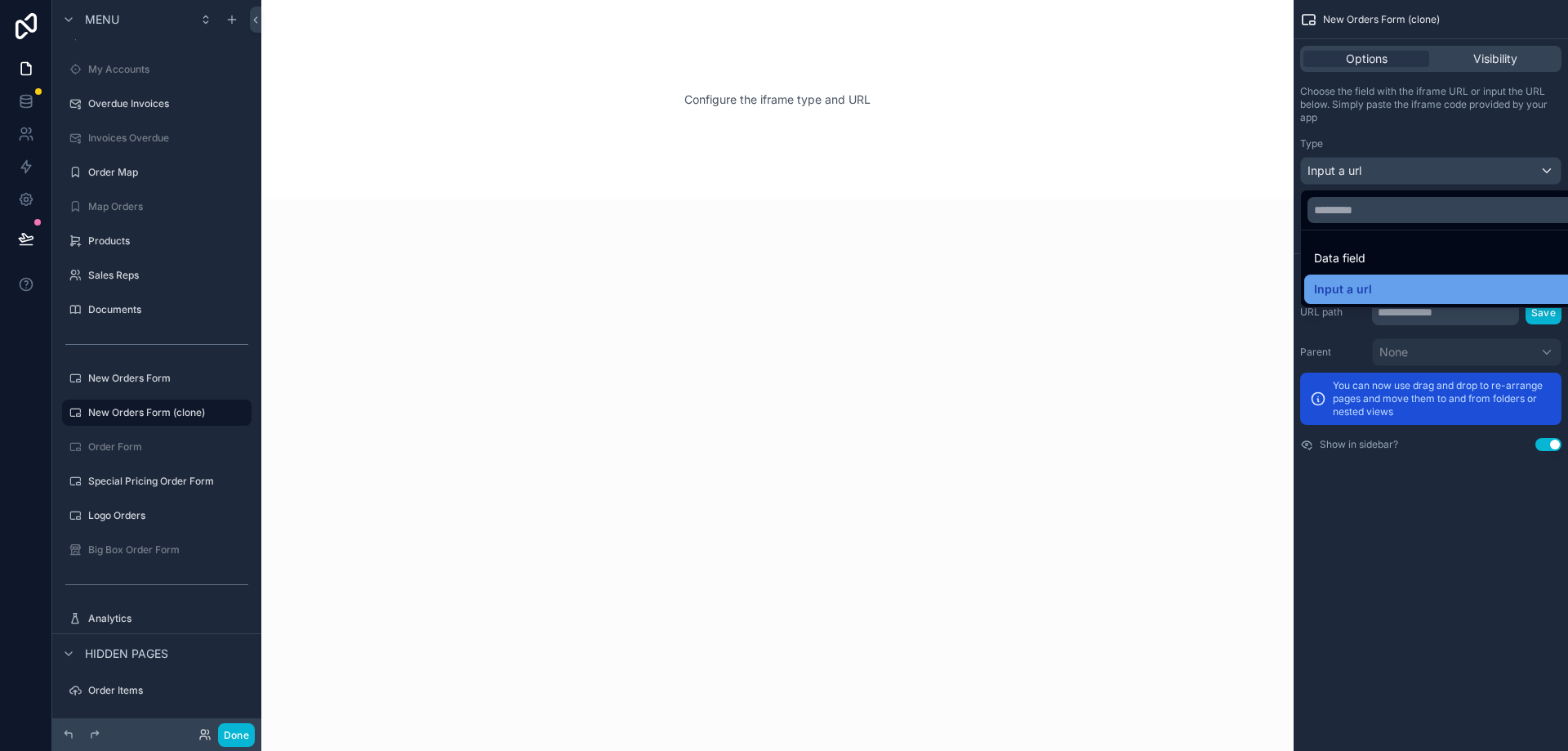
click at [1385, 292] on div "Input a url" at bounding box center [1449, 290] width 271 height 20
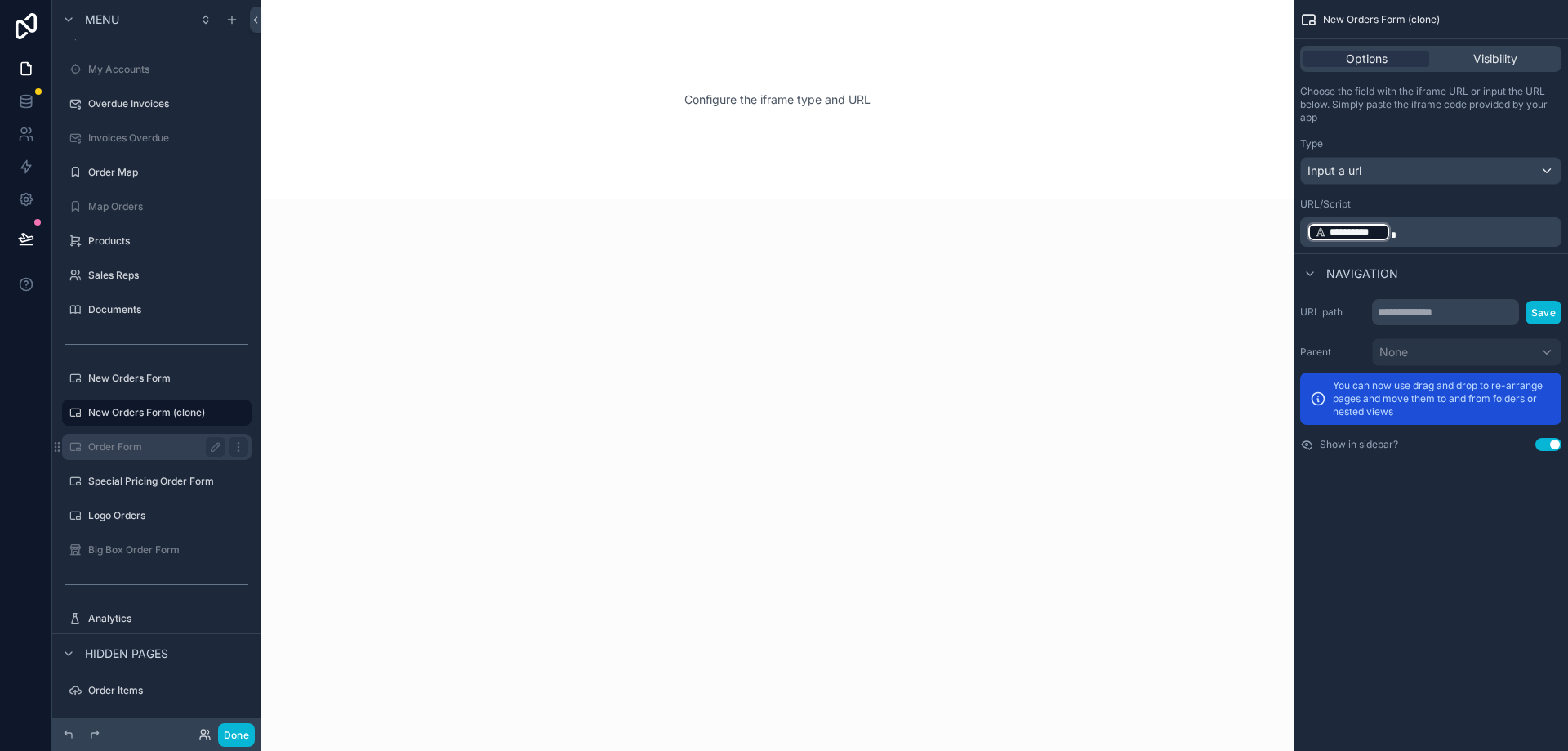
click at [122, 448] on label "Order Form" at bounding box center [153, 446] width 131 height 13
click at [124, 413] on label "New Orders Form (clone)" at bounding box center [153, 412] width 131 height 13
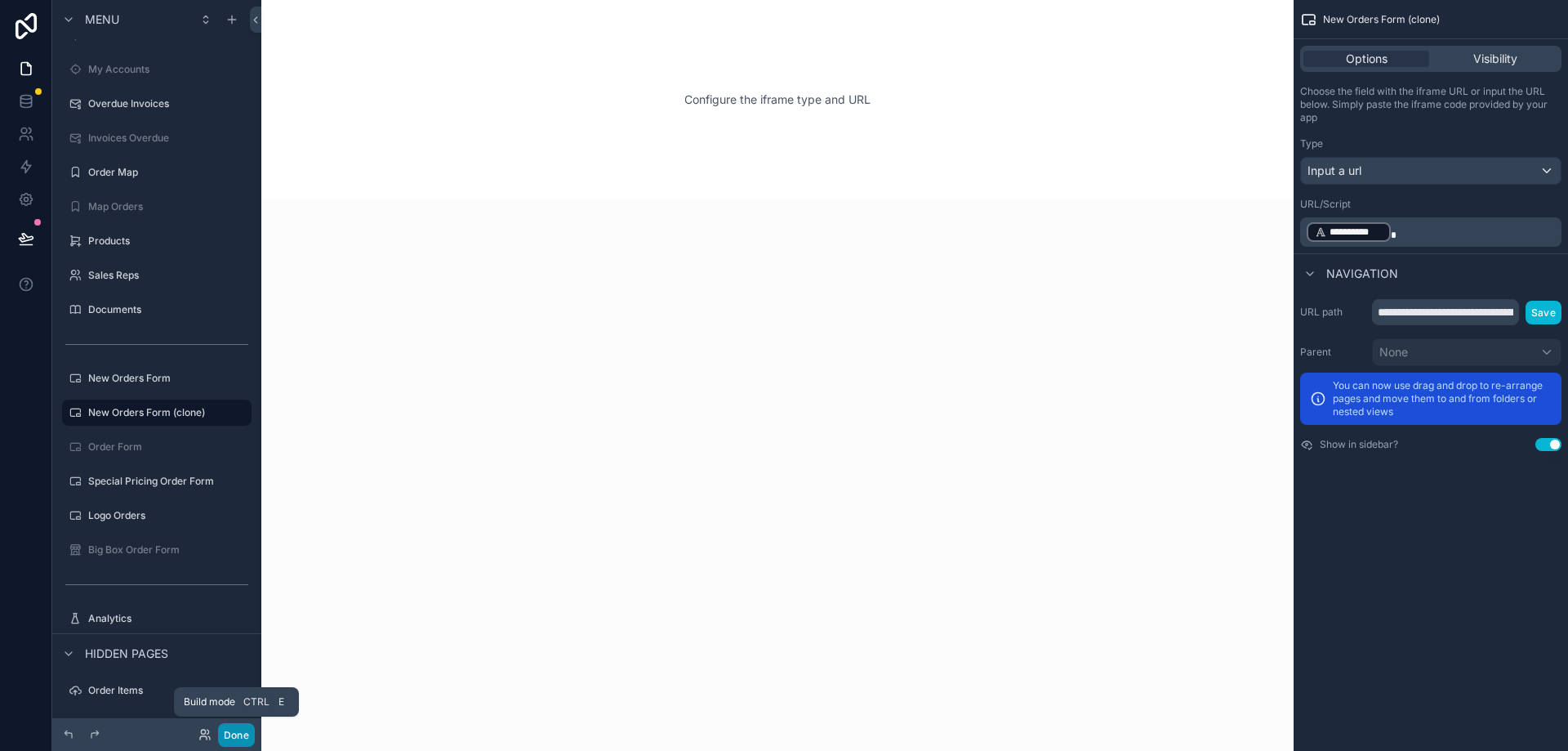
click at [245, 733] on button "Done" at bounding box center [236, 735] width 37 height 24
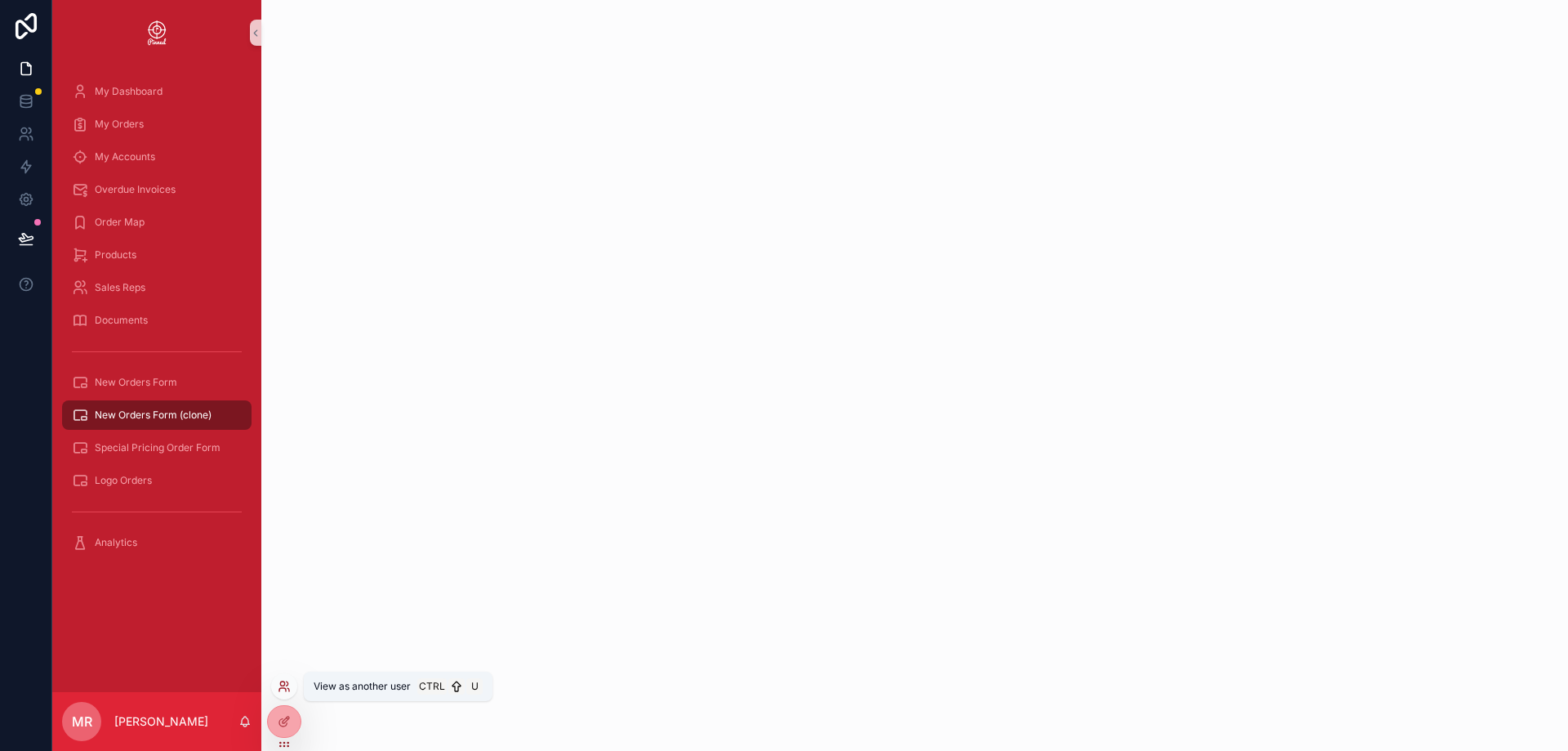
click at [288, 683] on icon at bounding box center [287, 683] width 2 height 4
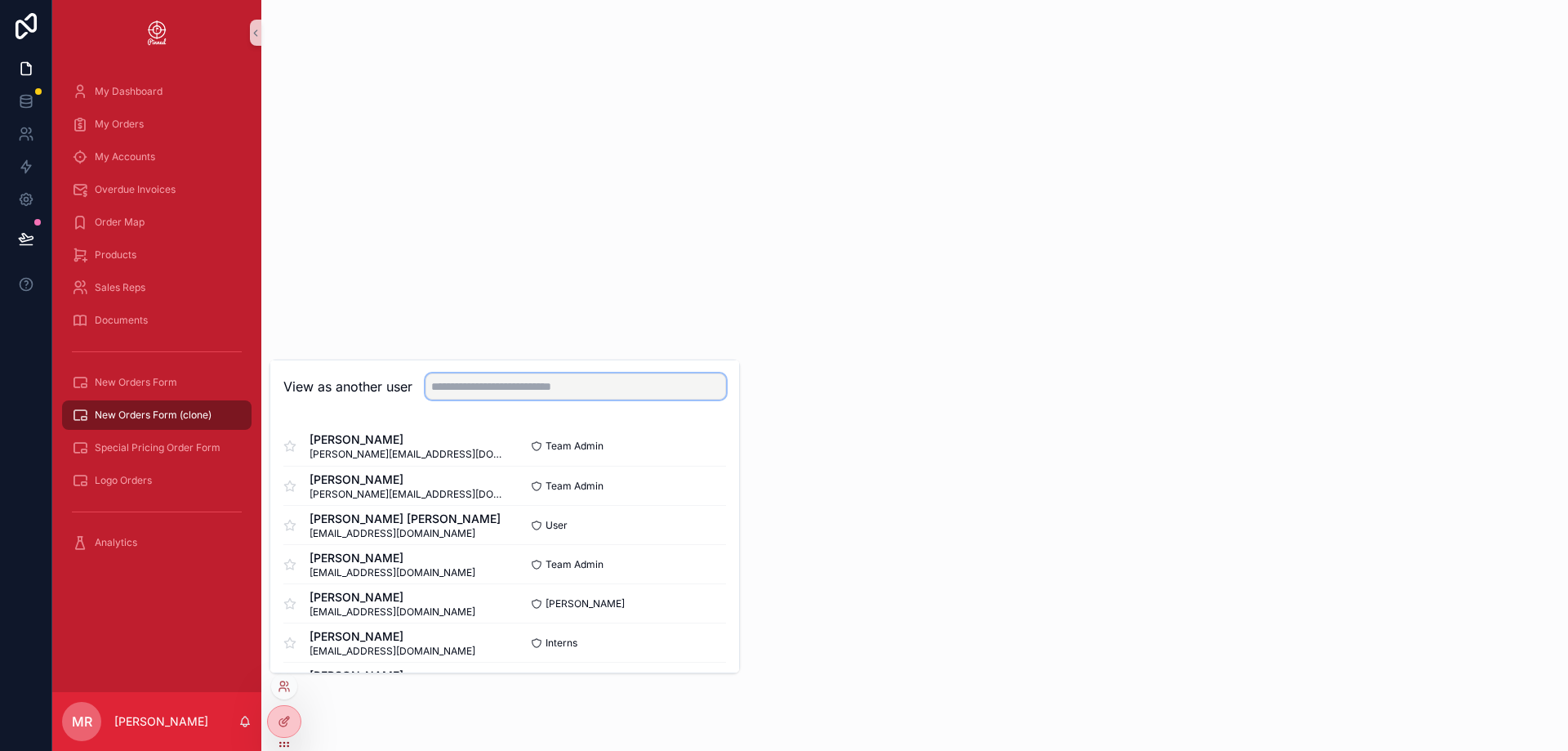
click at [526, 386] on input "text" at bounding box center [575, 386] width 300 height 26
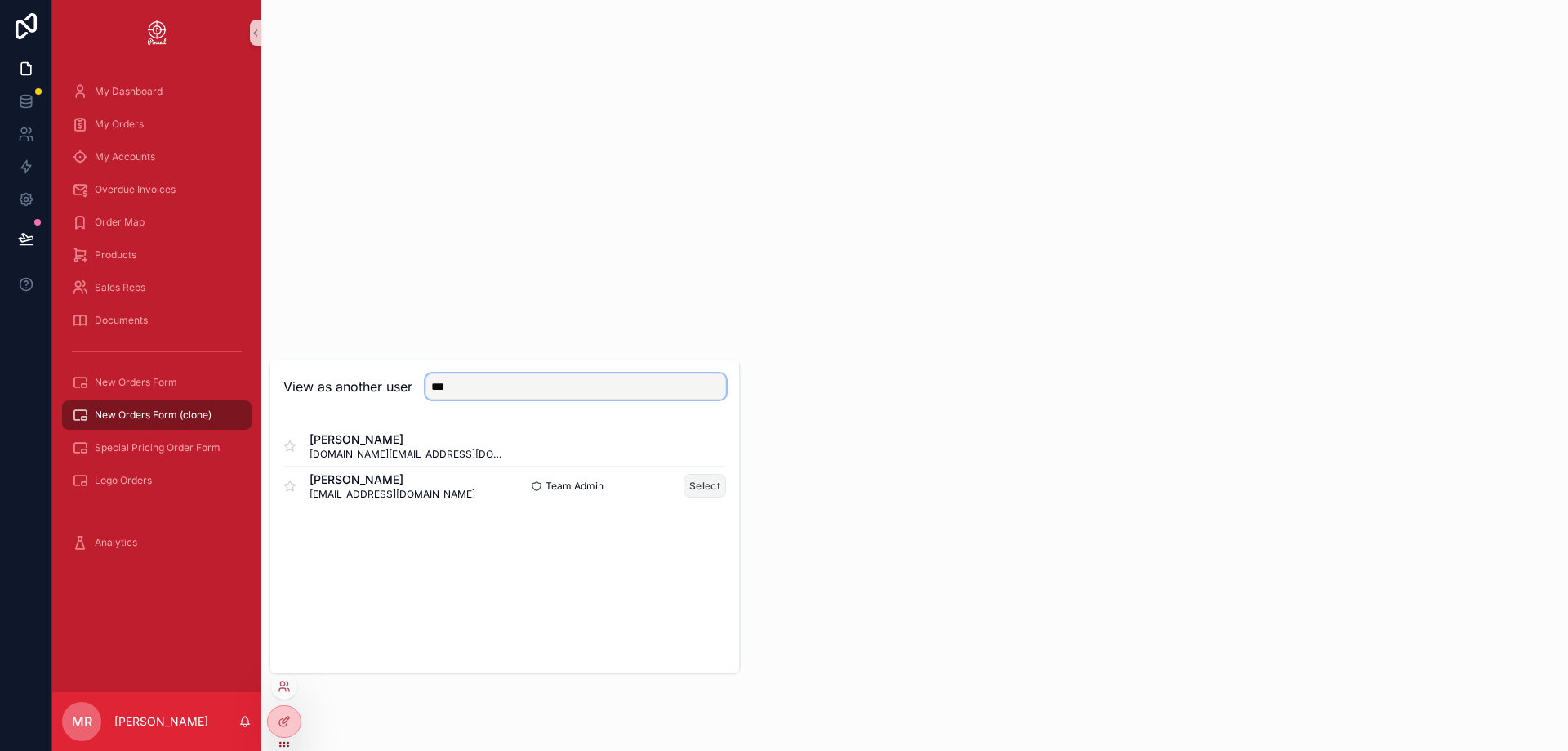
type input "***"
click at [697, 484] on button "Select" at bounding box center [705, 486] width 43 height 24
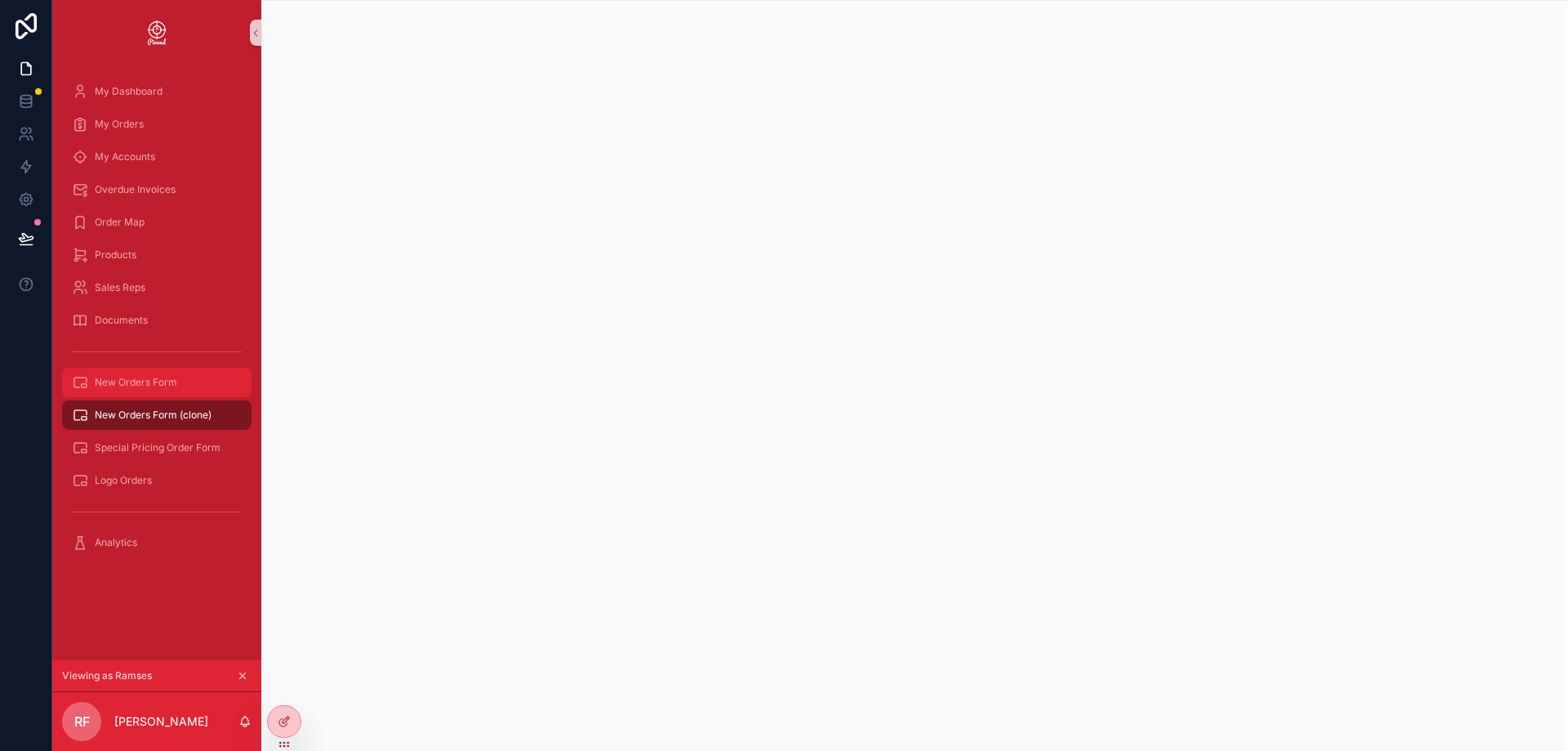
click at [168, 376] on span "New Orders Form" at bounding box center [136, 381] width 83 height 13
click at [167, 412] on span "New Orders Form (clone)" at bounding box center [153, 414] width 117 height 13
click at [285, 719] on icon at bounding box center [283, 721] width 13 height 13
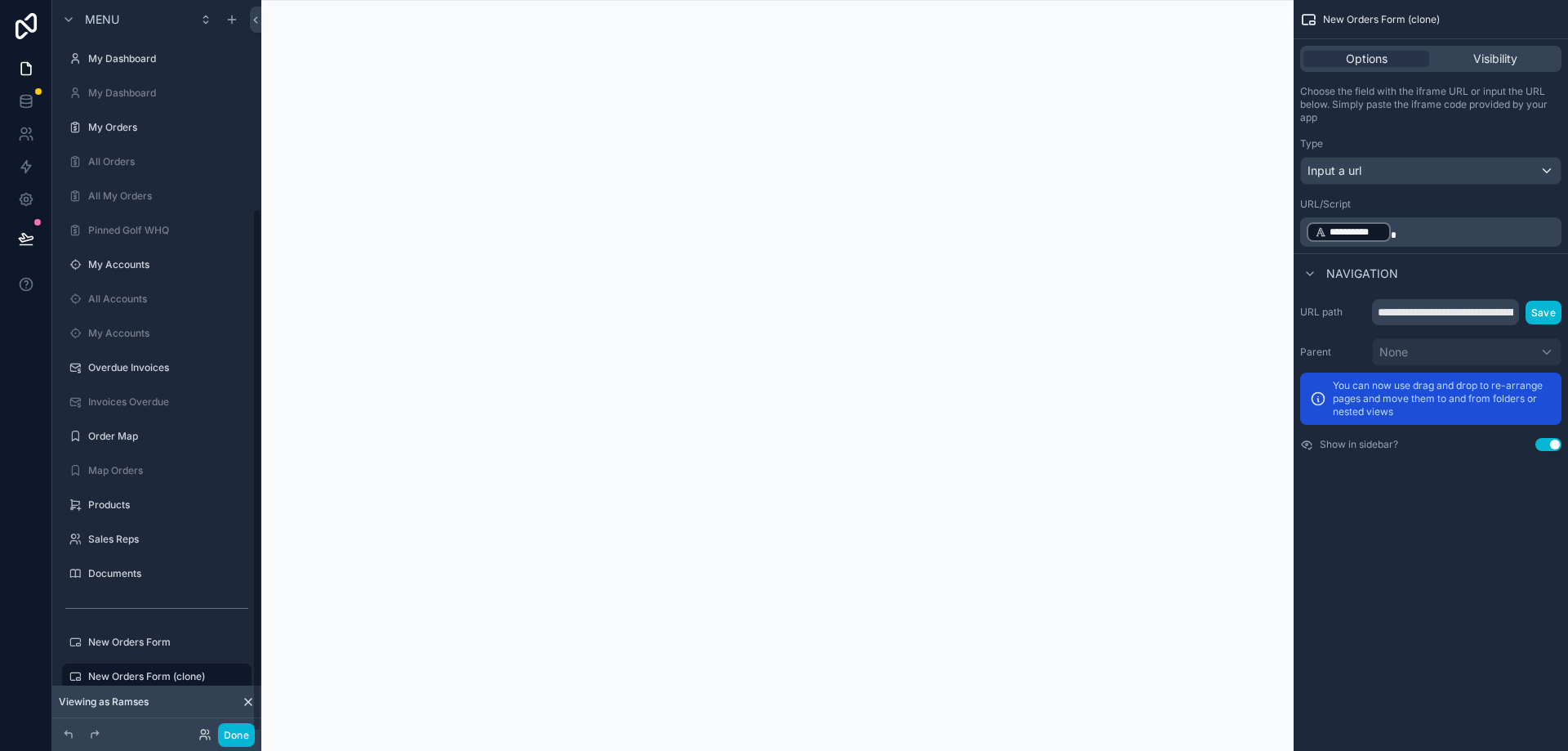
scroll to position [290, 0]
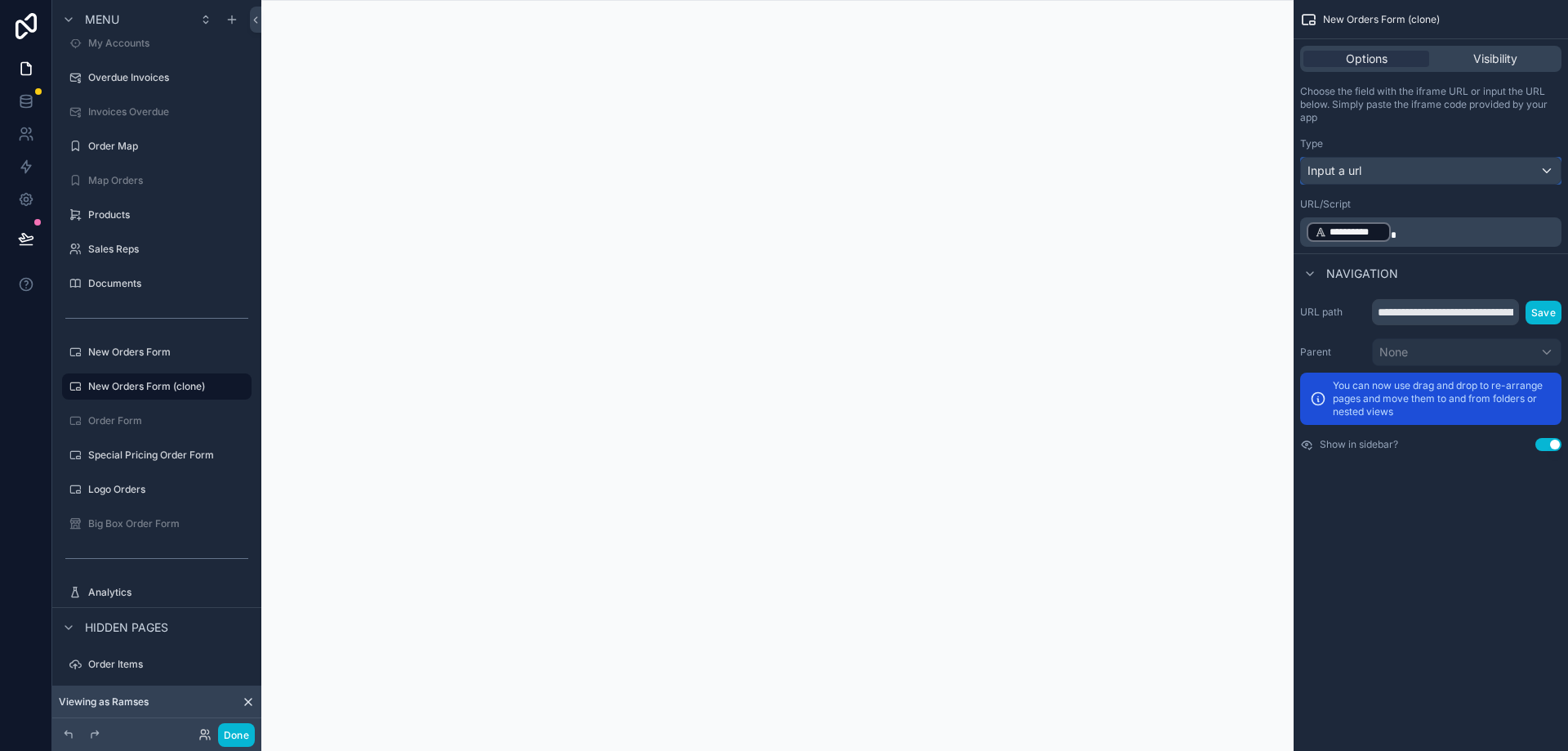
click at [1356, 168] on span "Input a url" at bounding box center [1334, 171] width 54 height 16
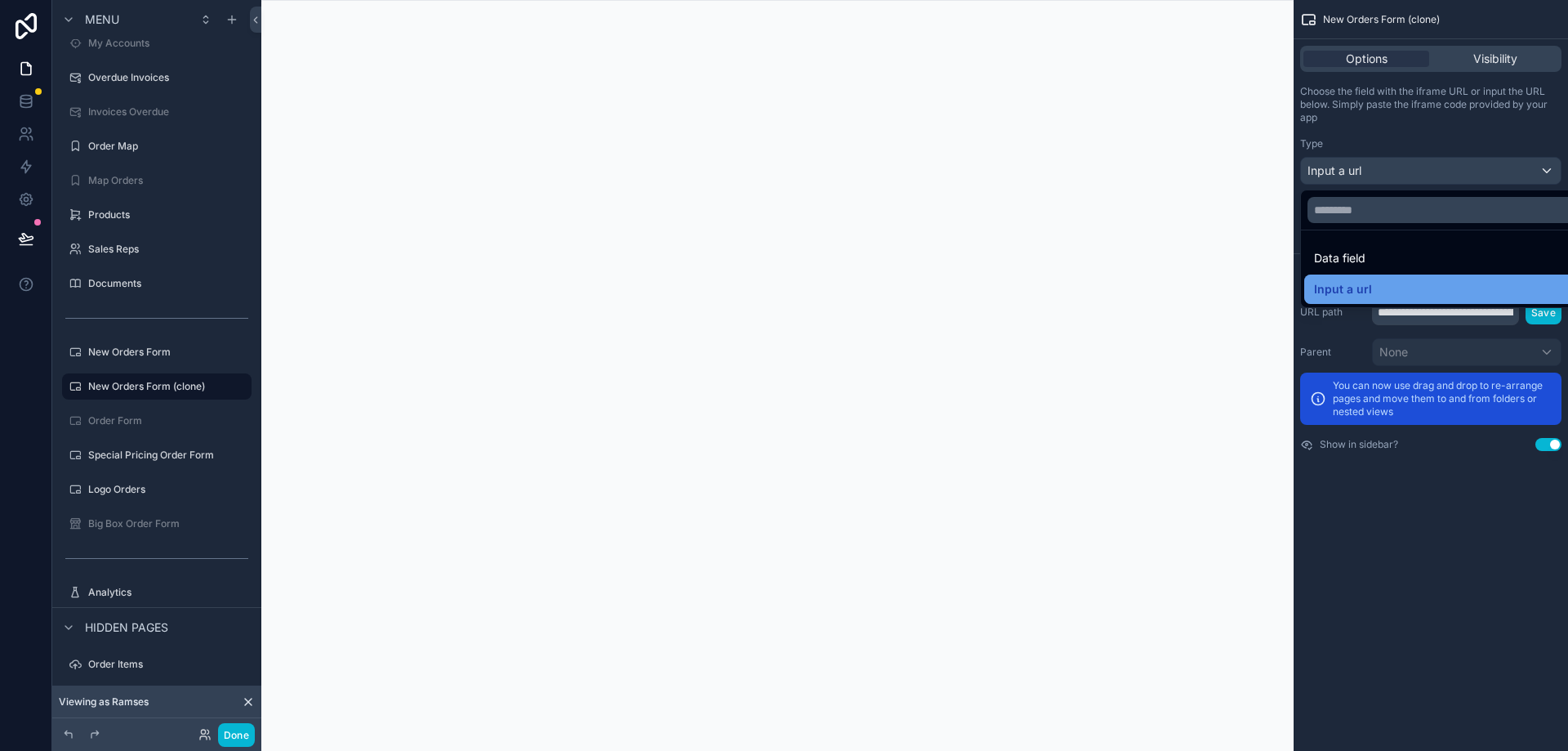
click at [1381, 282] on div "Input a url" at bounding box center [1449, 290] width 271 height 20
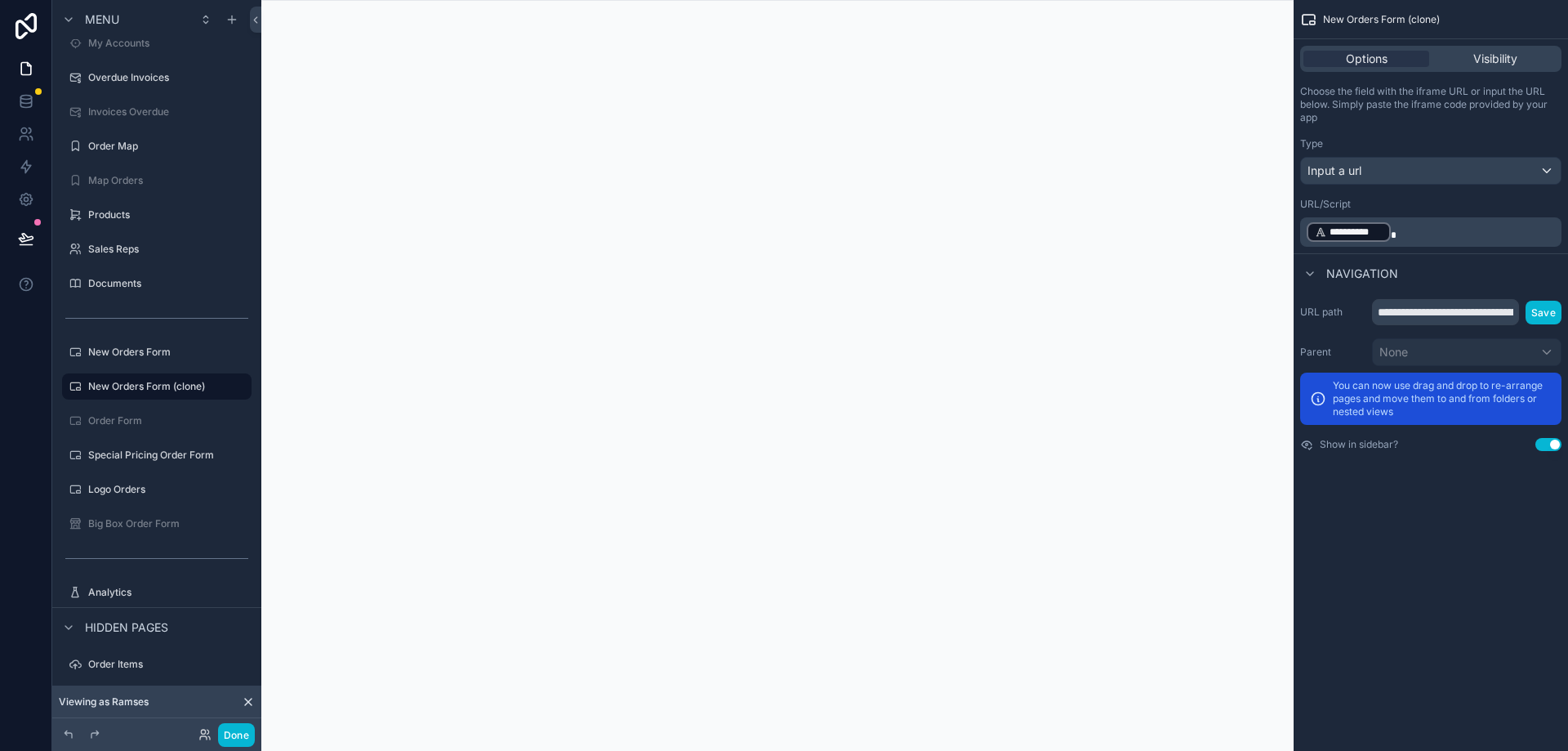
click at [1358, 226] on span "**********" at bounding box center [1355, 232] width 53 height 13
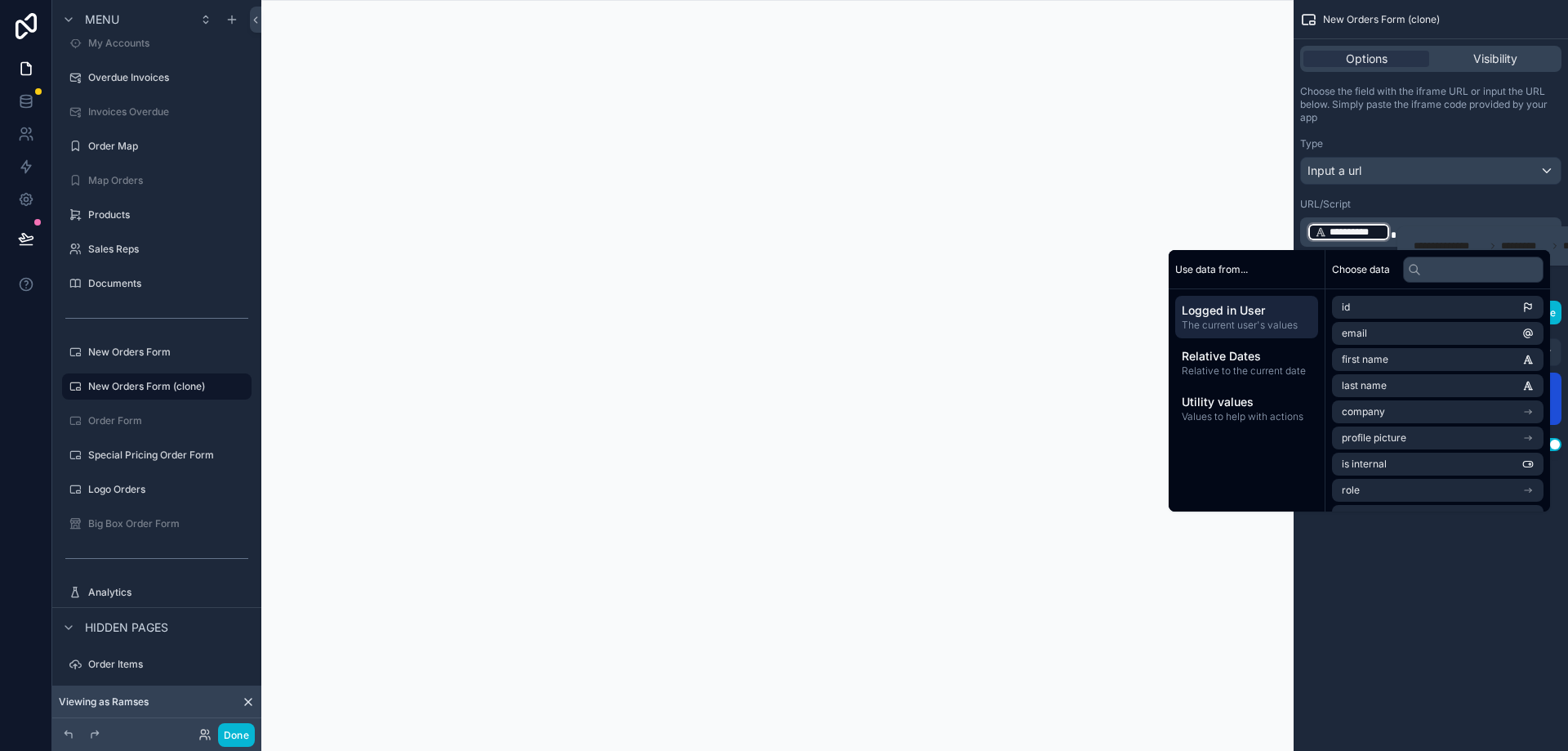
drag, startPoint x: 1237, startPoint y: 266, endPoint x: 1214, endPoint y: 272, distance: 23.8
click at [1237, 266] on span "Use data from..." at bounding box center [1211, 269] width 73 height 13
click at [1193, 272] on span "Use data from..." at bounding box center [1211, 269] width 73 height 13
click at [1251, 409] on span "Utility values" at bounding box center [1247, 401] width 130 height 16
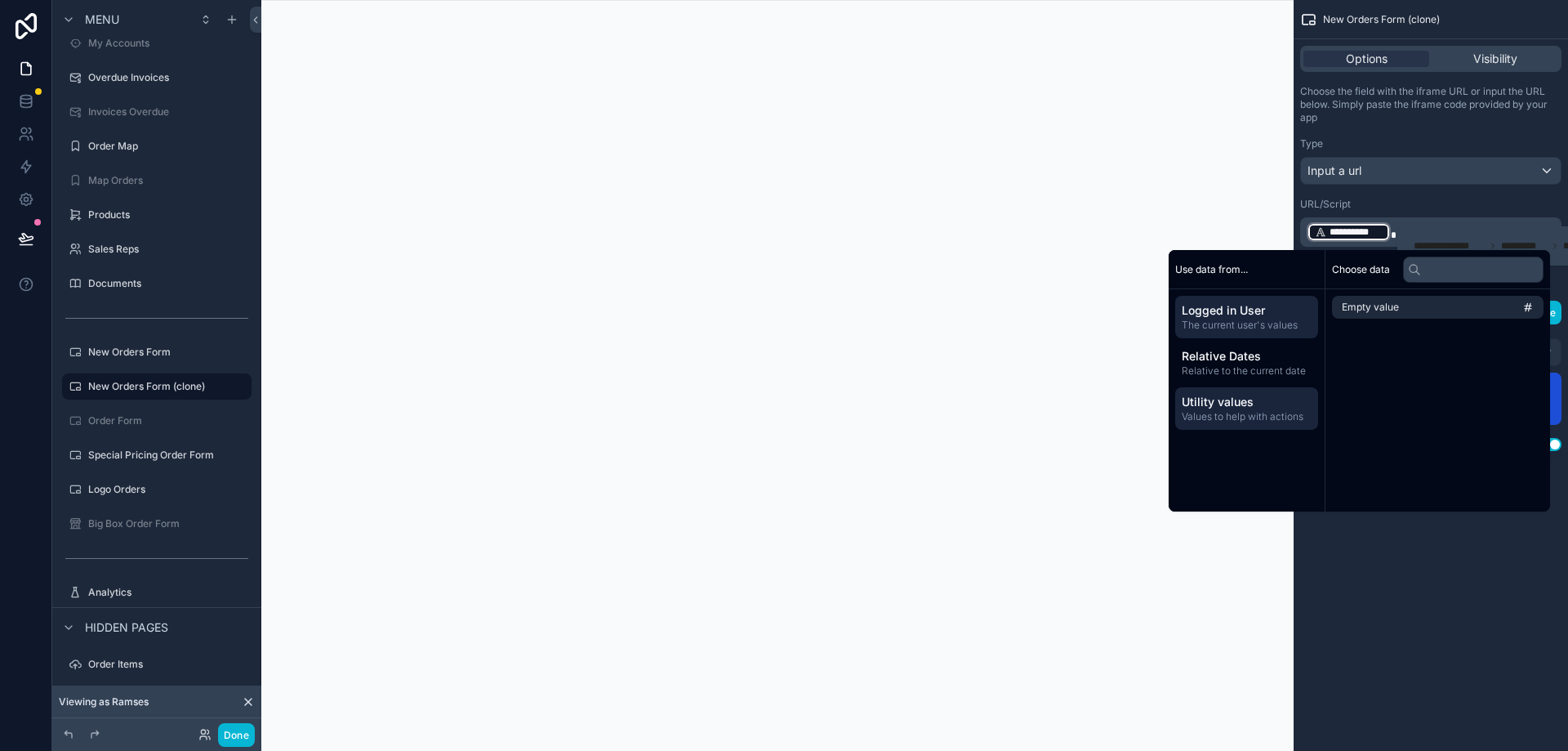
click at [1216, 314] on span "Logged in User" at bounding box center [1247, 311] width 130 height 16
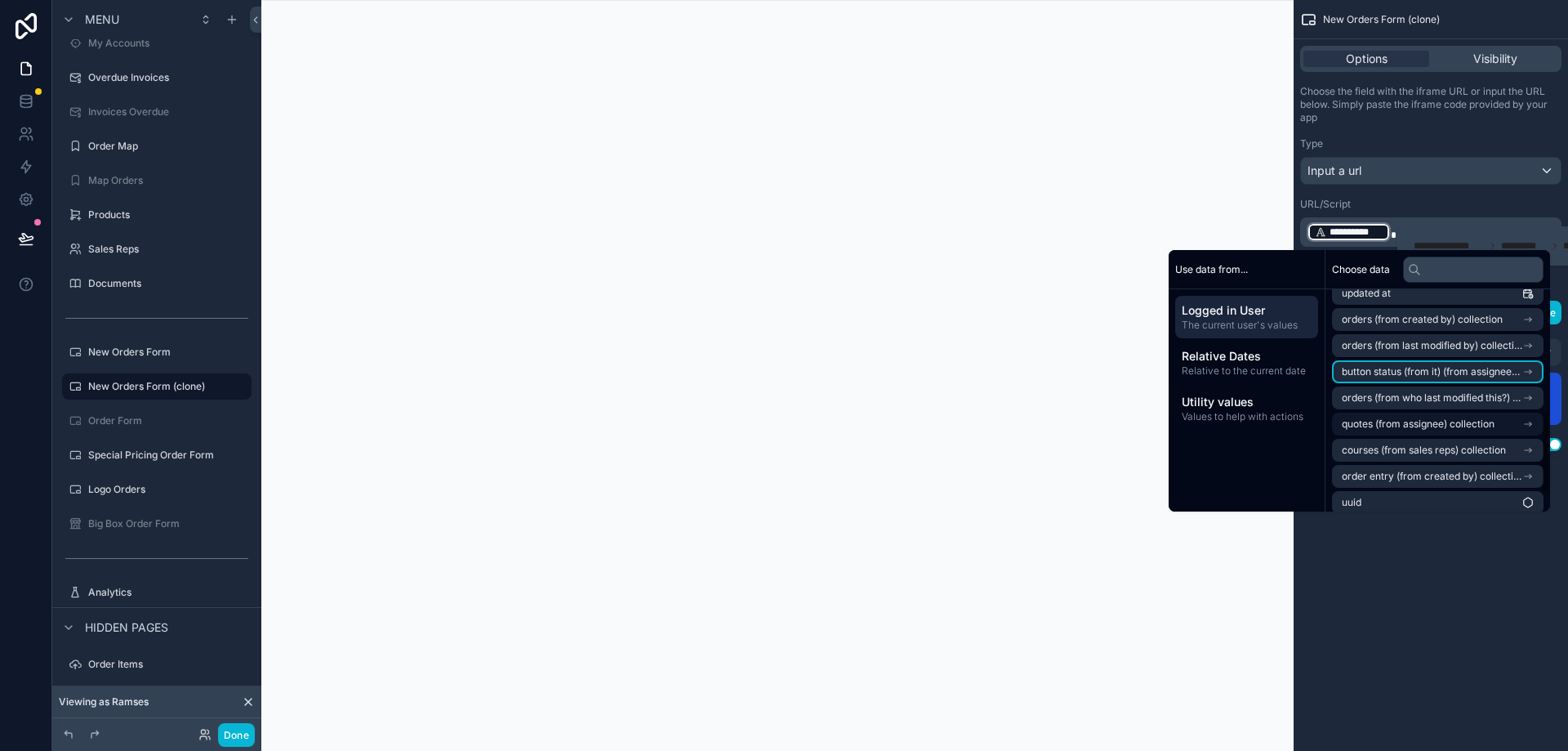
scroll to position [388, 0]
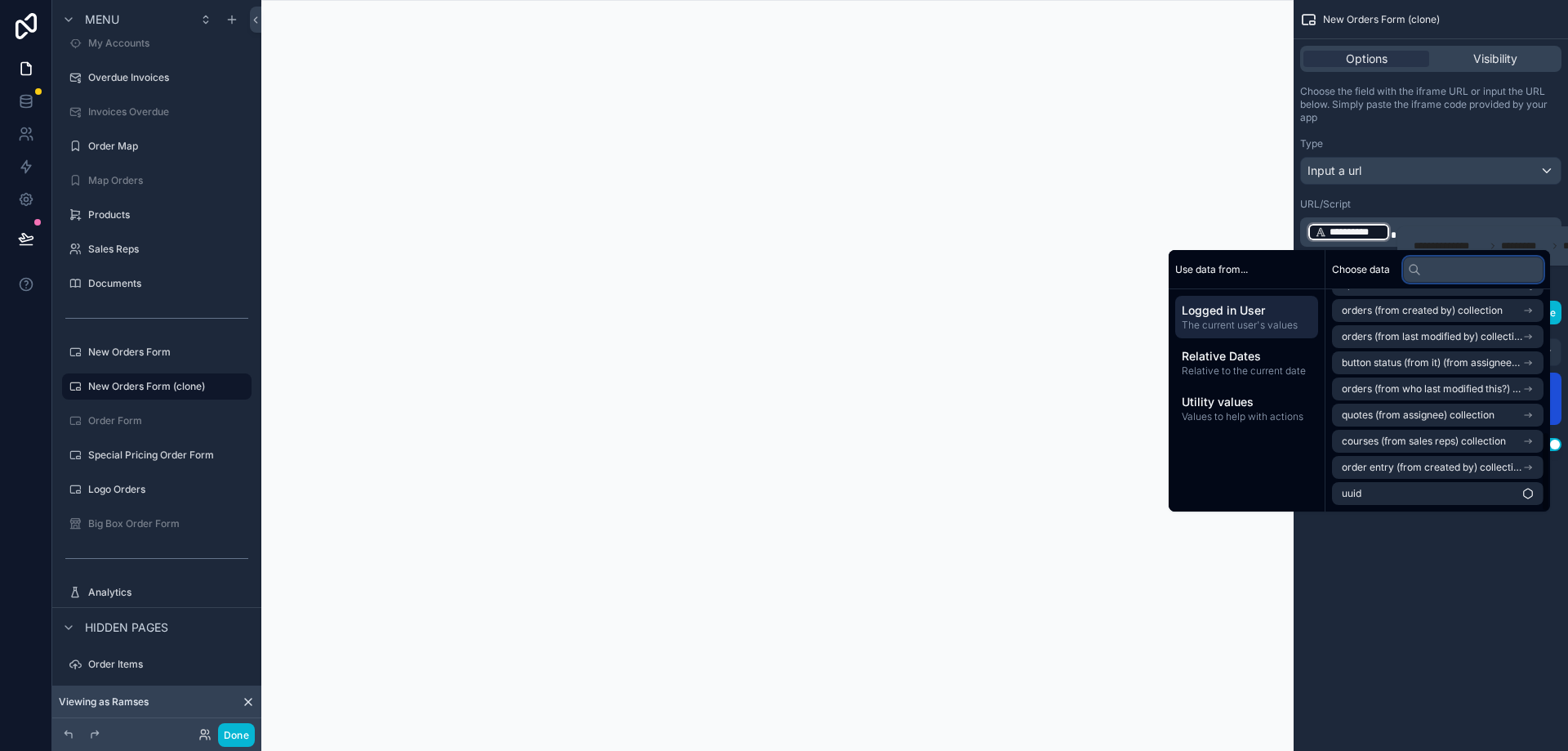
click at [1422, 268] on input "text" at bounding box center [1473, 270] width 141 height 26
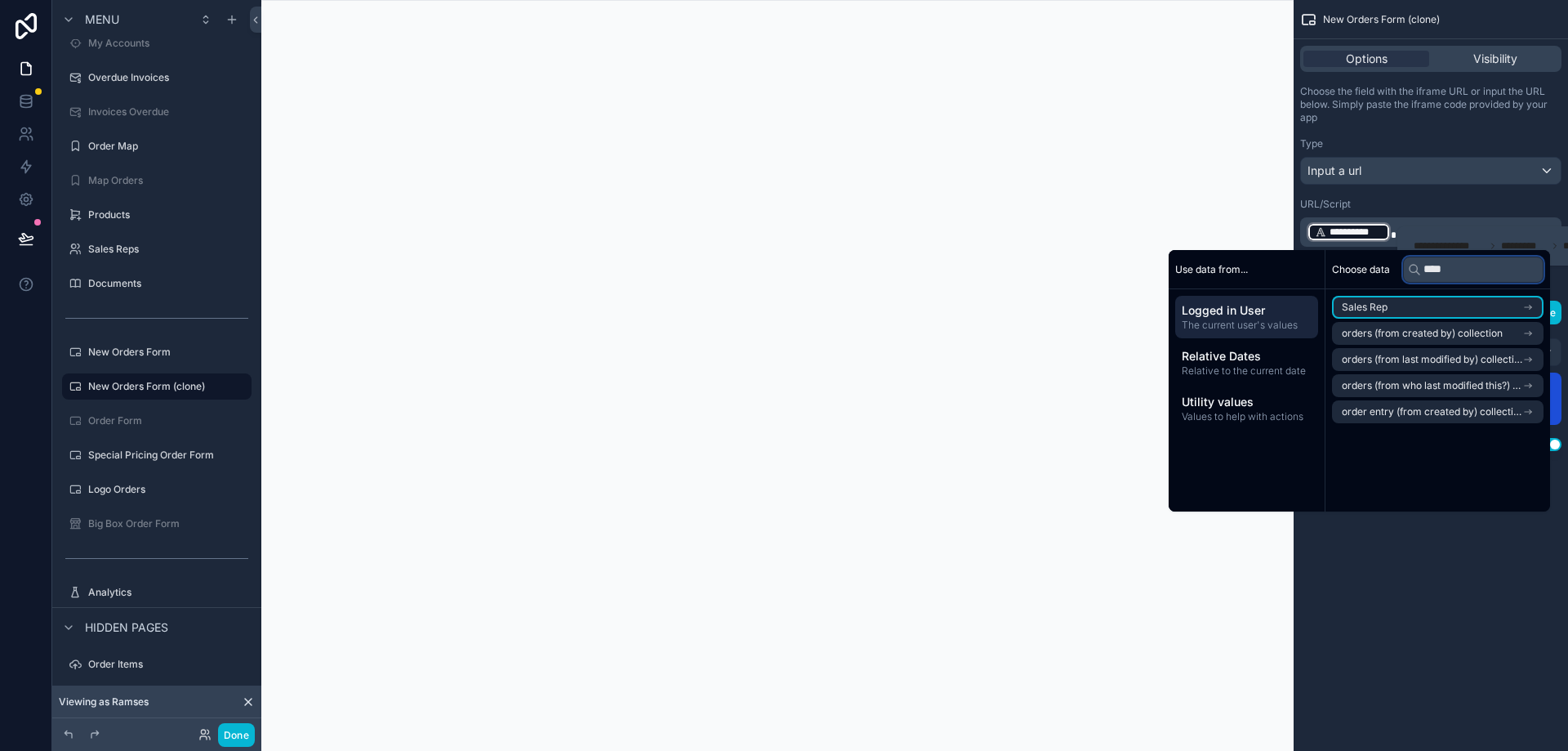
type input "*****"
drag, startPoint x: 1453, startPoint y: 271, endPoint x: 1380, endPoint y: 270, distance: 73.0
click at [1380, 270] on div "Choose data *****" at bounding box center [1437, 269] width 225 height 39
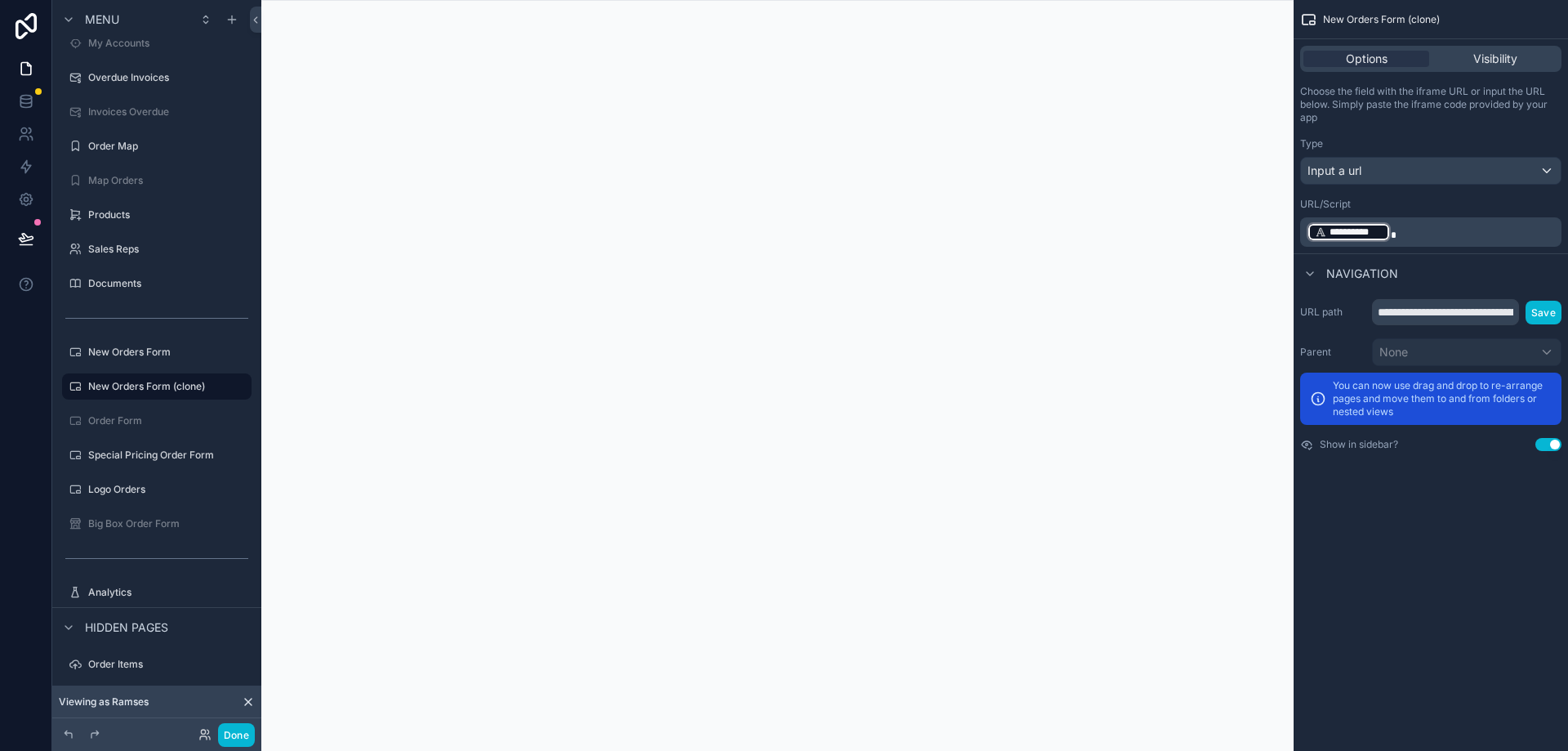
click at [1427, 190] on div "**********" at bounding box center [1430, 166] width 274 height 175
click at [1342, 235] on span "**********" at bounding box center [1355, 232] width 53 height 13
drag, startPoint x: 1342, startPoint y: 235, endPoint x: 1411, endPoint y: 191, distance: 81.8
click at [1411, 191] on div "**********" at bounding box center [1430, 166] width 274 height 175
click at [1375, 227] on span "**********" at bounding box center [1355, 232] width 53 height 13
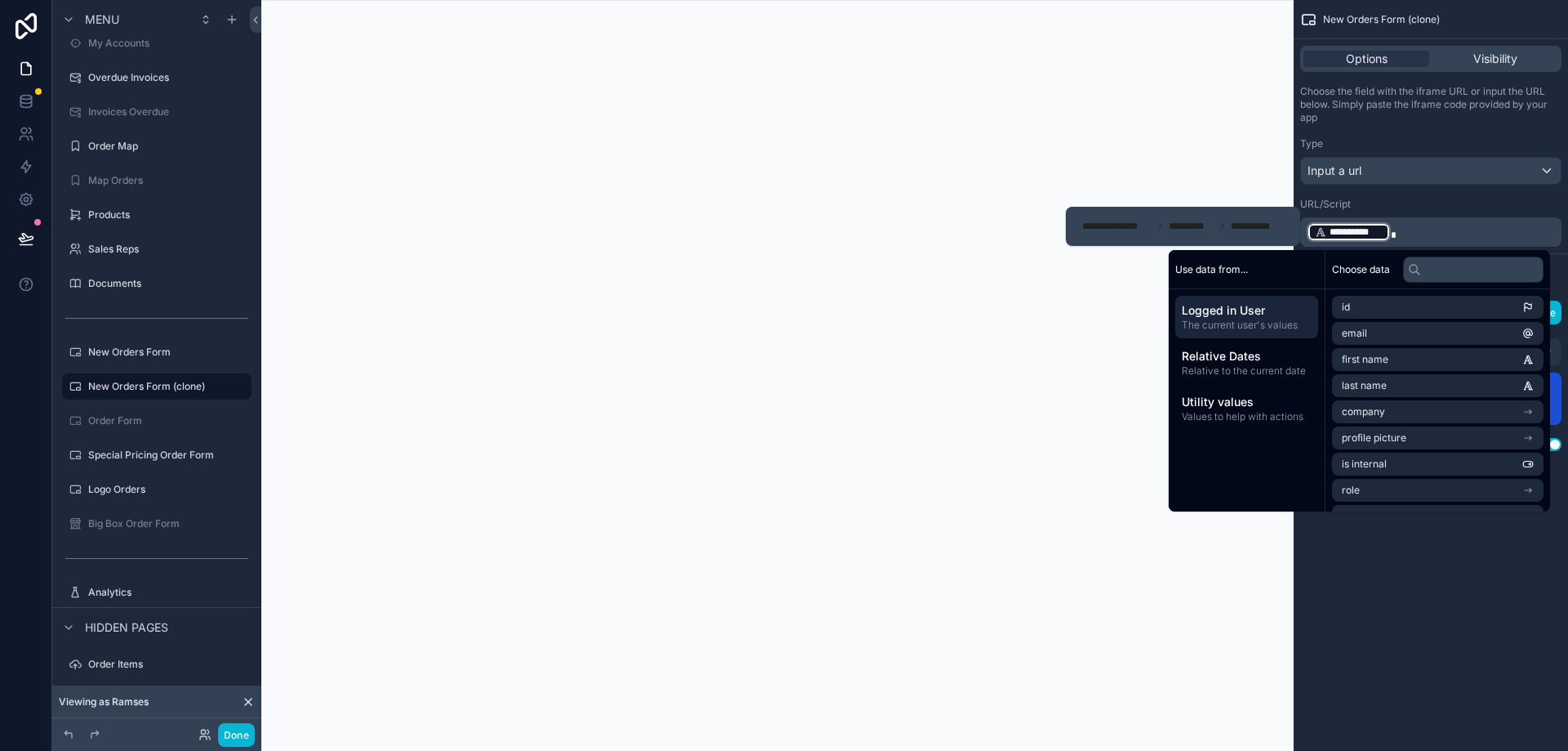
click at [1406, 232] on p "**********" at bounding box center [1432, 232] width 252 height 23
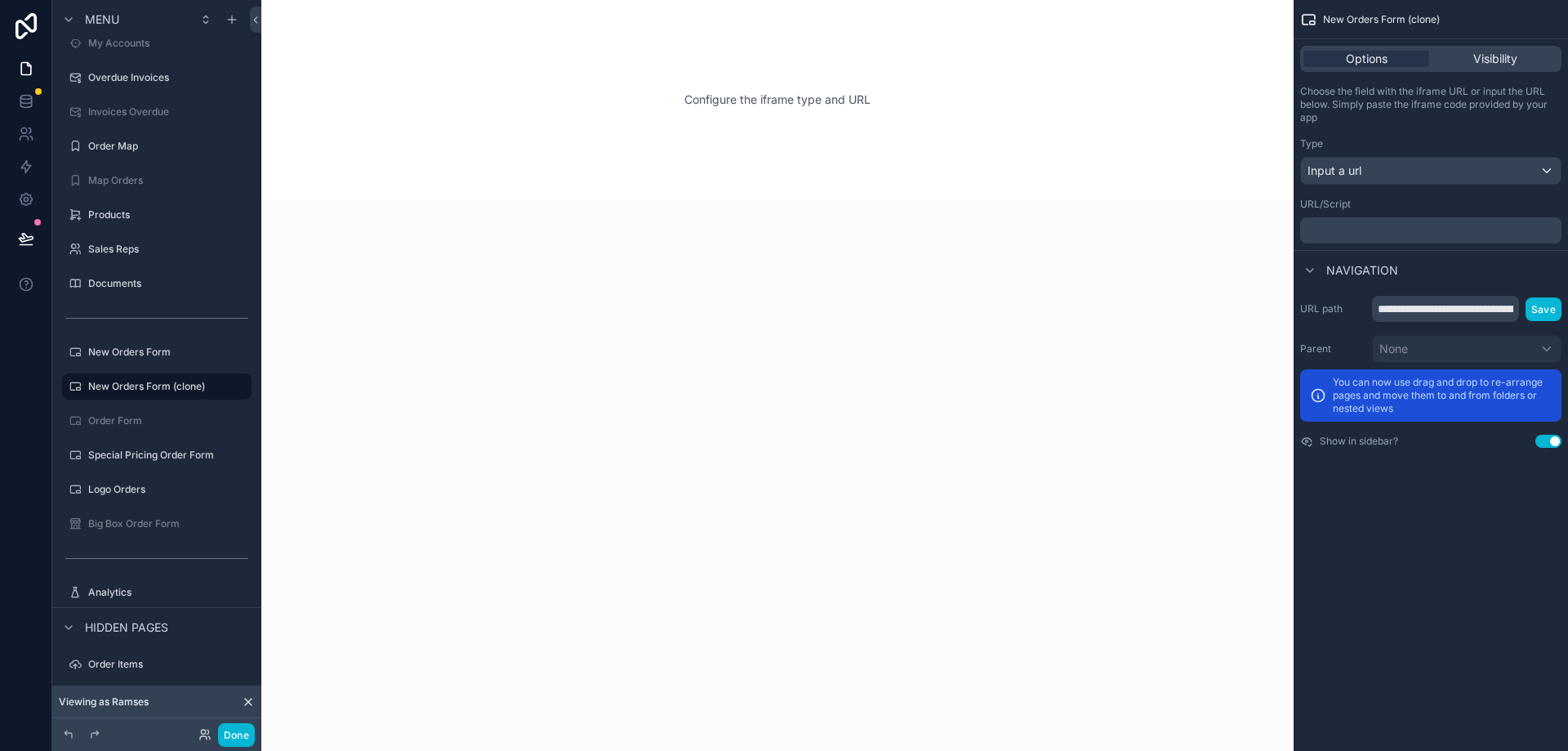
click at [1358, 231] on p "﻿" at bounding box center [1432, 230] width 252 height 13
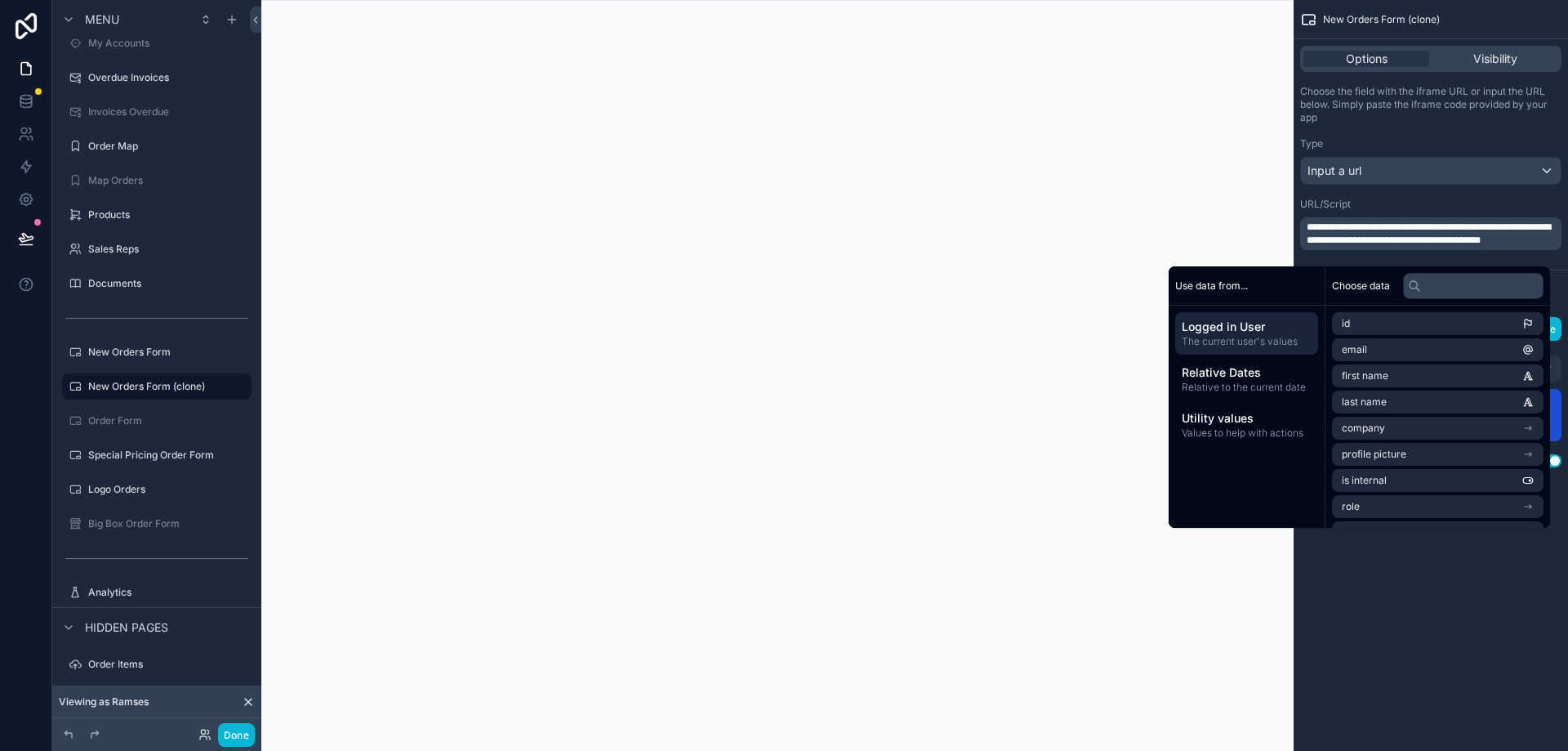
click at [1431, 202] on div "URL/Script" at bounding box center [1430, 204] width 261 height 13
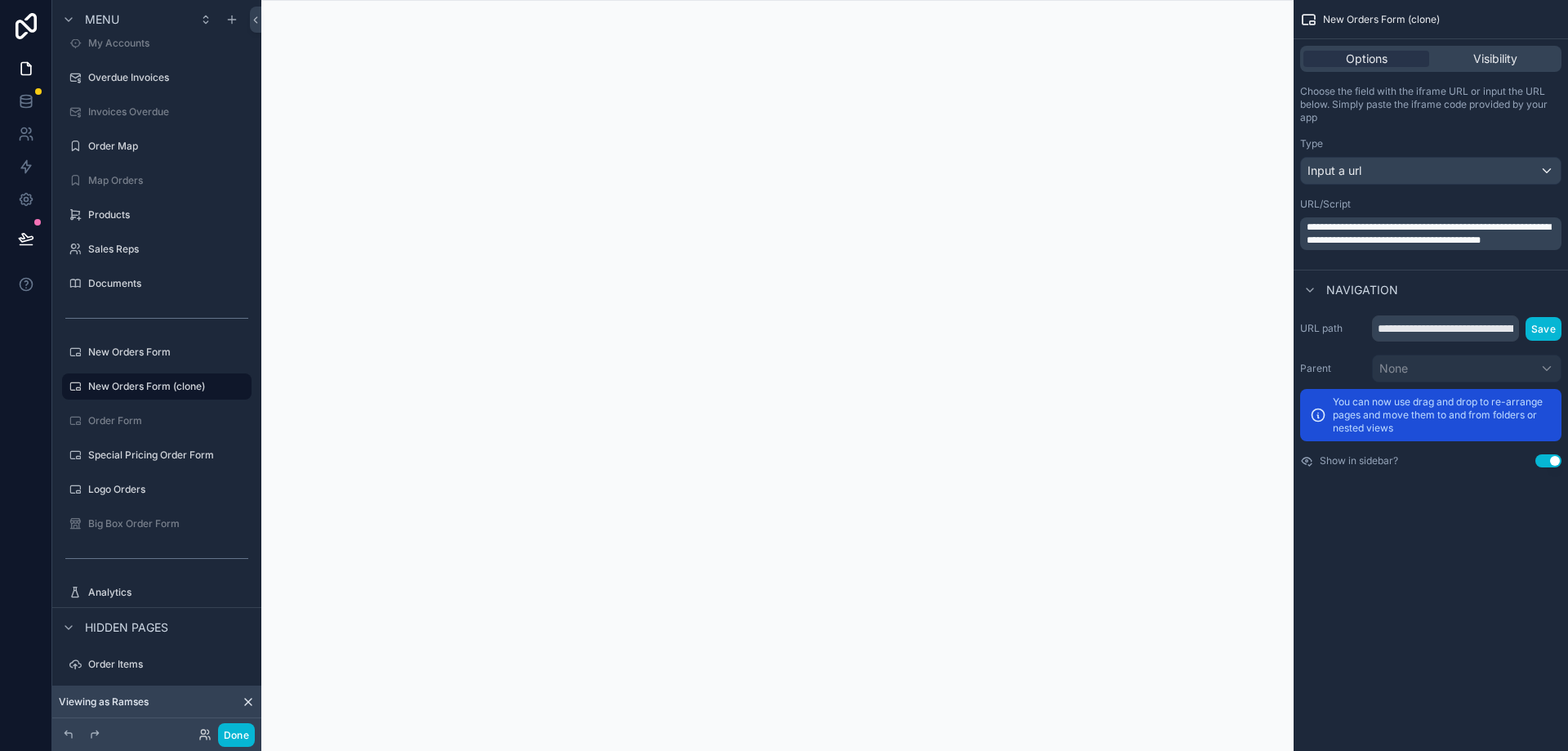
click at [1415, 545] on div "**********" at bounding box center [1430, 376] width 274 height 751
click at [1401, 247] on p "**********" at bounding box center [1432, 234] width 252 height 26
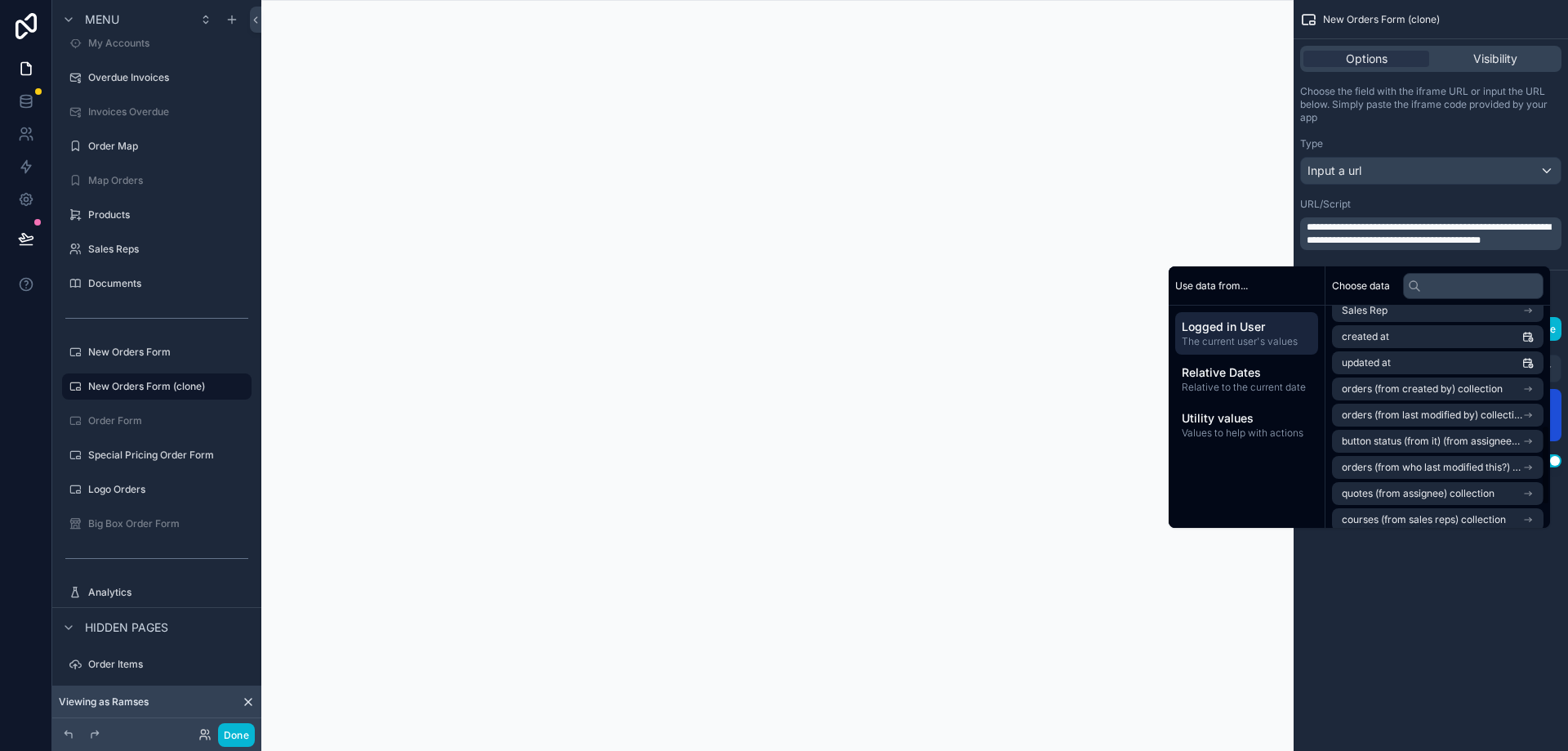
scroll to position [388, 0]
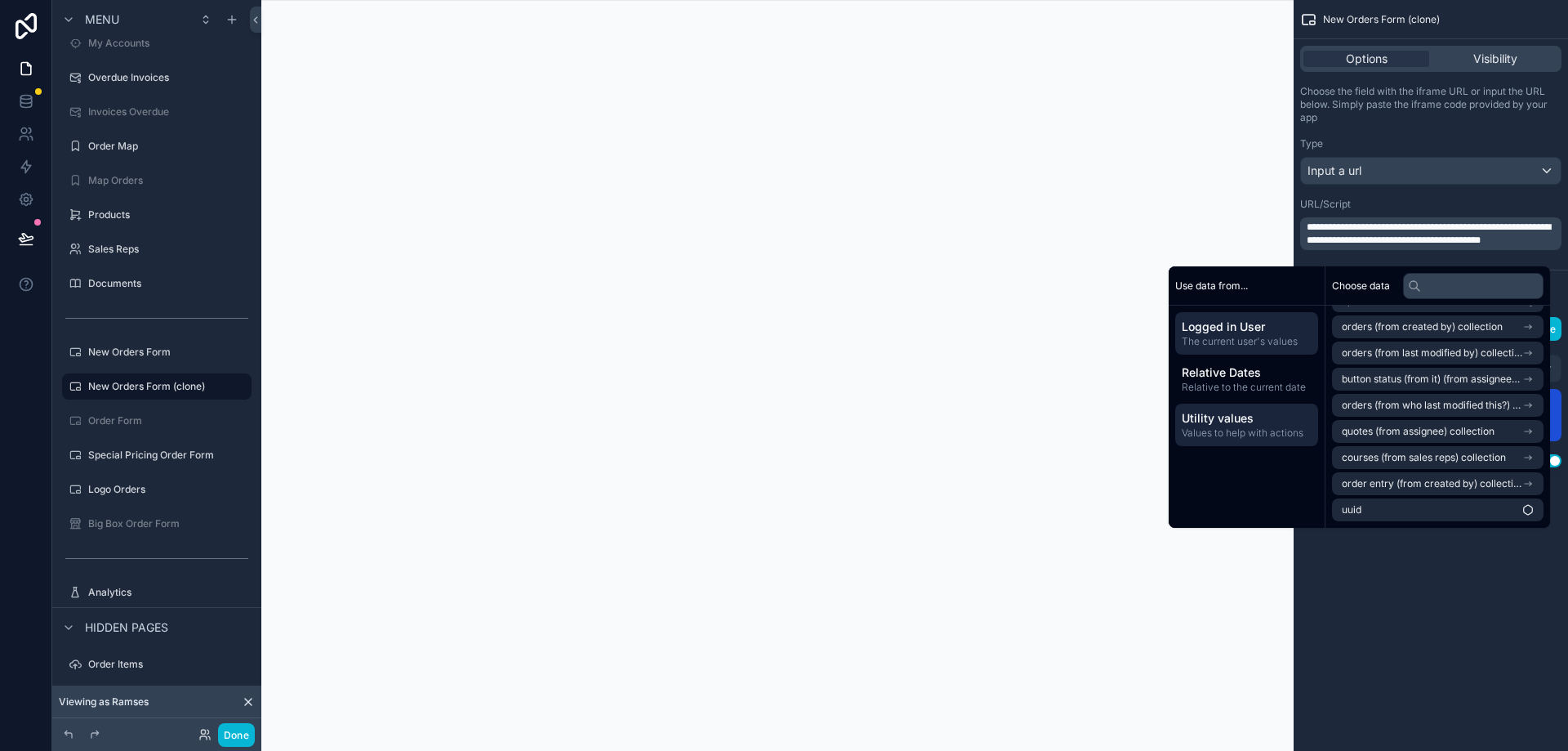
click at [1242, 426] on span "Values to help with actions" at bounding box center [1247, 432] width 130 height 13
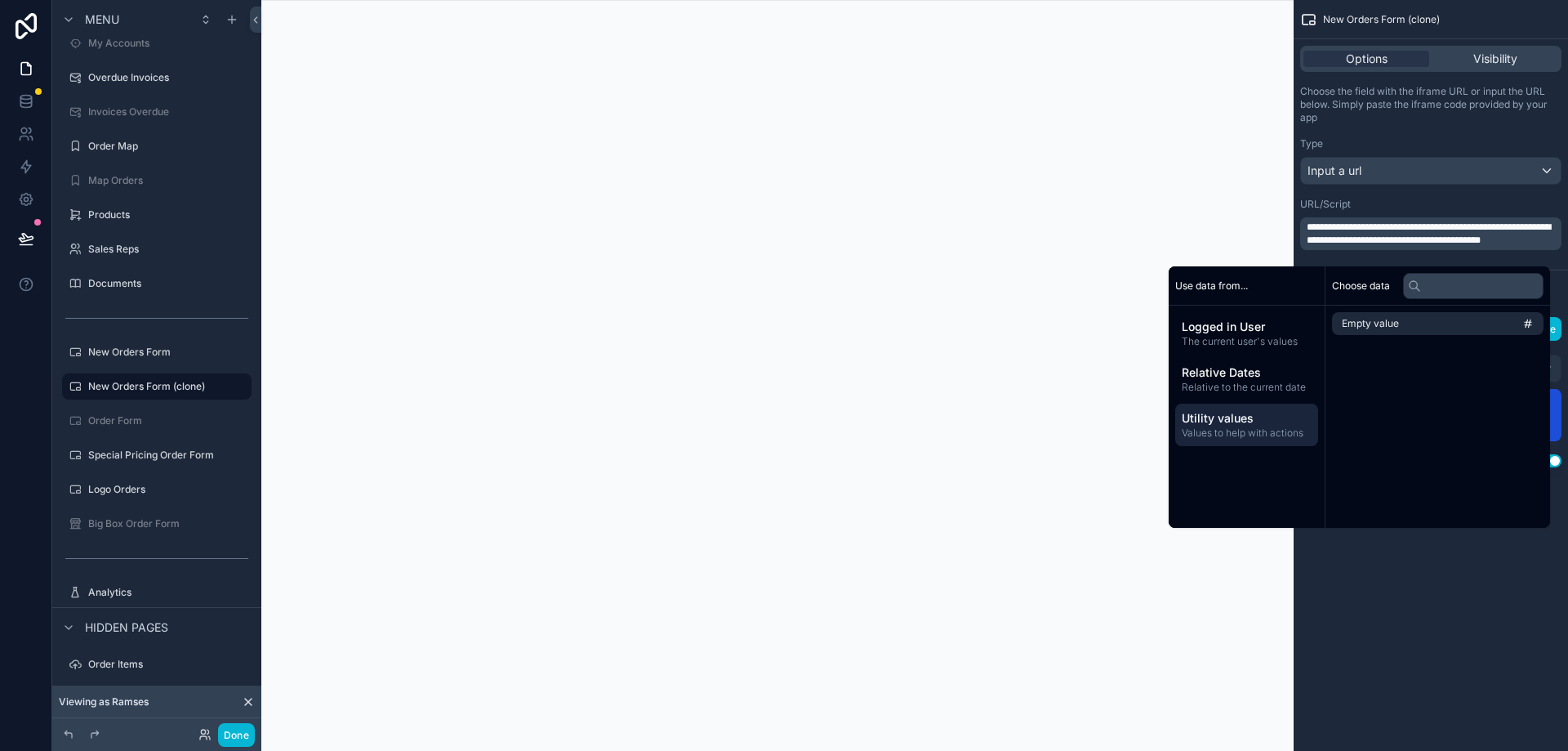
click at [1225, 274] on div "Use data from..." at bounding box center [1247, 286] width 156 height 39
click at [1224, 285] on span "Use data from..." at bounding box center [1211, 286] width 73 height 13
click at [1385, 207] on div "URL/Script" at bounding box center [1430, 204] width 261 height 13
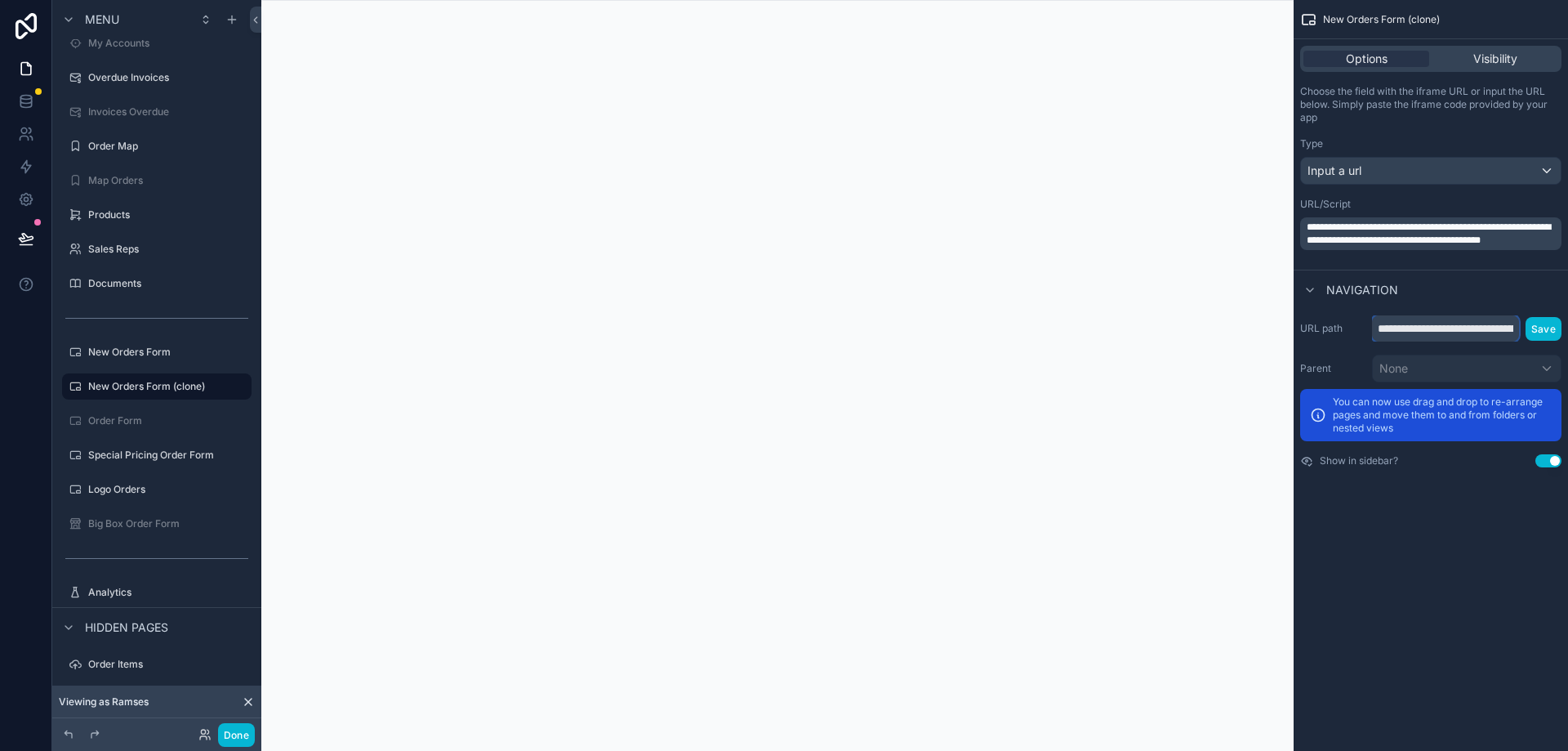
click at [1464, 328] on input "**********" at bounding box center [1444, 329] width 147 height 26
click at [1436, 324] on input "scrollable content" at bounding box center [1444, 329] width 147 height 26
type input "*******"
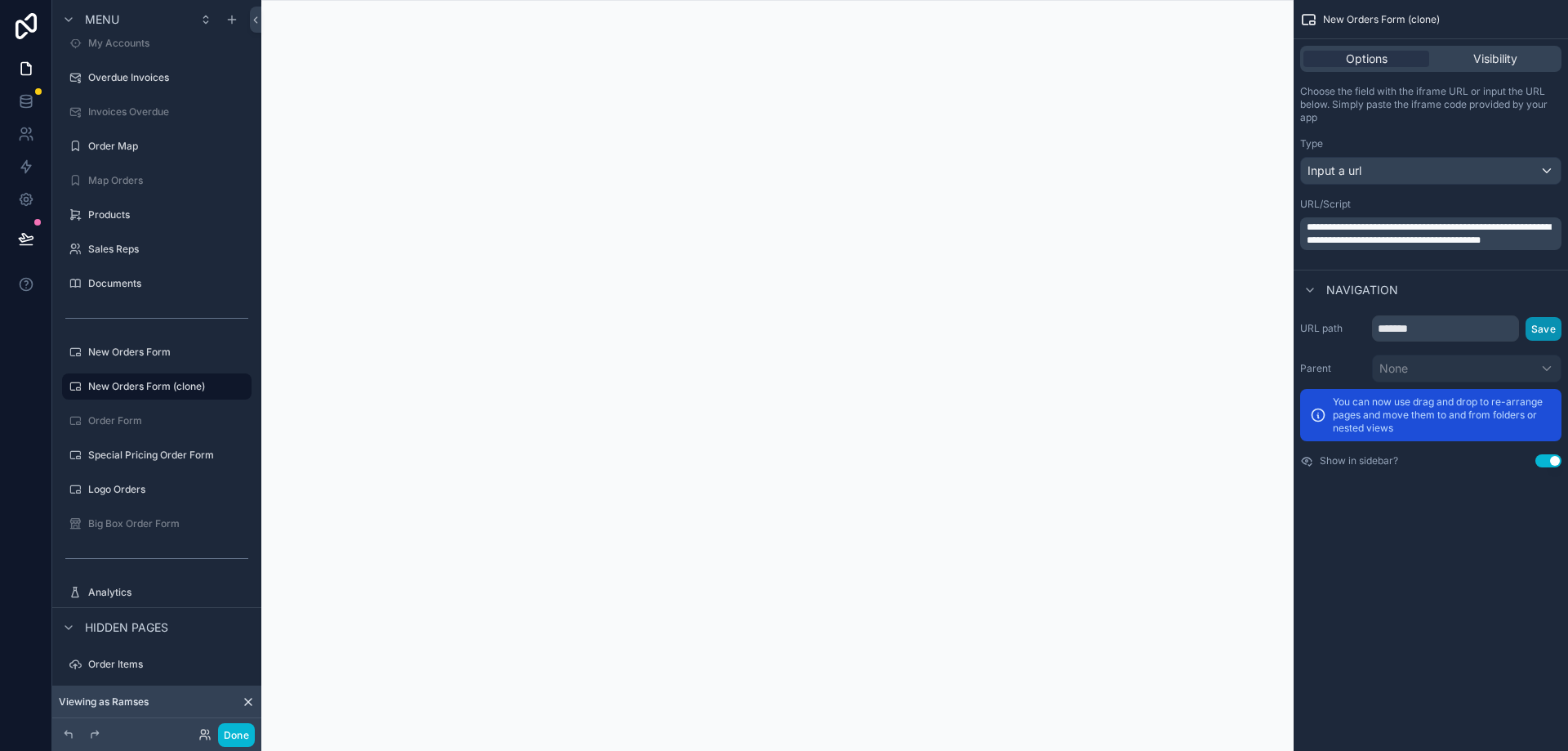
click at [1534, 331] on button "Save" at bounding box center [1543, 329] width 36 height 24
click at [241, 740] on button "Done" at bounding box center [236, 735] width 37 height 24
